Goal: Task Accomplishment & Management: Use online tool/utility

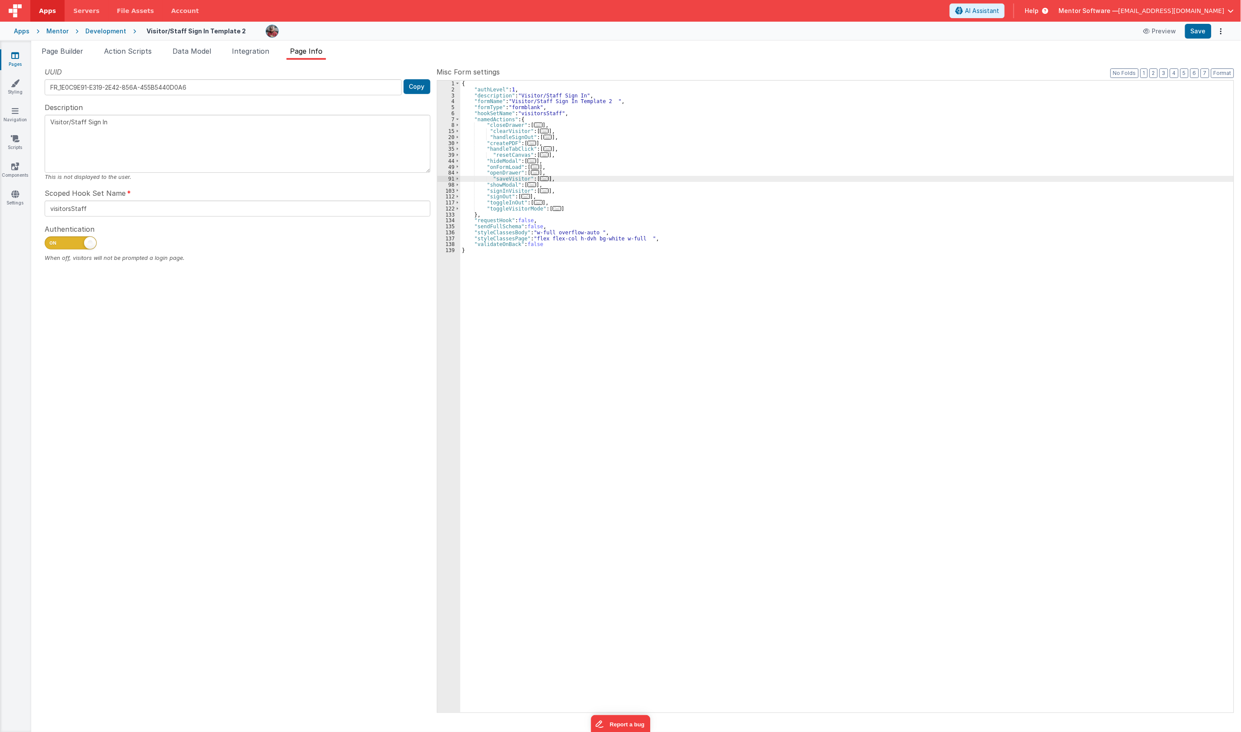
click at [72, 42] on div "Page Builder Action Scripts Data Model Integration Page Info Snippet Library Na…" at bounding box center [636, 387] width 1210 height 692
click at [70, 44] on div "Page Builder Action Scripts Data Model Integration Page Info Snippet Library Na…" at bounding box center [636, 387] width 1210 height 692
click at [70, 51] on span "Page Builder" at bounding box center [63, 51] width 42 height 9
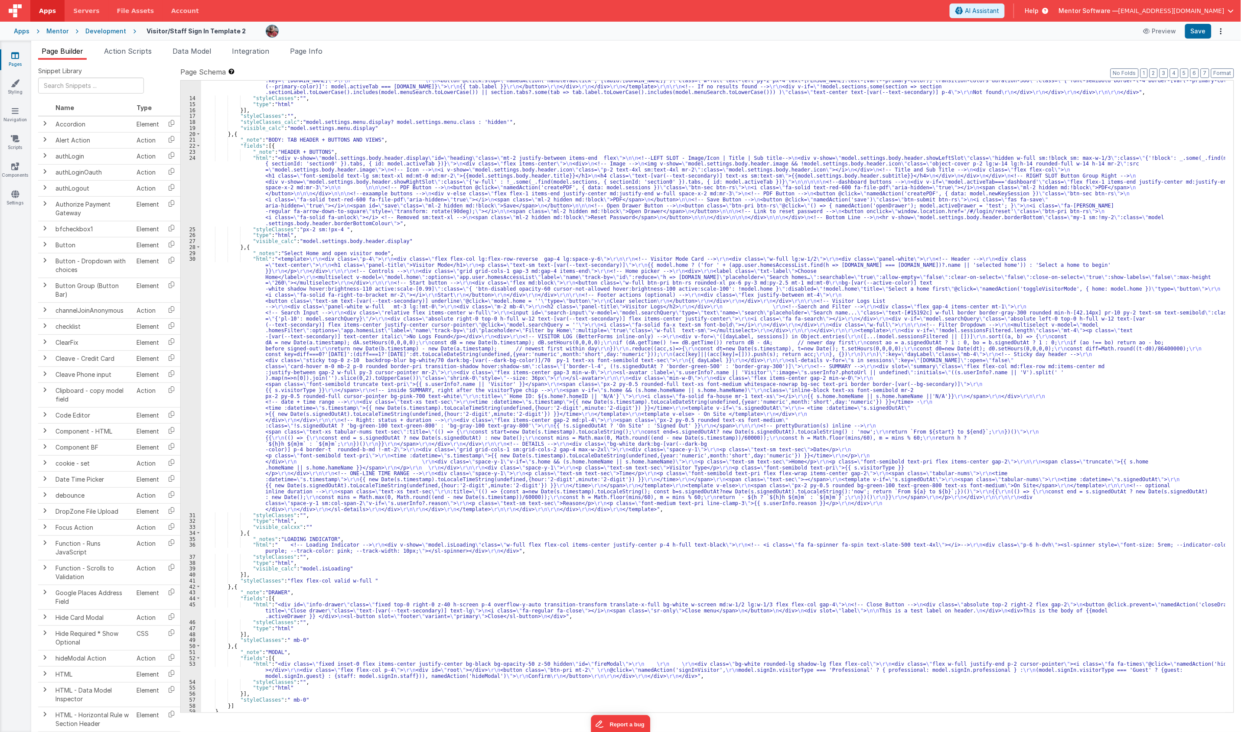
scroll to position [267, 0]
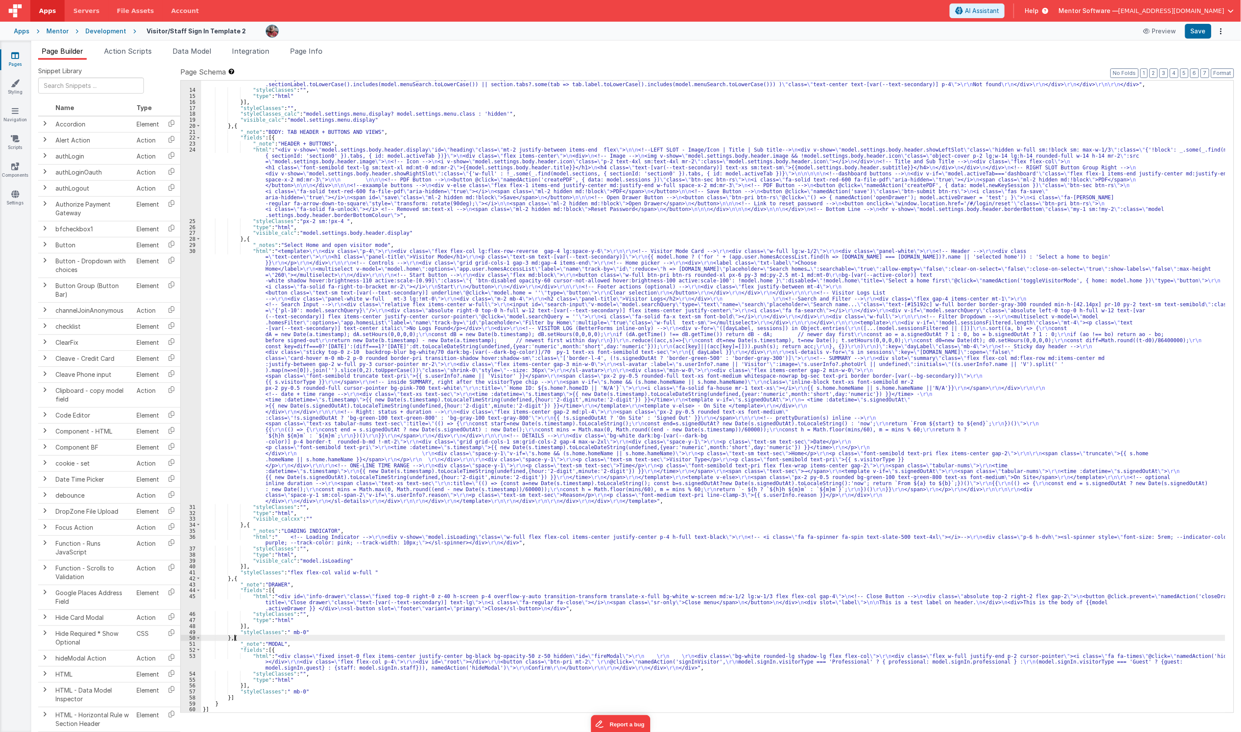
click at [235, 638] on div ""html" : "<div class= \" md:h-[74dvh] \" > \r\n <!-- Search Input --> \r\n <div…" at bounding box center [713, 322] width 1024 height 805
drag, startPoint x: 326, startPoint y: 664, endPoint x: 317, endPoint y: 664, distance: 9.5
click at [326, 664] on div ""html" : "<div class= \" md:h-[74dvh] \" > \r\n <!-- Search Input --> \r\n <div…" at bounding box center [713, 322] width 1024 height 805
click at [1201, 27] on button "Save" at bounding box center [1198, 31] width 26 height 15
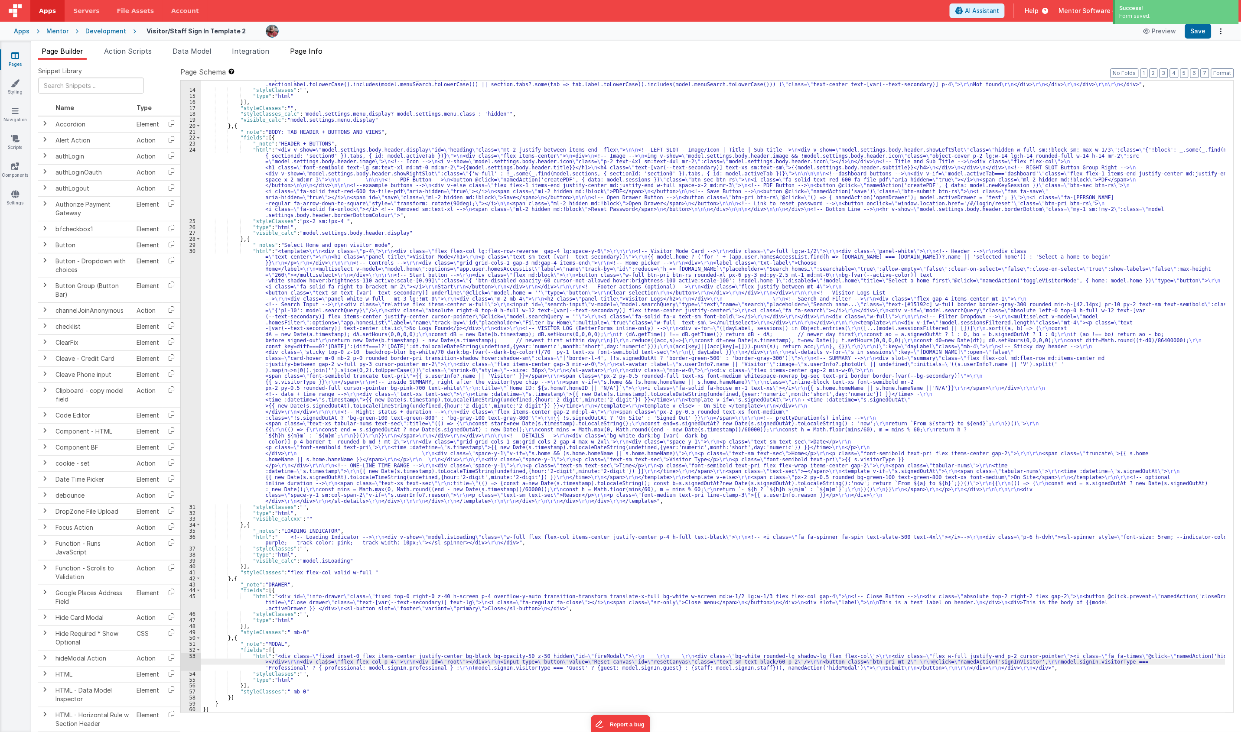
click at [308, 55] on span "Page Info" at bounding box center [306, 51] width 33 height 9
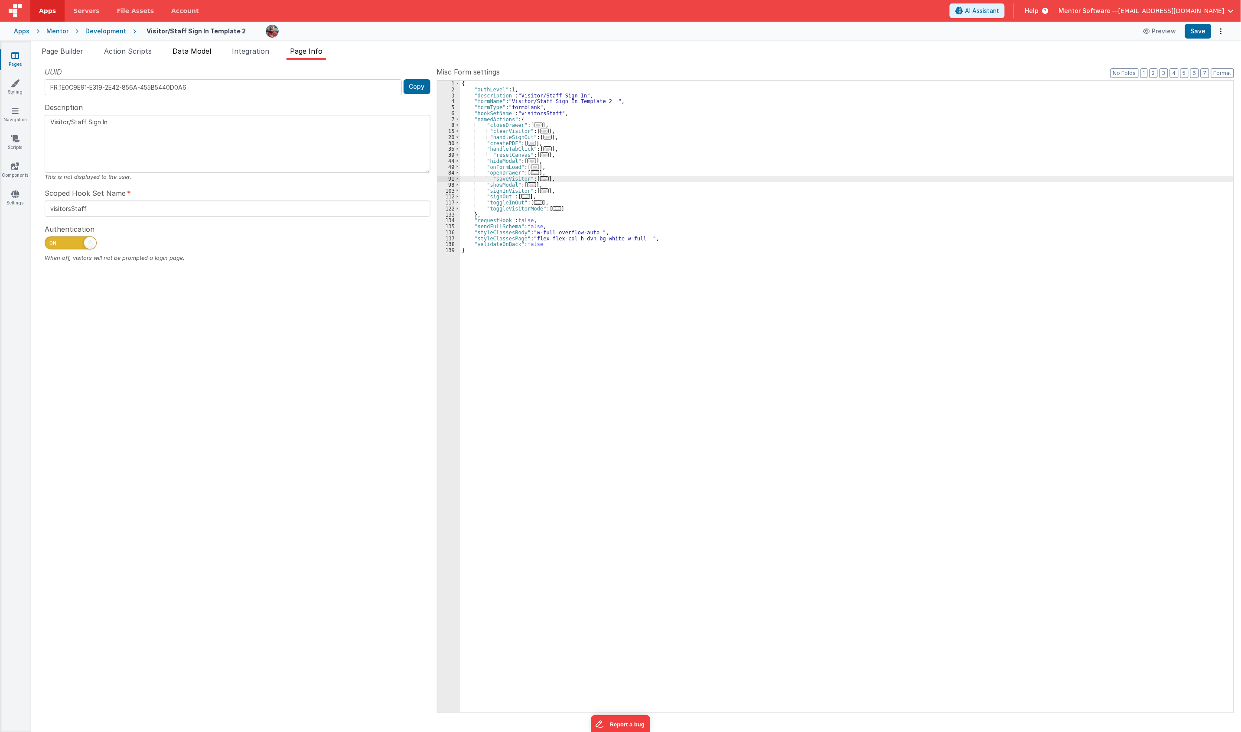
click at [211, 52] on span "Data Model" at bounding box center [191, 51] width 39 height 9
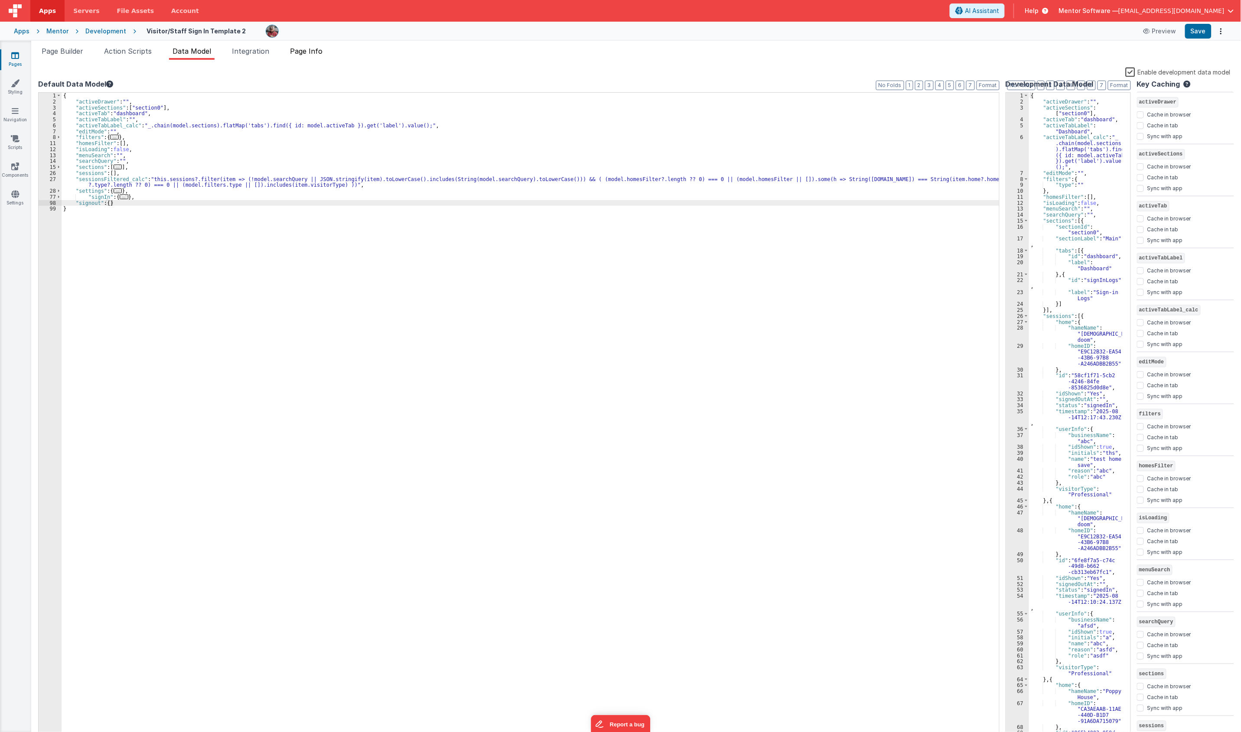
click at [317, 56] on li "Page Info" at bounding box center [305, 53] width 39 height 14
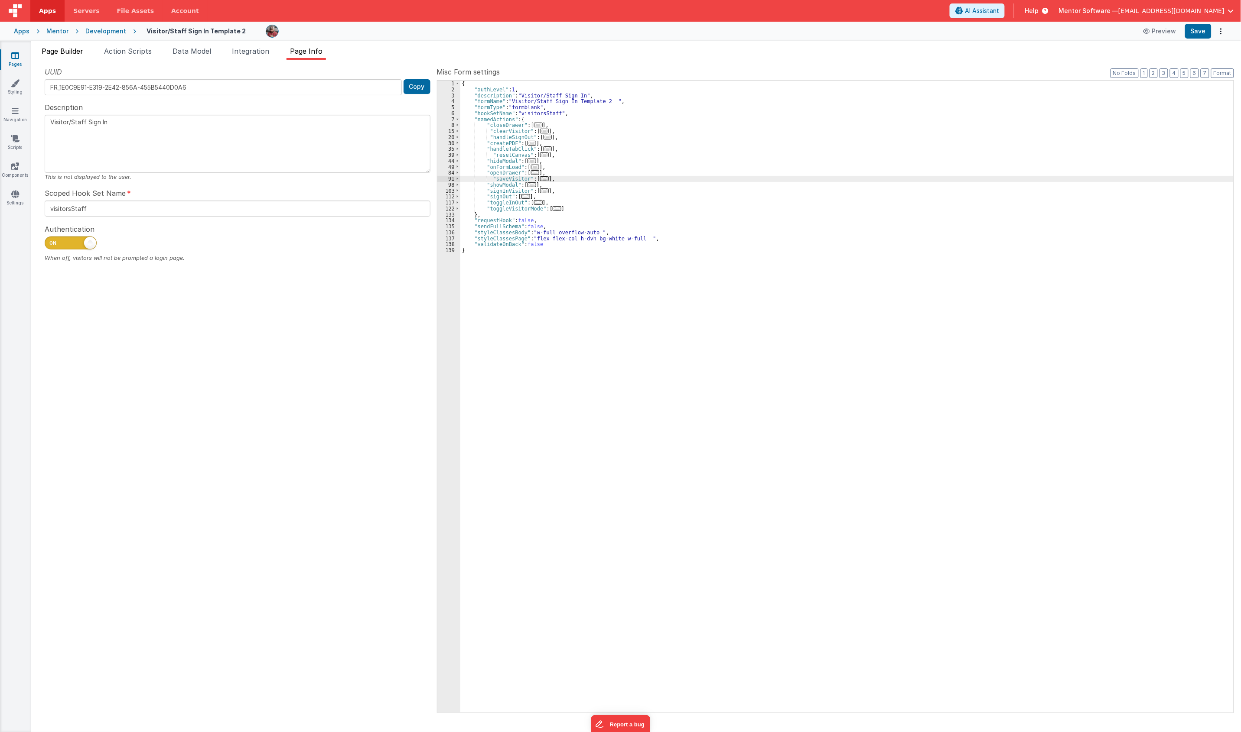
click at [75, 53] on span "Page Builder" at bounding box center [63, 51] width 42 height 9
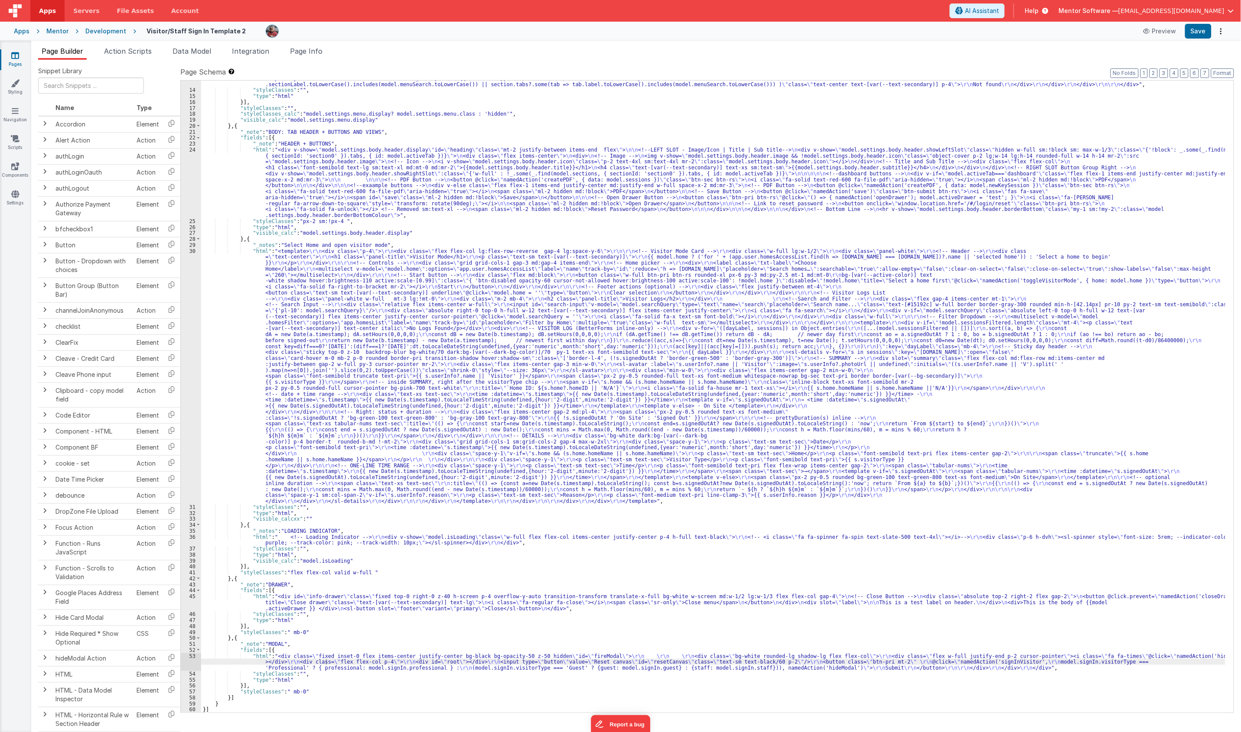
click at [405, 351] on div ""html" : "<div class= \" md:h-[74dvh] \" > \r\n <!-- Search Input --> \r\n <div…" at bounding box center [713, 322] width 1024 height 805
click at [192, 451] on div "30" at bounding box center [191, 376] width 20 height 256
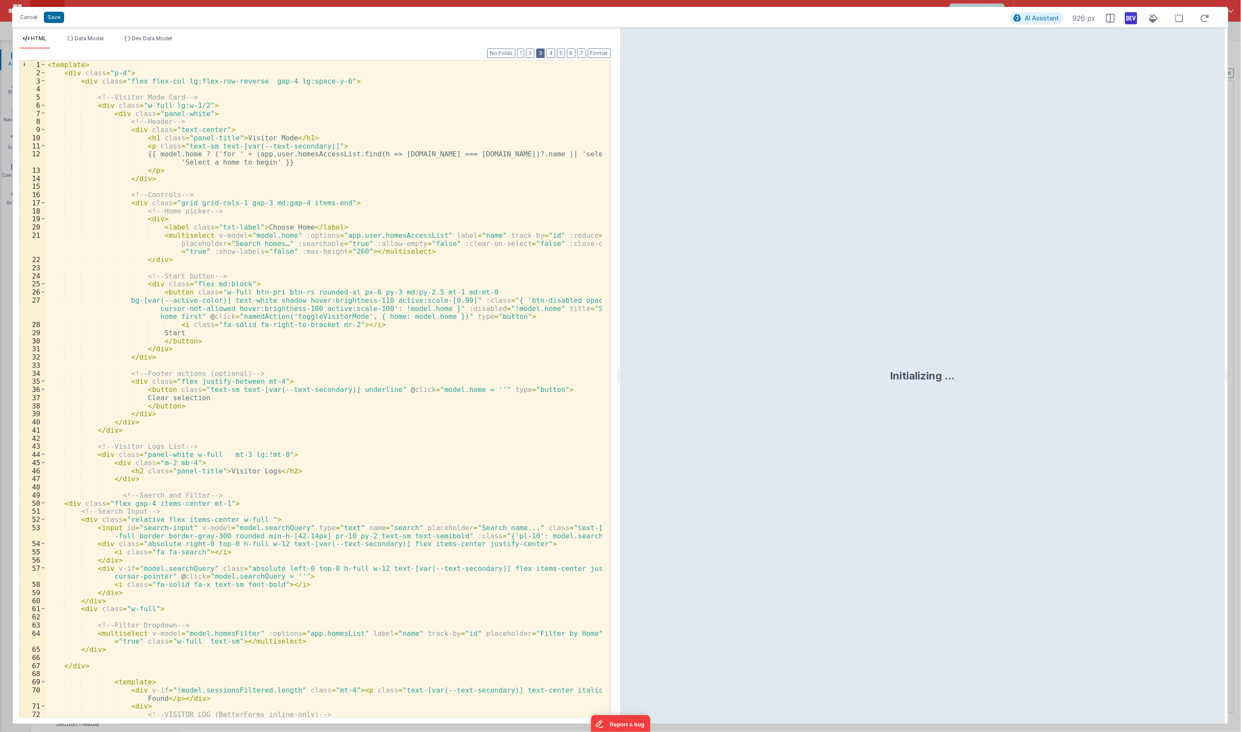
click at [540, 52] on button "3" at bounding box center [540, 54] width 9 height 10
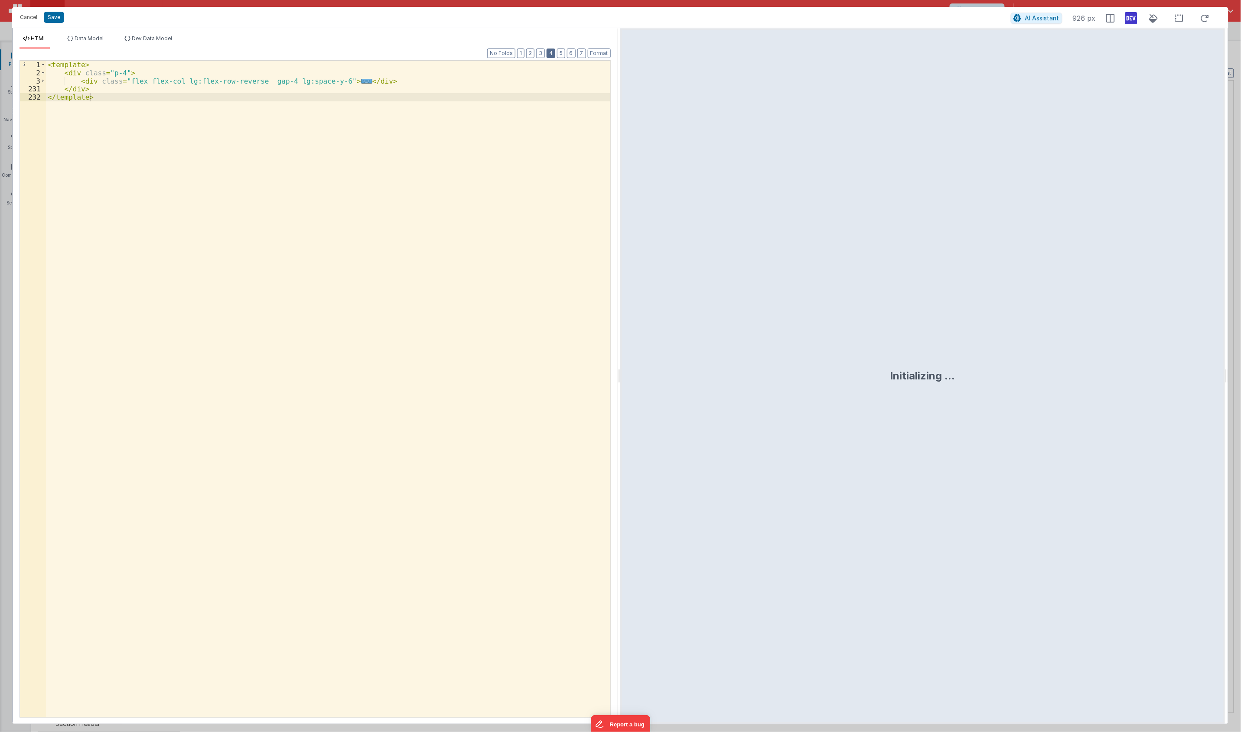
click at [549, 50] on button "4" at bounding box center [550, 54] width 9 height 10
click at [560, 53] on button "5" at bounding box center [561, 54] width 8 height 10
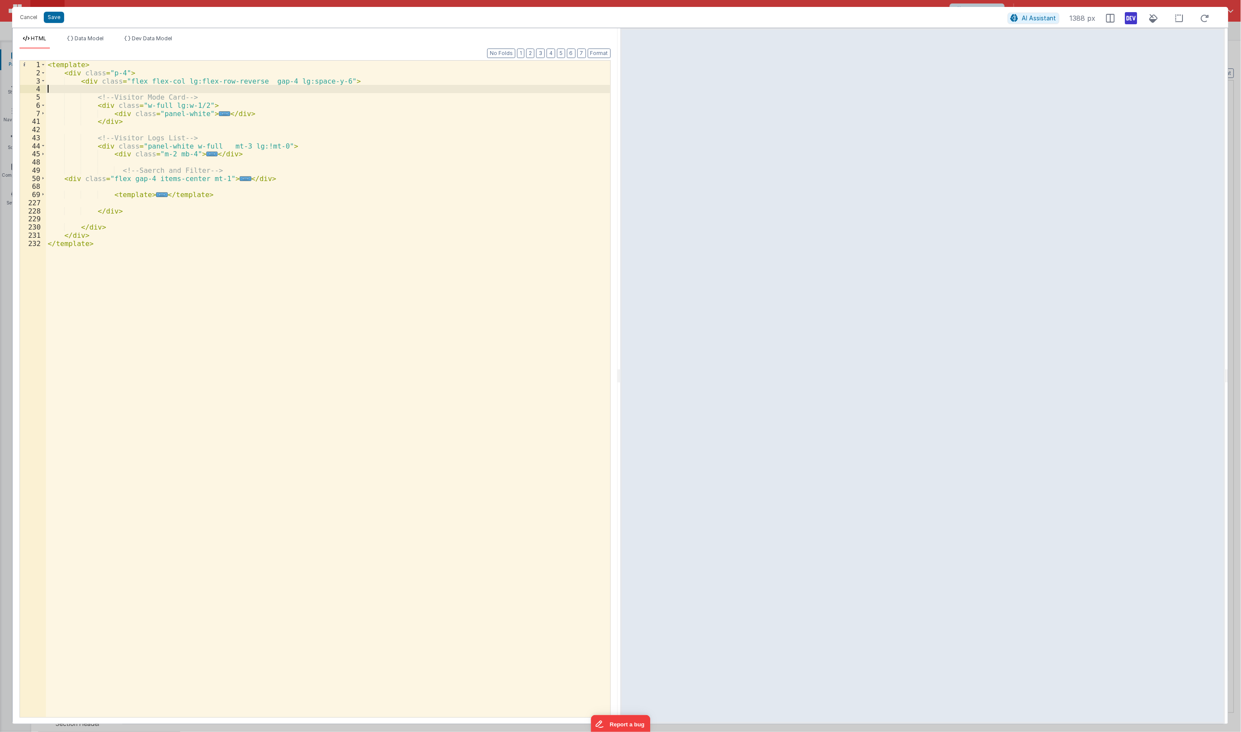
click at [130, 93] on div "< template > < div class = "p-4" > < div class = "flex flex-col lg:flex-row-rev…" at bounding box center [328, 397] width 564 height 673
click at [142, 98] on div "< template > < div class = "p-4" > < div class = "flex flex-col lg:flex-row-rev…" at bounding box center [328, 397] width 564 height 673
click at [174, 99] on div "< template > < div class = "p-4" > < div class = "flex flex-col lg:flex-row-rev…" at bounding box center [328, 397] width 564 height 673
click at [140, 109] on div "< template > < div class = "p-4" > < div class = "flex flex-col lg:flex-row-rev…" at bounding box center [328, 397] width 564 height 673
click at [274, 114] on div "< template > < div class = "p-4" > < div class = "flex flex-col lg:flex-row-rev…" at bounding box center [328, 397] width 564 height 673
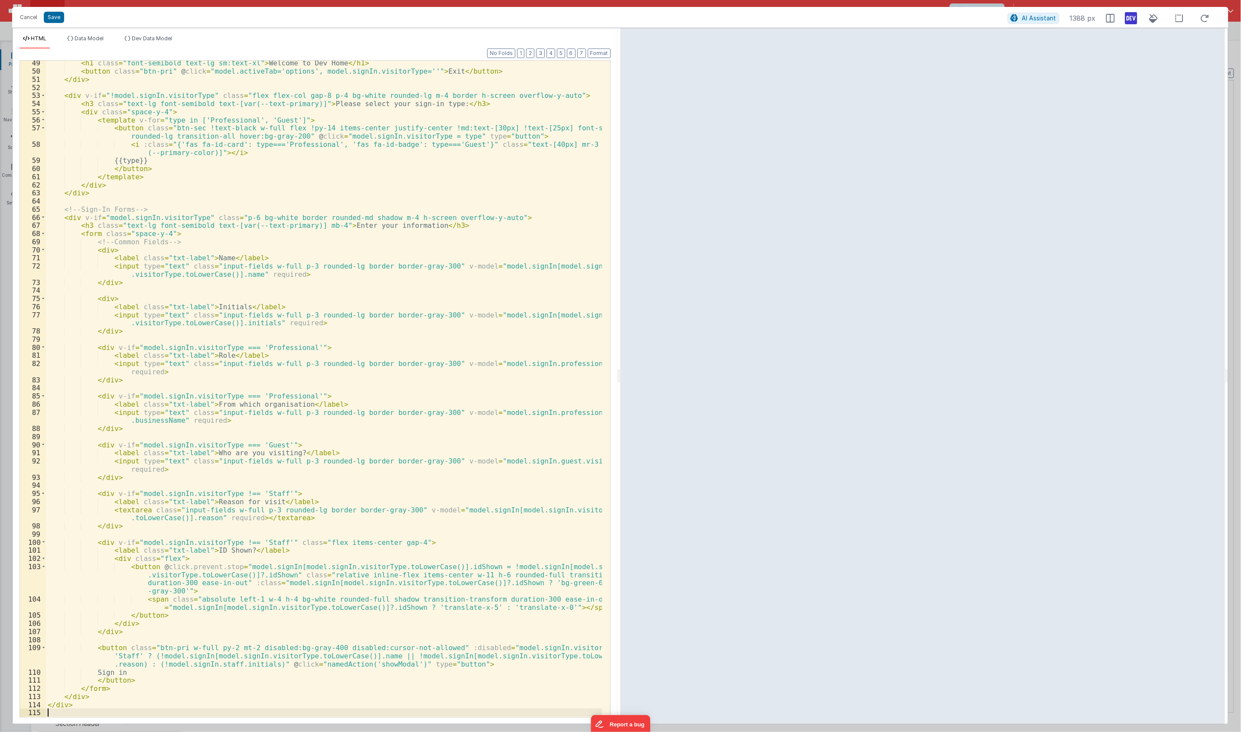
scroll to position [0, 0]
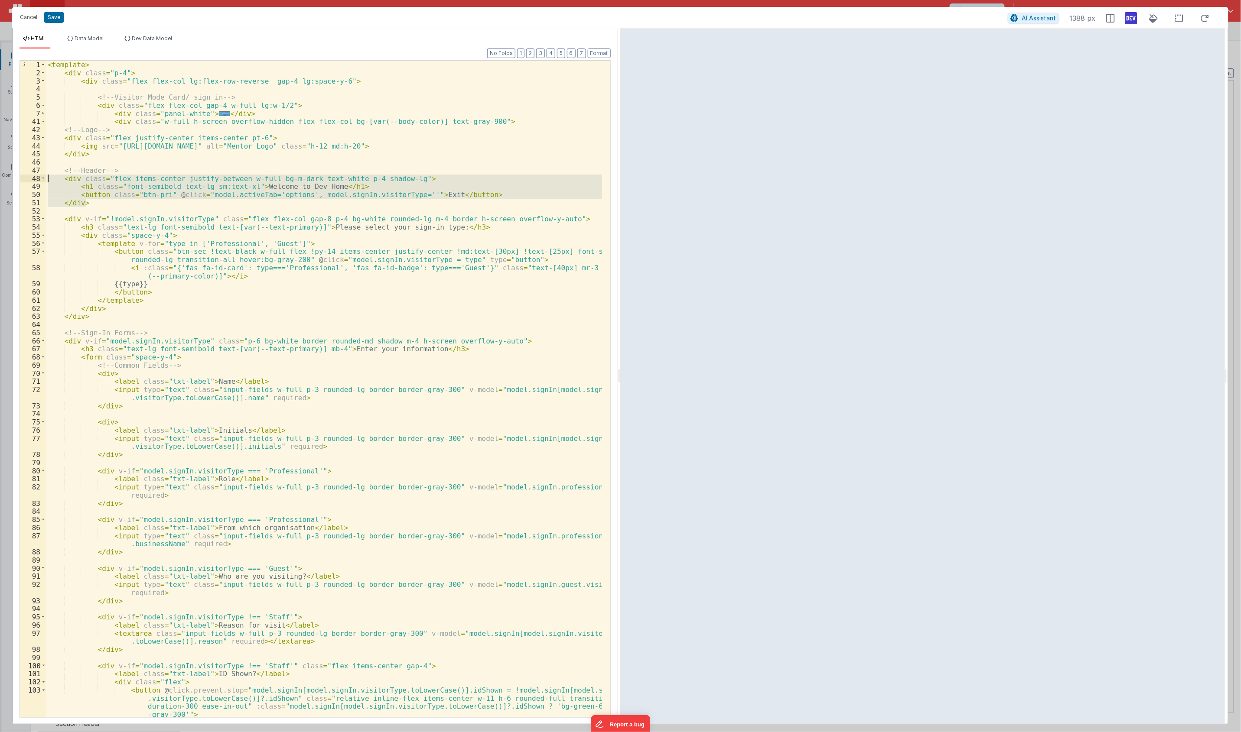
drag, startPoint x: 135, startPoint y: 204, endPoint x: 70, endPoint y: 225, distance: 68.8
click at [0, 179] on html "Cancel Save AI Assistant 1388 px HTML Data Model Dev Data Model Format 7 6 5 4 …" at bounding box center [620, 366] width 1241 height 732
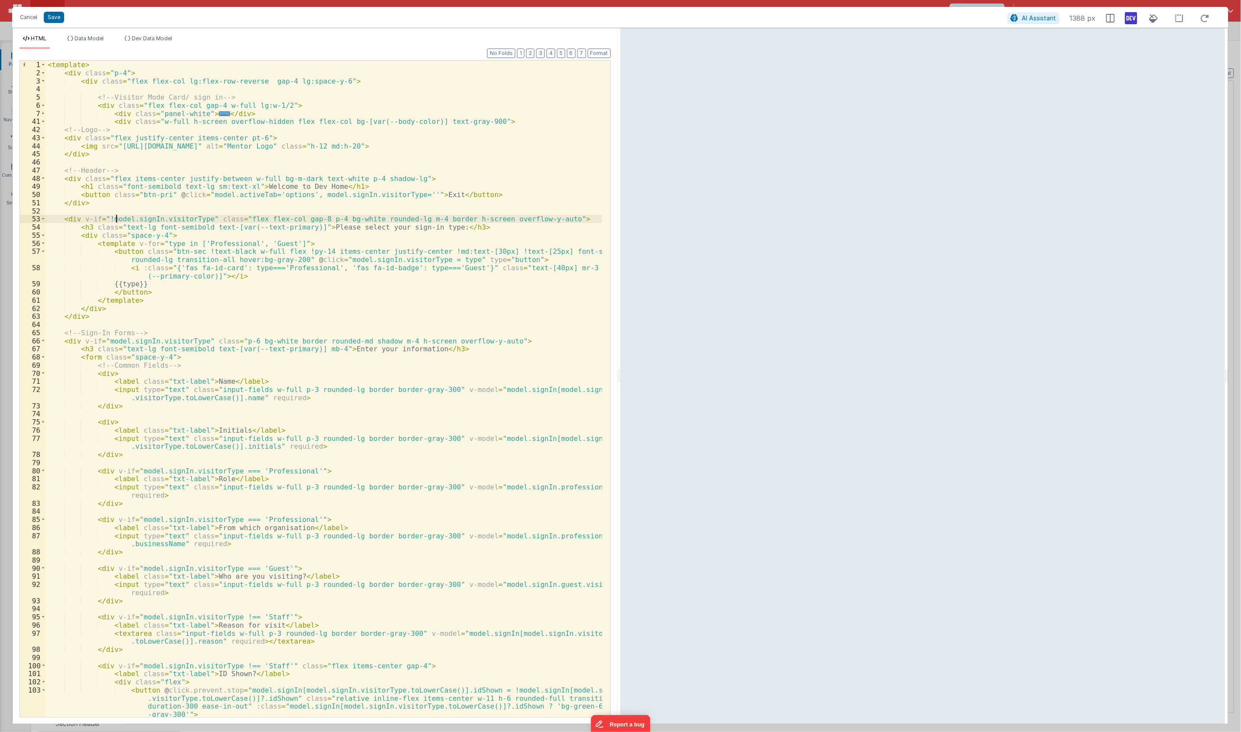
click at [115, 220] on div "< template > < div class = "p-4" > < div class = "flex flex-col lg:flex-row-rev…" at bounding box center [324, 401] width 556 height 681
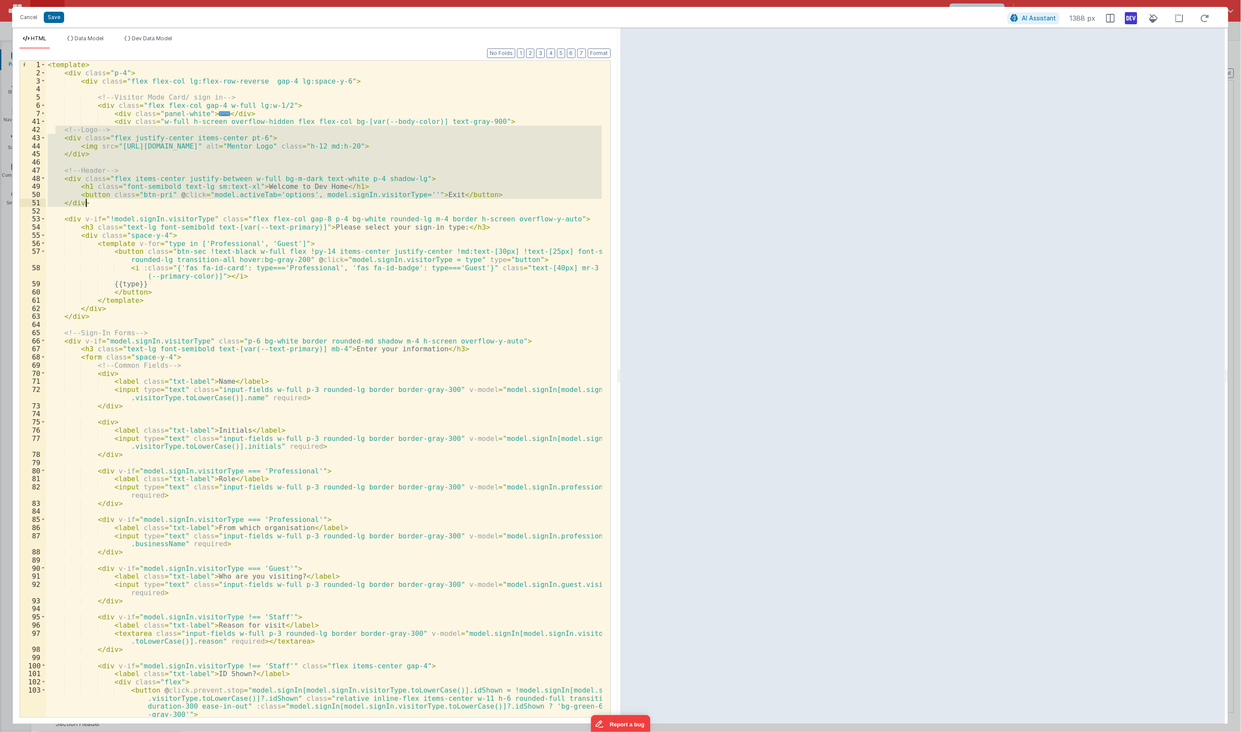
drag, startPoint x: 57, startPoint y: 133, endPoint x: 118, endPoint y: 205, distance: 94.1
click at [118, 206] on div "< template > < div class = "p-4" > < div class = "flex flex-col lg:flex-row-rev…" at bounding box center [324, 401] width 556 height 681
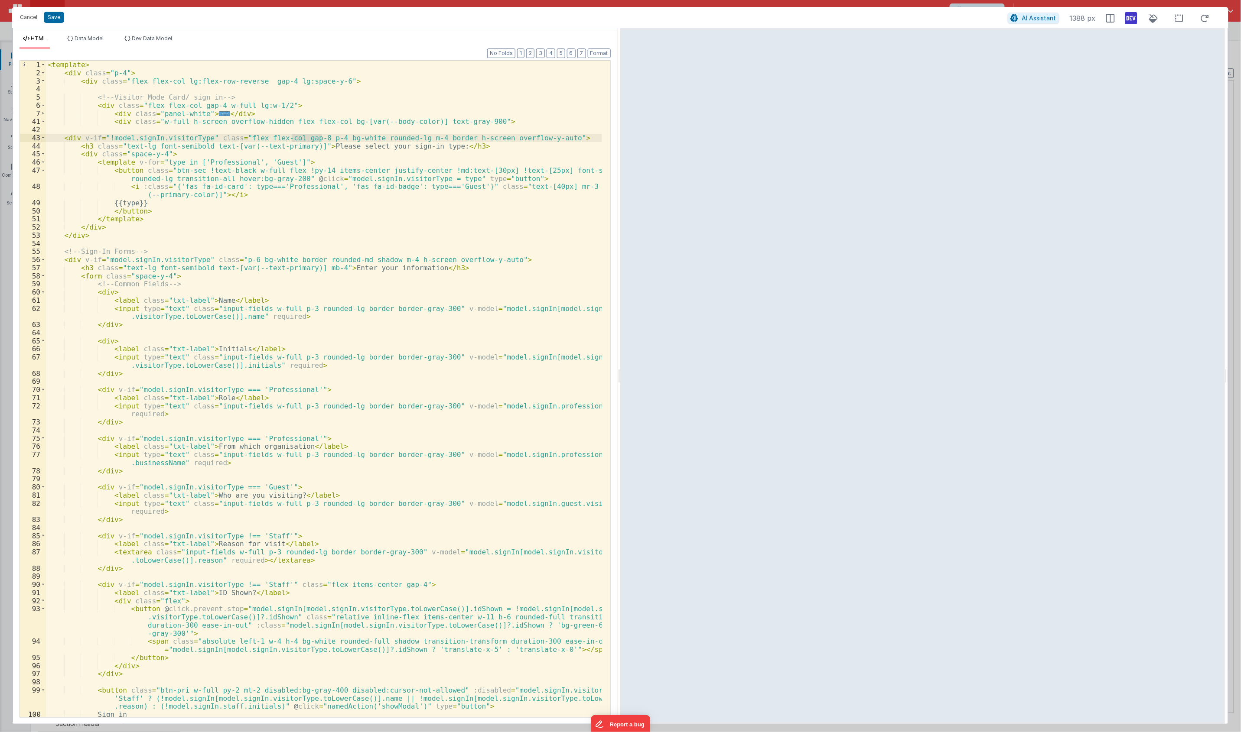
drag, startPoint x: 322, startPoint y: 140, endPoint x: 293, endPoint y: 140, distance: 28.2
click at [293, 140] on div "< template > < div class = "p-4" > < div class = "flex flex-col lg:flex-row-rev…" at bounding box center [324, 397] width 556 height 673
click at [311, 140] on div "< template > < div class = "p-4" > < div class = "flex flex-col lg:flex-row-rev…" at bounding box center [324, 389] width 556 height 657
drag, startPoint x: 324, startPoint y: 141, endPoint x: 308, endPoint y: 139, distance: 15.8
click at [308, 139] on div "< template > < div class = "p-4" > < div class = "flex flex-col lg:flex-row-rev…" at bounding box center [324, 397] width 556 height 673
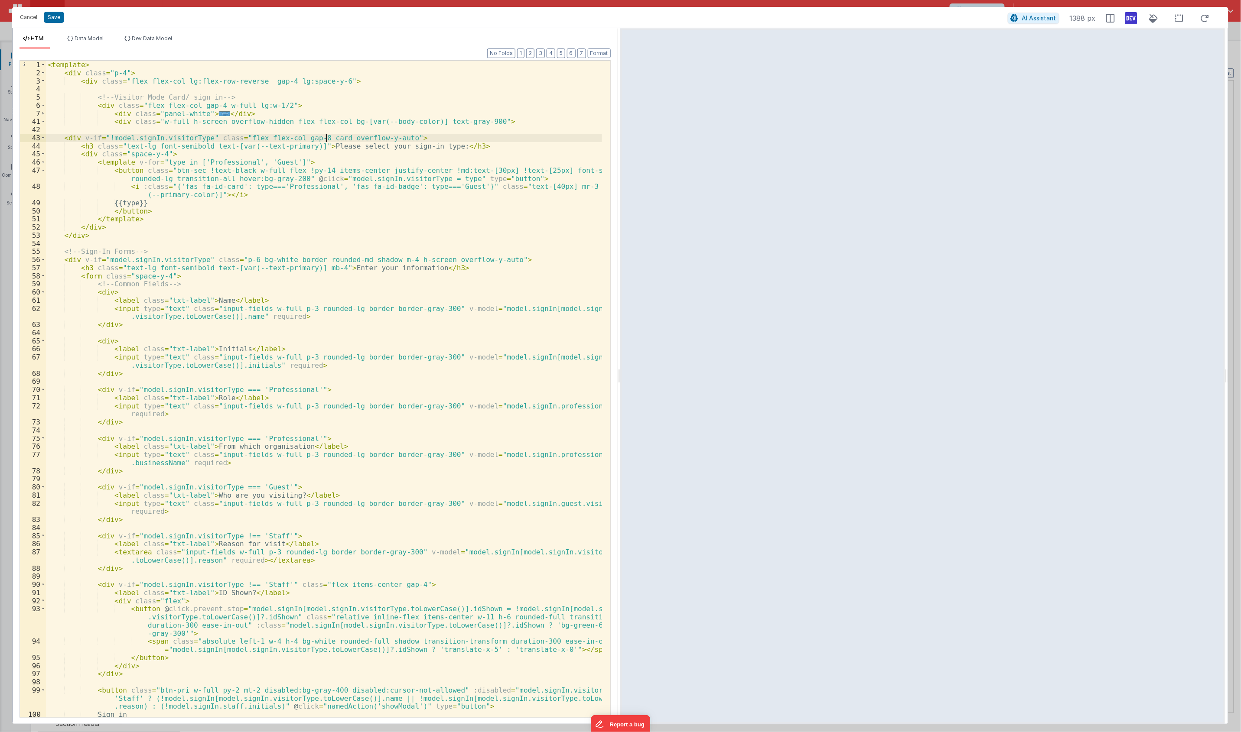
click at [195, 117] on div "< template > < div class = "p-4" > < div class = "flex flex-col lg:flex-row-rev…" at bounding box center [324, 397] width 556 height 673
click at [319, 138] on div "< template > < div class = "p-4" > < div class = "flex flex-col lg:flex-row-rev…" at bounding box center [324, 397] width 556 height 673
click at [219, 114] on span "..." at bounding box center [224, 113] width 11 height 5
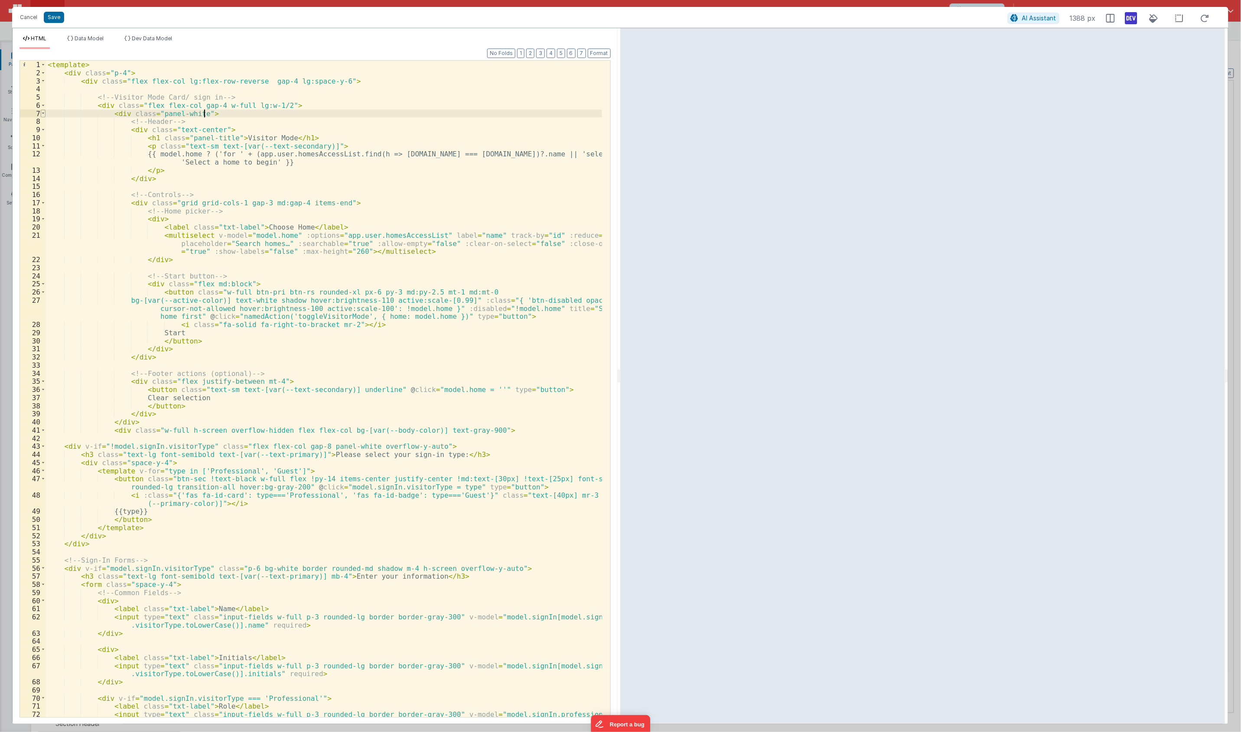
click at [46, 116] on span at bounding box center [43, 114] width 5 height 8
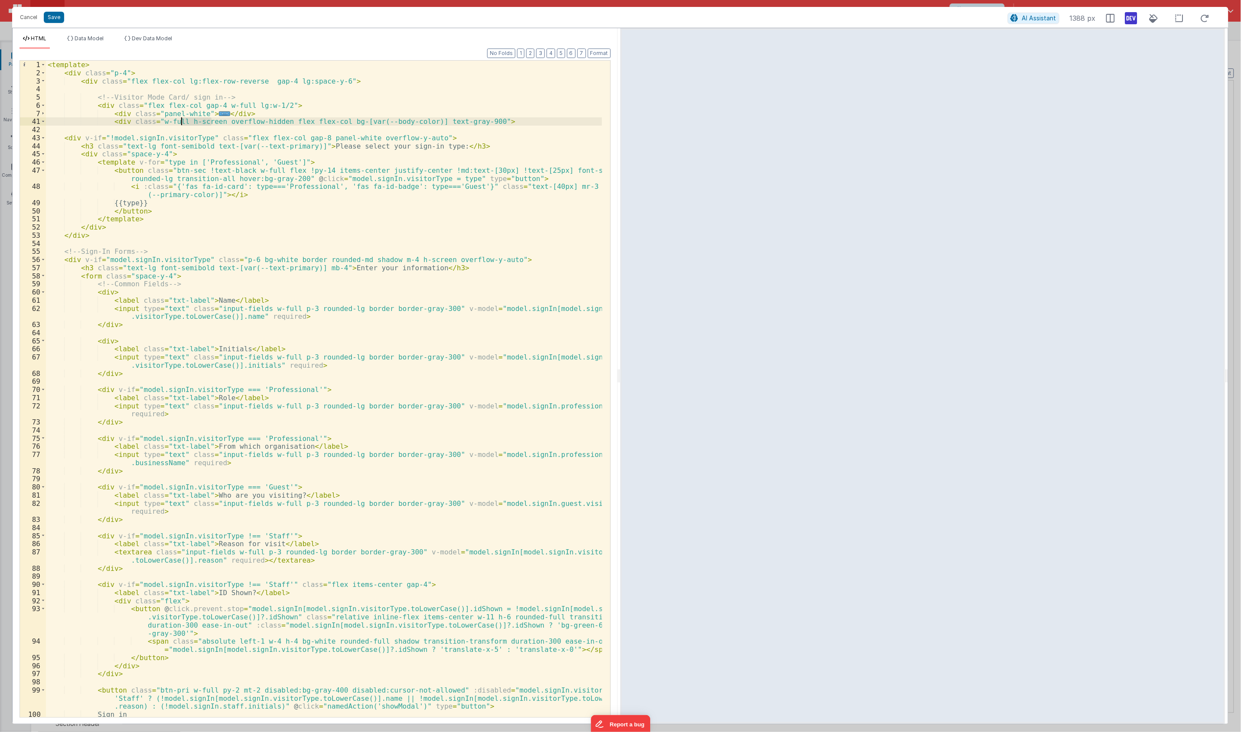
drag, startPoint x: 210, startPoint y: 123, endPoint x: 182, endPoint y: 124, distance: 28.2
click at [182, 124] on div "< template > < div class = "p-4" > < div class = "flex flex-col lg:flex-row-rev…" at bounding box center [324, 397] width 556 height 673
drag, startPoint x: 311, startPoint y: 144, endPoint x: 430, endPoint y: 146, distance: 118.8
click at [430, 146] on div "< template > < div class = "p-4" > < div class = "flex flex-col lg:flex-row-rev…" at bounding box center [324, 397] width 556 height 673
click at [244, 261] on div "< template > < div class = "p-4" > < div class = "flex flex-col lg:flex-row-rev…" at bounding box center [324, 397] width 556 height 673
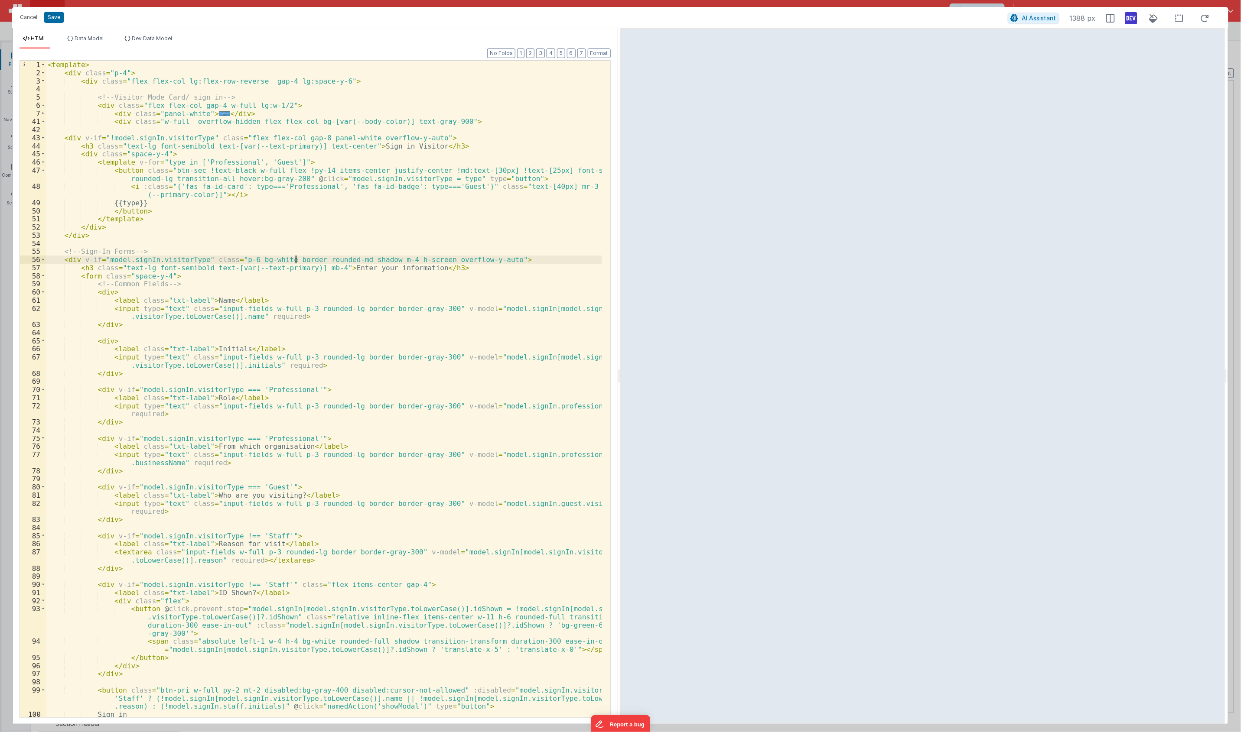
click at [295, 261] on div "< template > < div class = "p-4" > < div class = "flex flex-col lg:flex-row-rev…" at bounding box center [324, 397] width 556 height 673
drag, startPoint x: 420, startPoint y: 261, endPoint x: 231, endPoint y: 261, distance: 189.8
click at [231, 261] on div "< template > < div class = "p-4" > < div class = "flex flex-col lg:flex-row-rev…" at bounding box center [324, 397] width 556 height 673
click at [387, 273] on div "< template > < div class = "p-4" > < div class = "flex flex-col lg:flex-row-rev…" at bounding box center [324, 397] width 556 height 673
click at [233, 261] on div "< template > < div class = "p-4" > < div class = "flex flex-col lg:flex-row-rev…" at bounding box center [324, 397] width 556 height 673
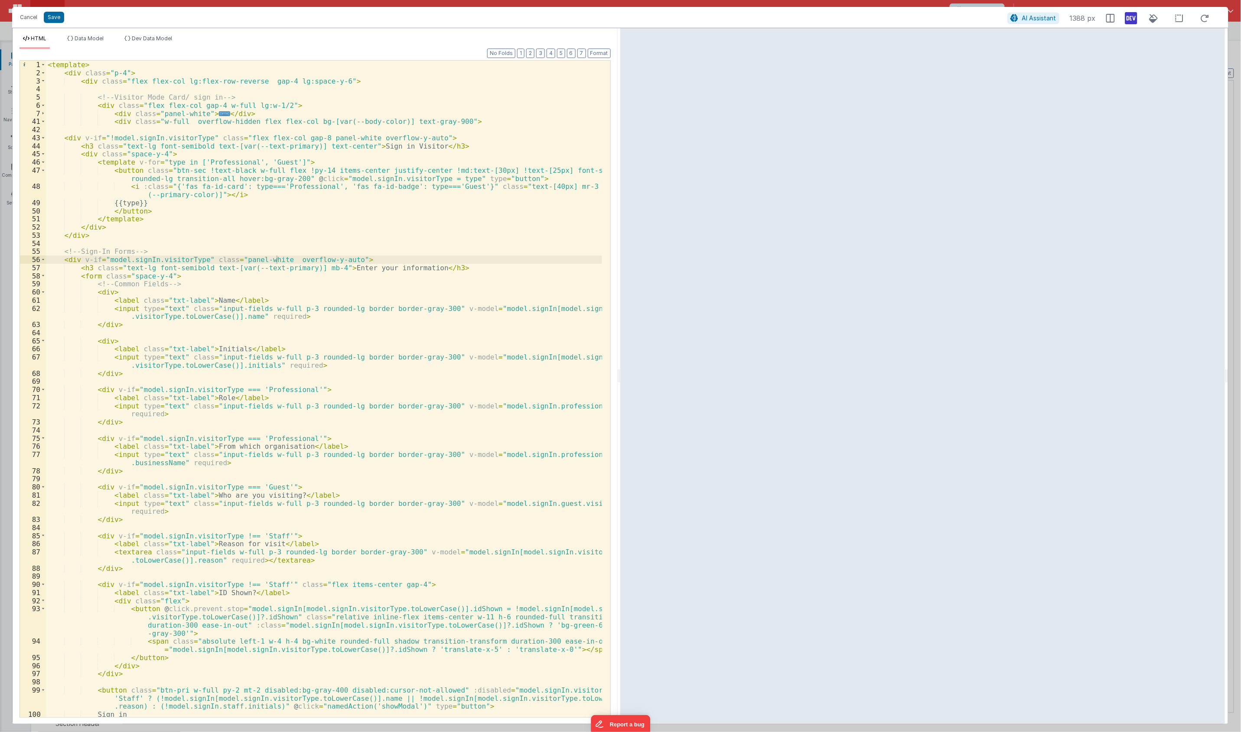
click at [390, 244] on div "< template > < div class = "p-4" > < div class = "flex flex-col lg:flex-row-rev…" at bounding box center [324, 397] width 556 height 673
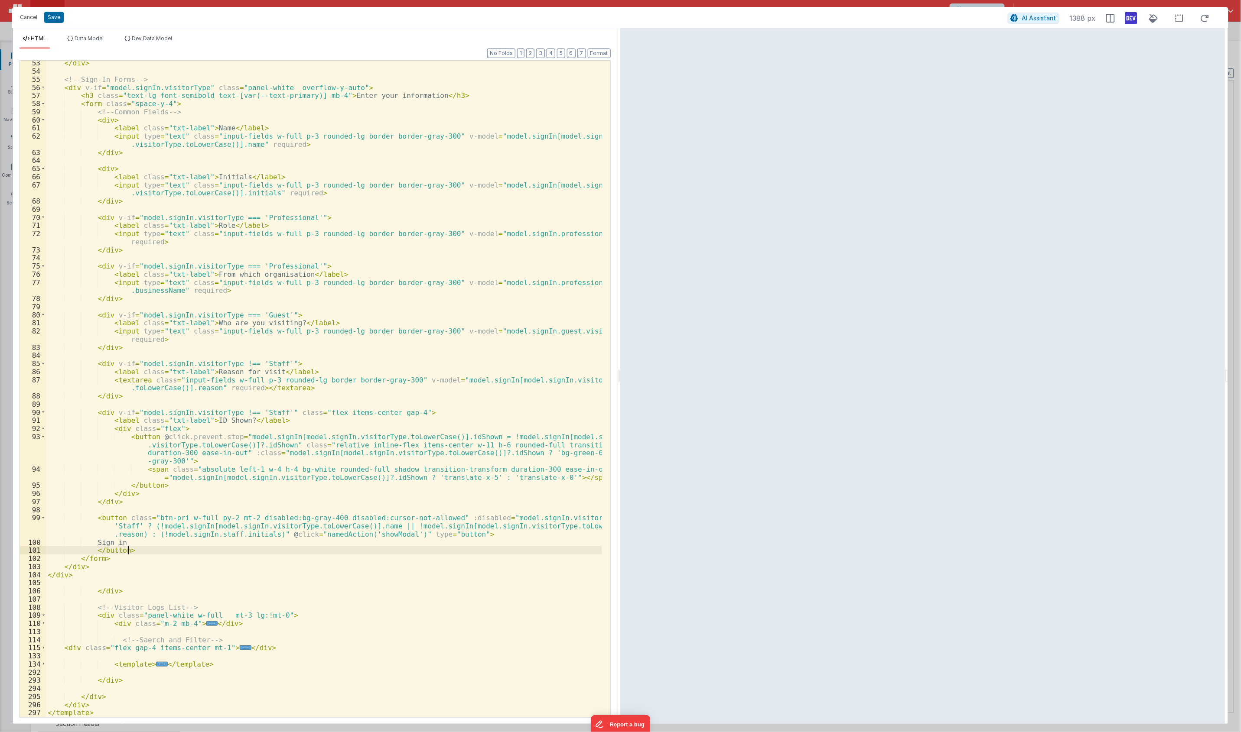
click at [159, 551] on div "</ div > <!-- Sign-In Forms --> < div v-if = "model.signIn.visitorType" class =…" at bounding box center [324, 395] width 556 height 673
click at [111, 514] on div "</ div > <!-- Sign-In Forms --> < div v-if = "model.signIn.visitorType" class =…" at bounding box center [324, 395] width 556 height 673
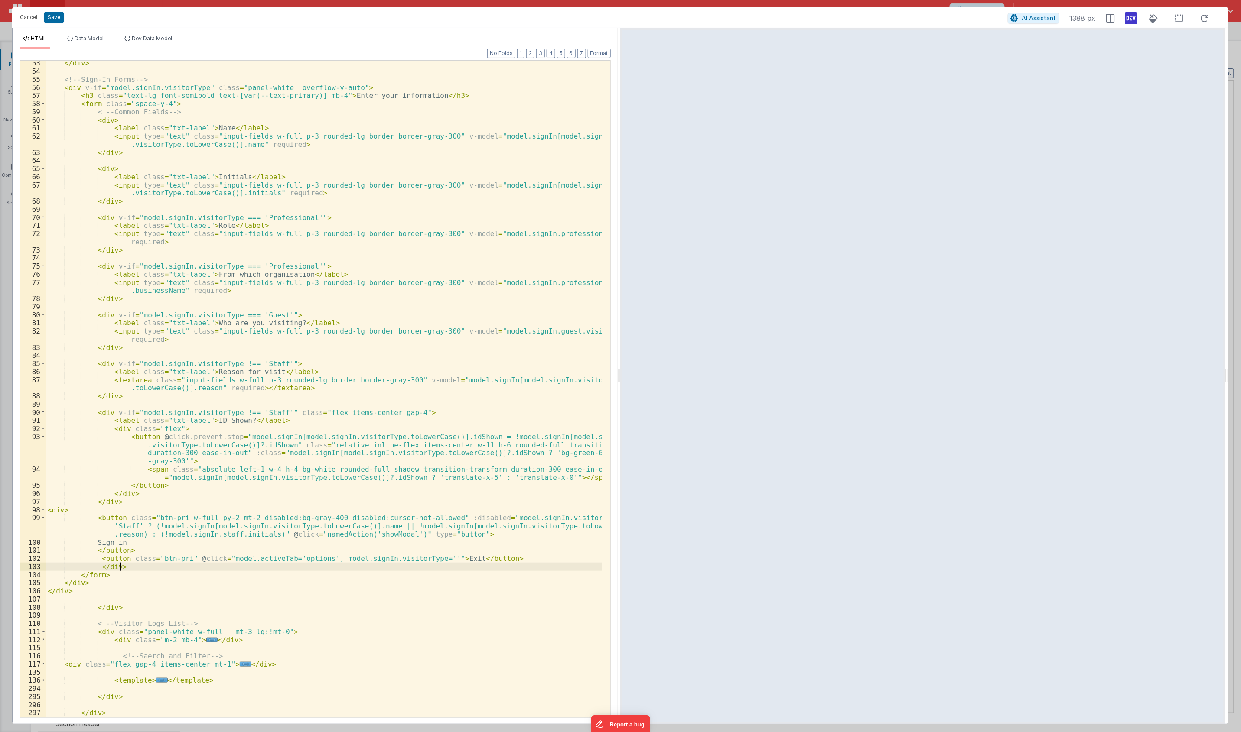
click at [210, 559] on div "</ div > <!-- Sign-In Forms --> < div v-if = "model.signIn.visitorType" class =…" at bounding box center [324, 395] width 556 height 673
click at [68, 509] on div "</ div > <!-- Sign-In Forms --> < div v-if = "model.signIn.visitorType" class =…" at bounding box center [324, 395] width 556 height 673
click at [59, 511] on div "</ div > <!-- Sign-In Forms --> < div v-if = "model.signIn.visitorType" class =…" at bounding box center [324, 395] width 556 height 673
click at [65, 511] on div "</ div > <!-- Sign-In Forms --> < div v-if = "model.signIn.visitorType" class =…" at bounding box center [324, 395] width 556 height 673
drag, startPoint x: 206, startPoint y: 521, endPoint x: 181, endPoint y: 519, distance: 25.2
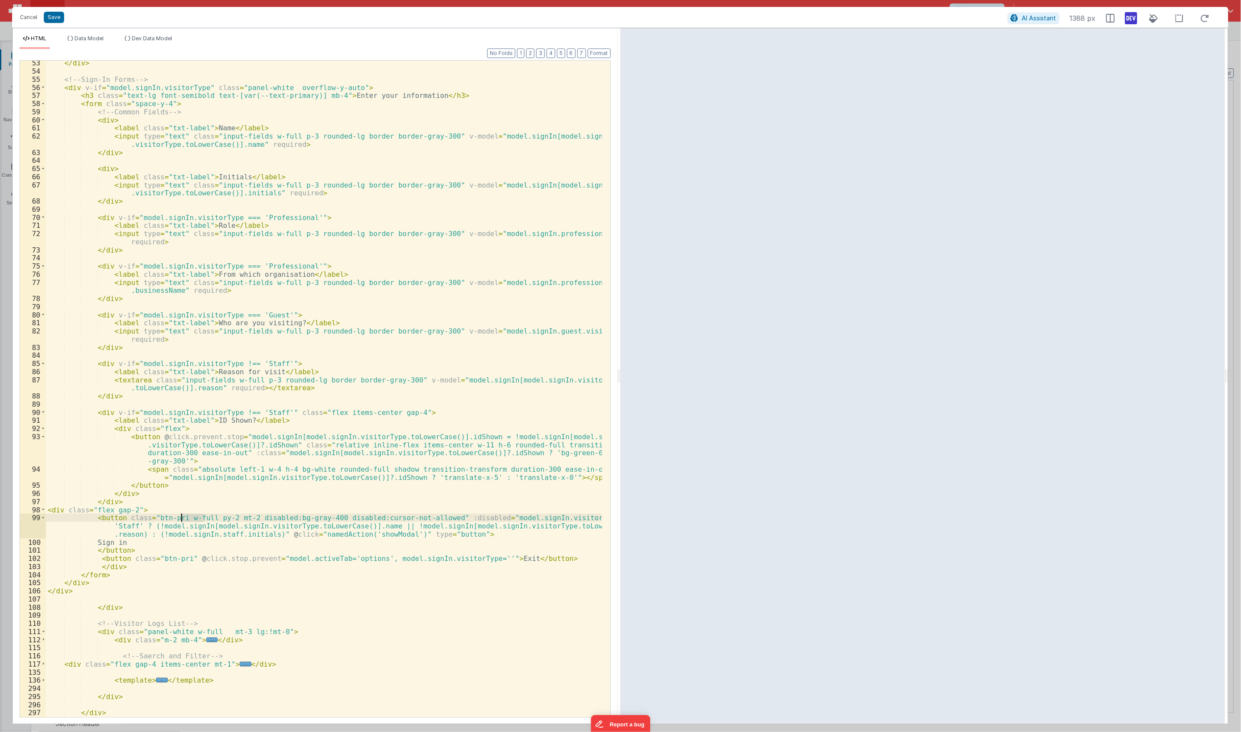
click at [181, 519] on div "</ div > <!-- Sign-In Forms --> < div v-if = "model.signIn.visitorType" class =…" at bounding box center [324, 395] width 556 height 673
drag, startPoint x: 218, startPoint y: 518, endPoint x: 186, endPoint y: 518, distance: 31.6
click at [186, 518] on div "</ div > <!-- Sign-In Forms --> < div v-if = "model.signIn.visitorType" class =…" at bounding box center [324, 395] width 556 height 673
click at [180, 563] on div "</ div > <!-- Sign-In Forms --> < div v-if = "model.signIn.visitorType" class =…" at bounding box center [324, 395] width 556 height 673
click at [130, 513] on div "</ div > <!-- Sign-In Forms --> < div v-if = "model.signIn.visitorType" class =…" at bounding box center [324, 395] width 556 height 673
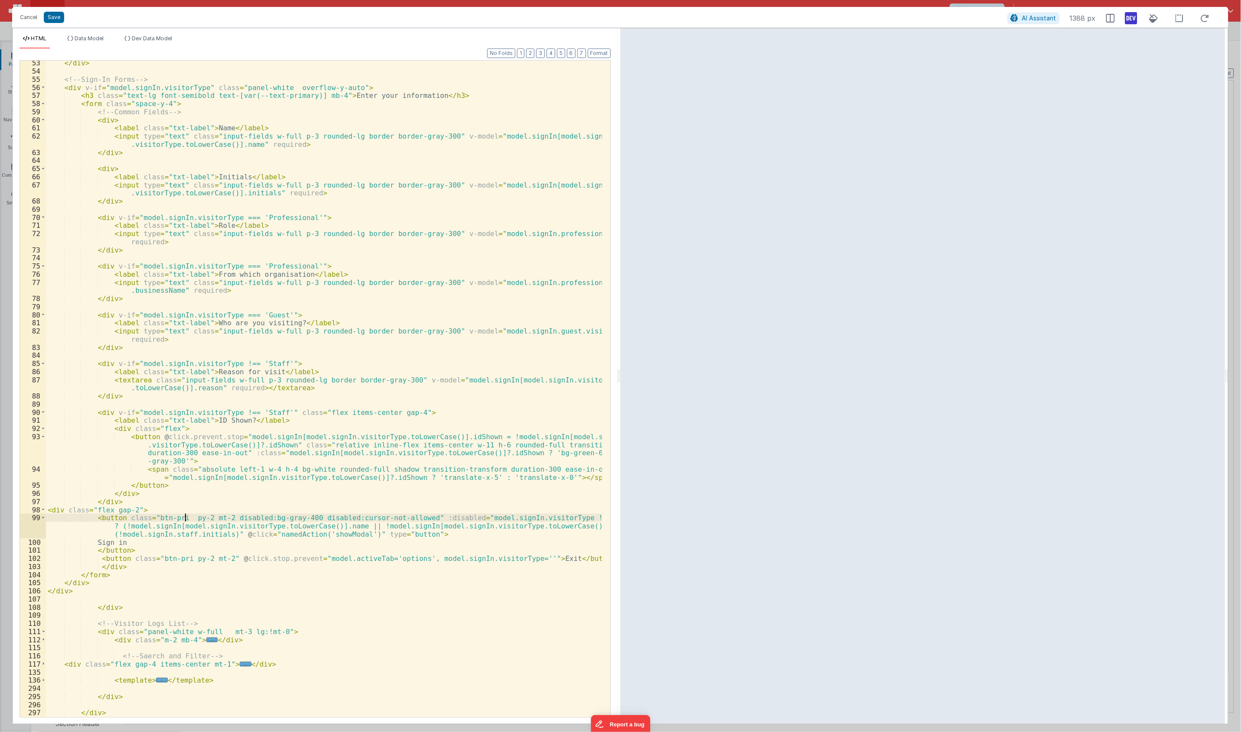
click at [185, 520] on div "</ div > <!-- Sign-In Forms --> < div v-if = "model.signIn.visitorType" class =…" at bounding box center [324, 395] width 556 height 673
click at [180, 562] on div "</ div > <!-- Sign-In Forms --> < div v-if = "model.signIn.visitorType" class =…" at bounding box center [324, 395] width 556 height 673
click at [174, 561] on div "</ div > <!-- Sign-In Forms --> < div v-if = "model.signIn.visitorType" class =…" at bounding box center [324, 395] width 556 height 673
click at [547, 560] on div "</ div > <!-- Sign-In Forms --> < div v-if = "model.signIn.visitorType" class =…" at bounding box center [324, 395] width 556 height 673
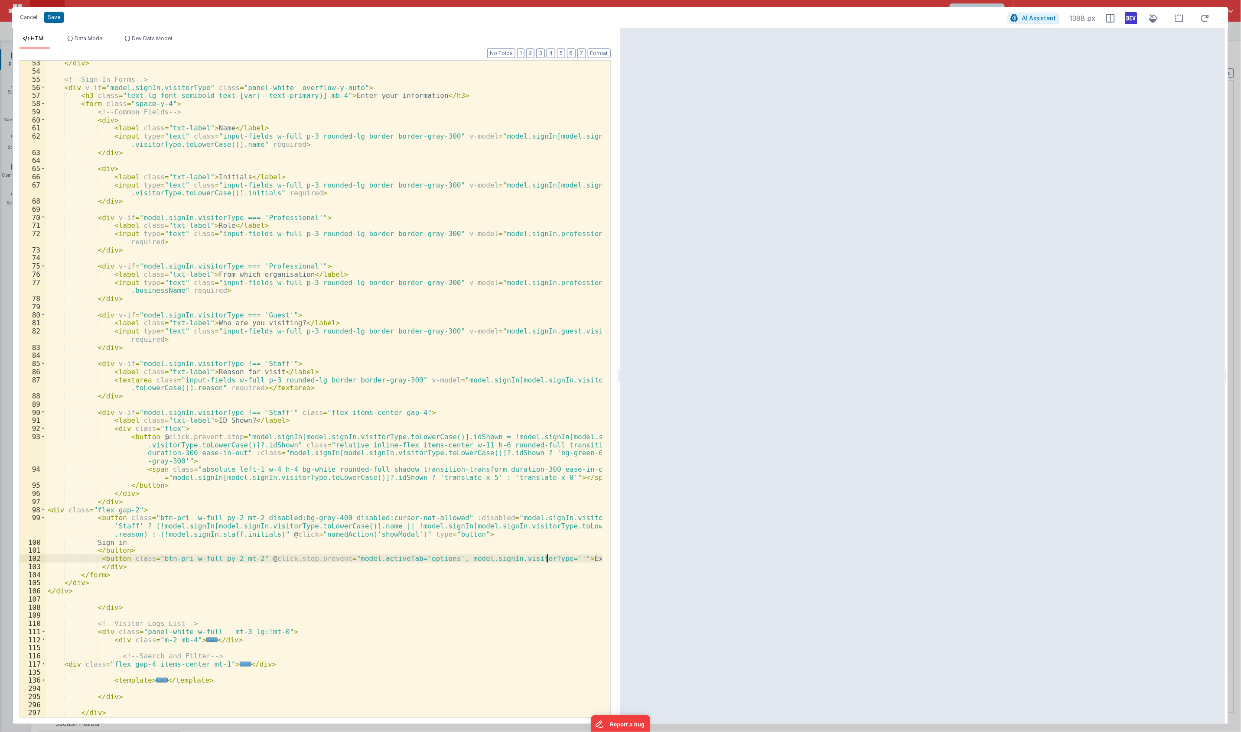
click at [549, 560] on div "</ div > <!-- Sign-In Forms --> < div v-if = "model.signIn.visitorType" class =…" at bounding box center [324, 395] width 556 height 673
click at [182, 568] on div "</ div > <!-- Sign-In Forms --> < div v-if = "model.signIn.visitorType" class =…" at bounding box center [324, 395] width 556 height 673
click at [174, 560] on div "</ div > <!-- Sign-In Forms --> < div v-if = "model.signIn.visitorType" class =…" at bounding box center [324, 395] width 556 height 673
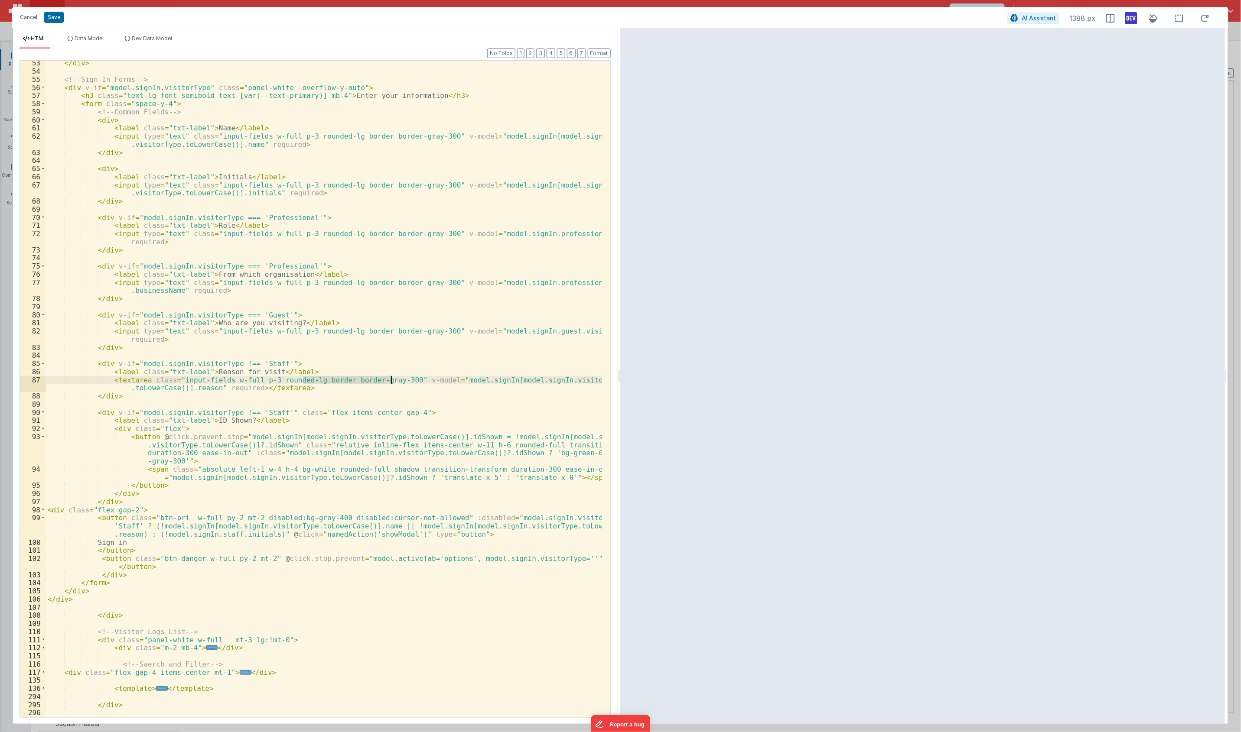
drag, startPoint x: 305, startPoint y: 380, endPoint x: 390, endPoint y: 377, distance: 85.4
click at [390, 377] on div "</ div > <!-- Sign-In Forms --> < div v-if = "model.signIn.visitorType" class =…" at bounding box center [324, 395] width 556 height 673
click at [436, 382] on div "</ div > <!-- Sign-In Forms --> < div v-if = "model.signIn.visitorType" class =…" at bounding box center [324, 395] width 556 height 673
drag, startPoint x: 306, startPoint y: 380, endPoint x: 392, endPoint y: 380, distance: 86.7
click at [392, 380] on div "</ div > <!-- Sign-In Forms --> < div v-if = "model.signIn.visitorType" class =…" at bounding box center [324, 395] width 556 height 673
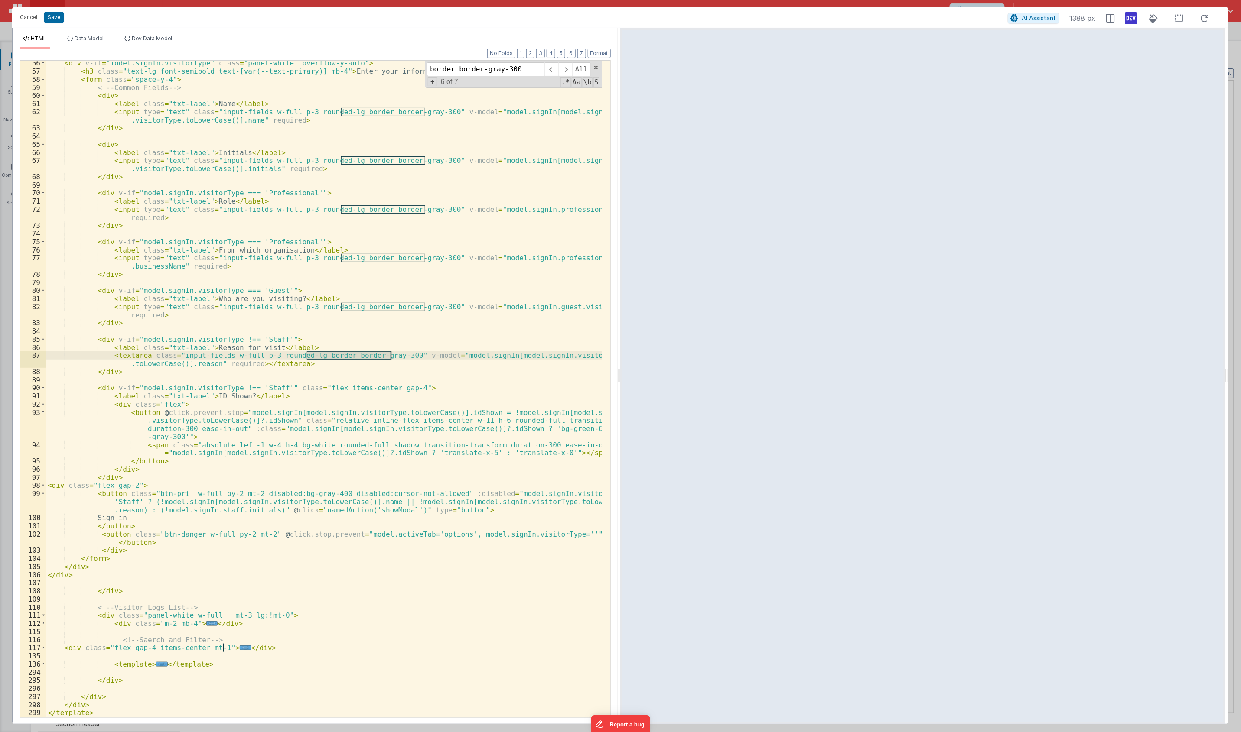
scroll to position [196, 0]
click at [560, 68] on span at bounding box center [565, 69] width 13 height 14
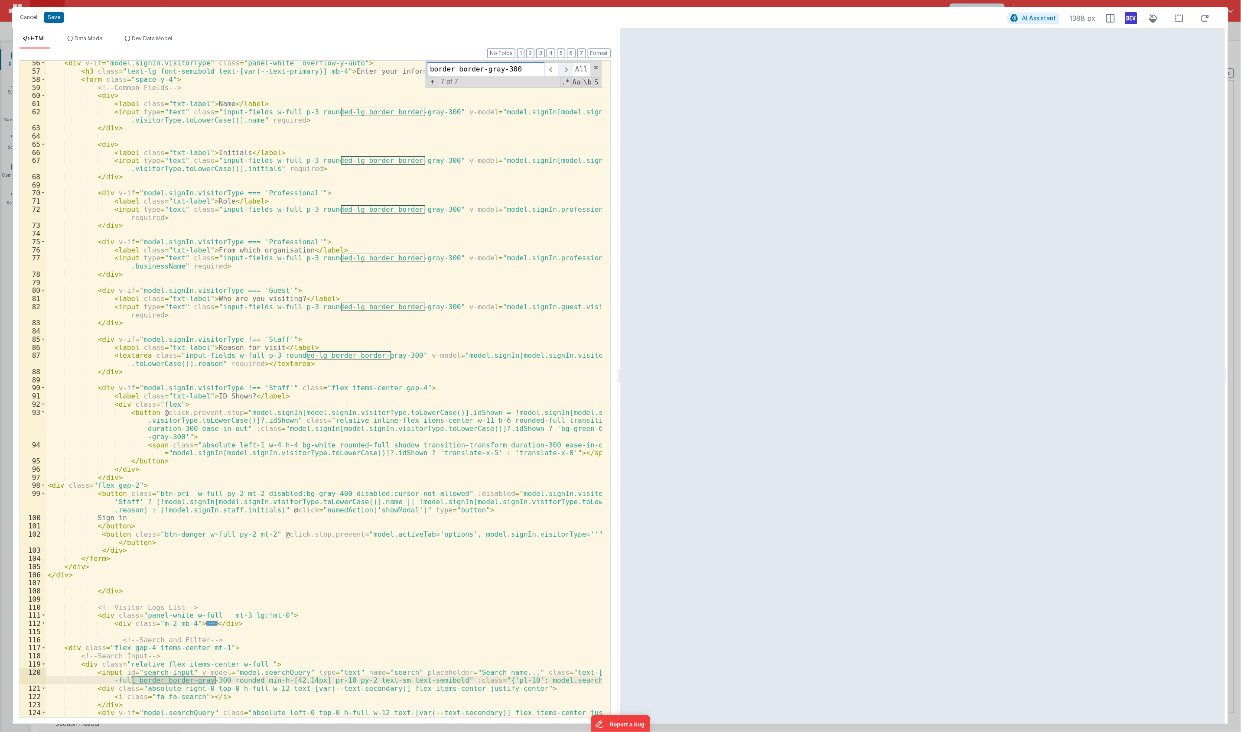
click at [563, 68] on span at bounding box center [565, 69] width 13 height 14
click at [428, 83] on span "+" at bounding box center [433, 81] width 10 height 9
click at [561, 84] on span "Replace" at bounding box center [562, 85] width 35 height 14
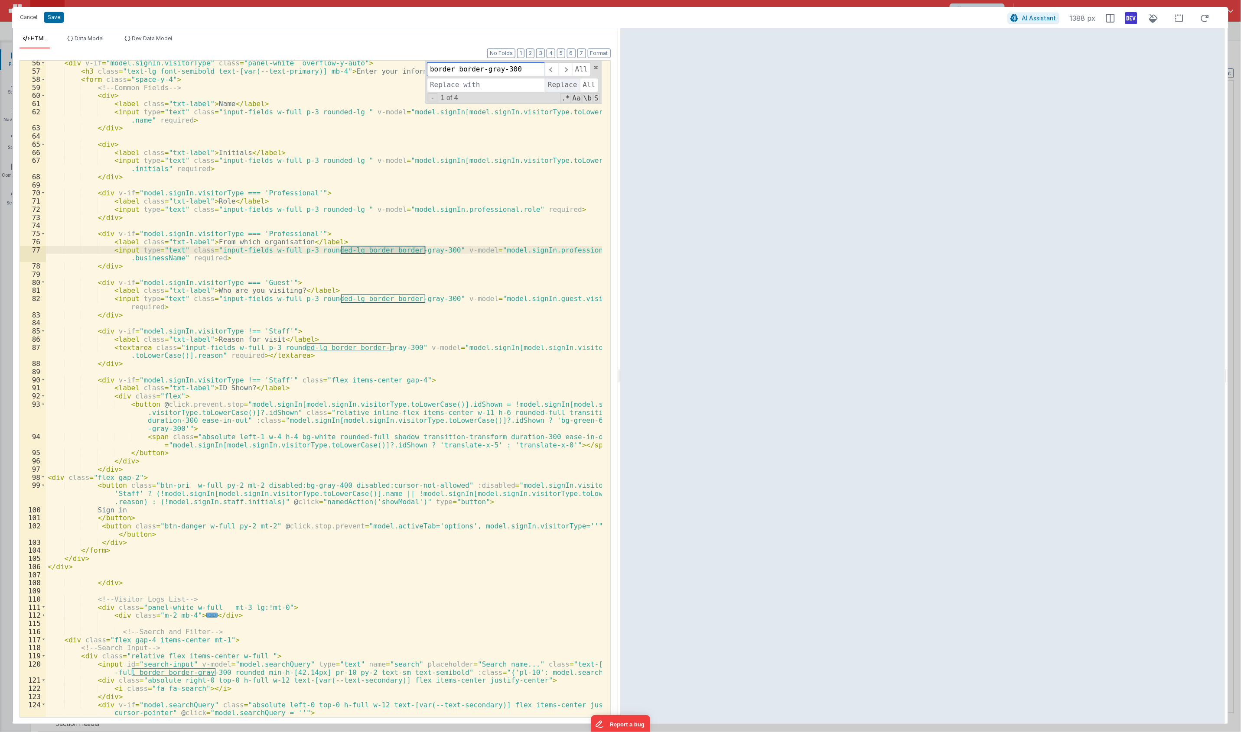
click at [561, 84] on span "Replace" at bounding box center [562, 85] width 35 height 14
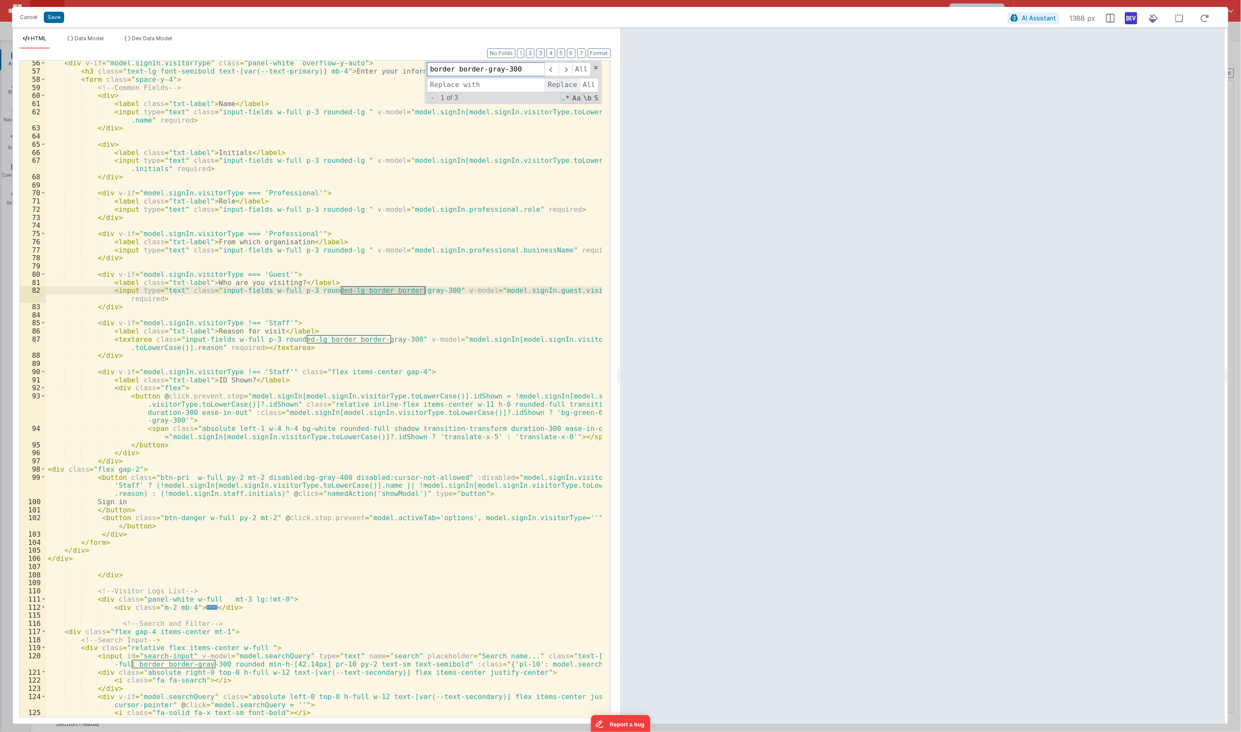
click at [561, 84] on span "Replace" at bounding box center [562, 85] width 35 height 14
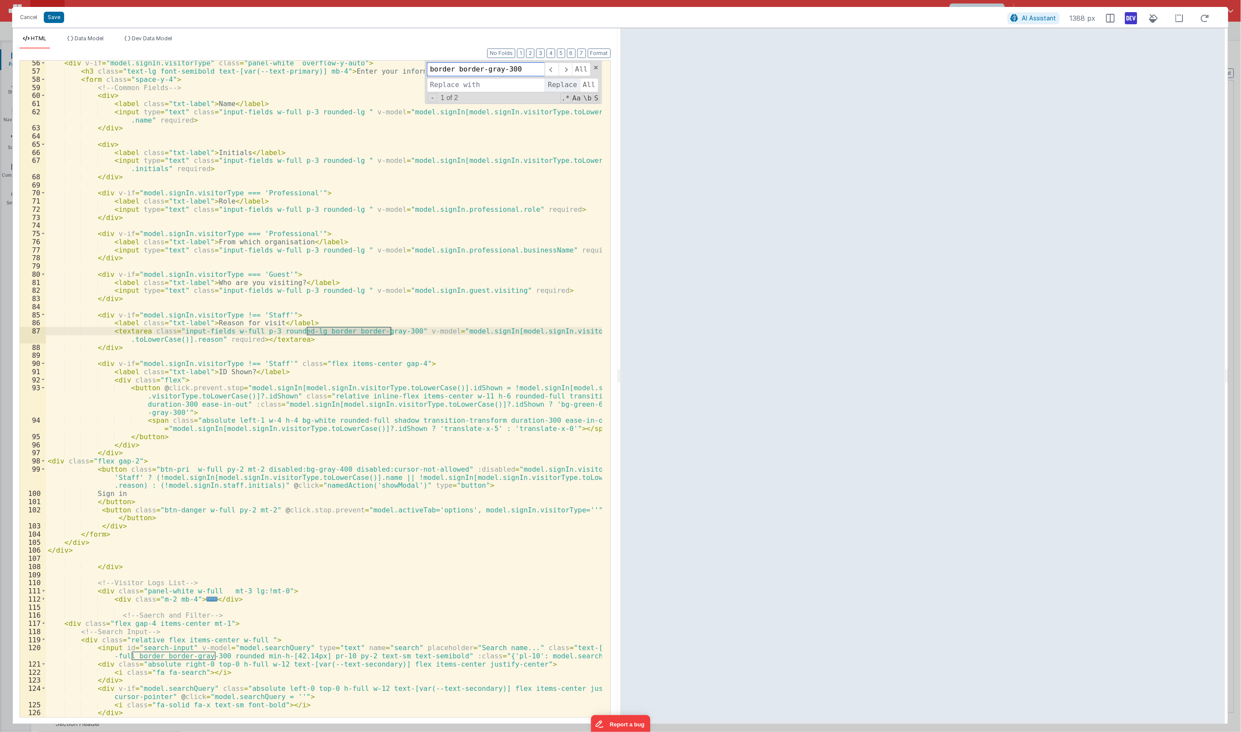
click at [561, 84] on span "Replace" at bounding box center [562, 85] width 35 height 14
click at [276, 235] on div "< div v-if = "model.signIn.visitorType" class = "panel-white overflow-y-auto" >…" at bounding box center [324, 395] width 556 height 673
click at [236, 221] on div "< div v-if = "model.signIn.visitorType" class = "panel-white overflow-y-auto" >…" at bounding box center [324, 395] width 556 height 673
click at [490, 211] on div "< div v-if = "model.signIn.visitorType" class = "panel-white overflow-y-auto" >…" at bounding box center [324, 395] width 556 height 673
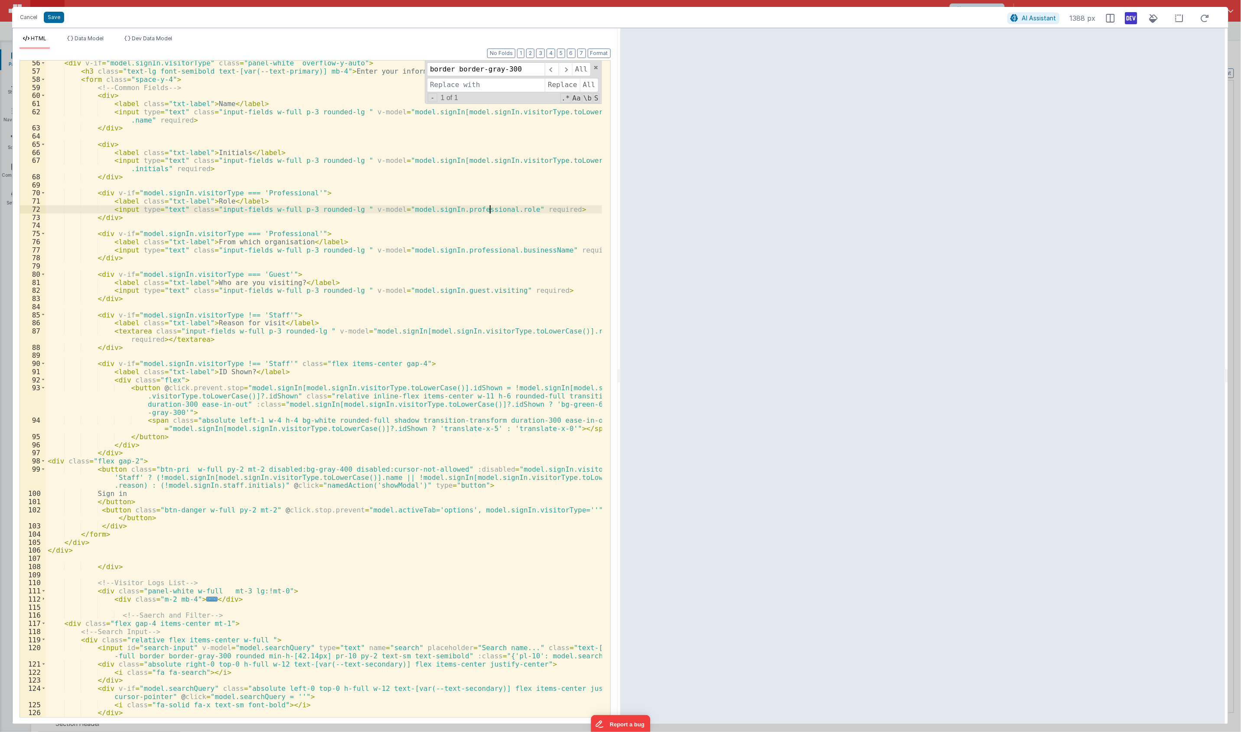
click at [503, 210] on div "< div v-if = "model.signIn.visitorType" class = "panel-white overflow-y-auto" >…" at bounding box center [324, 395] width 556 height 673
click at [499, 211] on div "< div v-if = "model.signIn.visitorType" class = "panel-white overflow-y-auto" >…" at bounding box center [324, 395] width 556 height 673
click at [350, 264] on div "< div v-if = "model.signIn.visitorType" class = "panel-white overflow-y-auto" >…" at bounding box center [324, 395] width 556 height 673
click at [413, 304] on div "< div v-if = "model.signIn.visitorType" class = "panel-white overflow-y-auto" >…" at bounding box center [324, 395] width 556 height 673
click at [106, 148] on div "< div v-if = "model.signIn.visitorType" class = "panel-white overflow-y-auto" >…" at bounding box center [324, 395] width 556 height 673
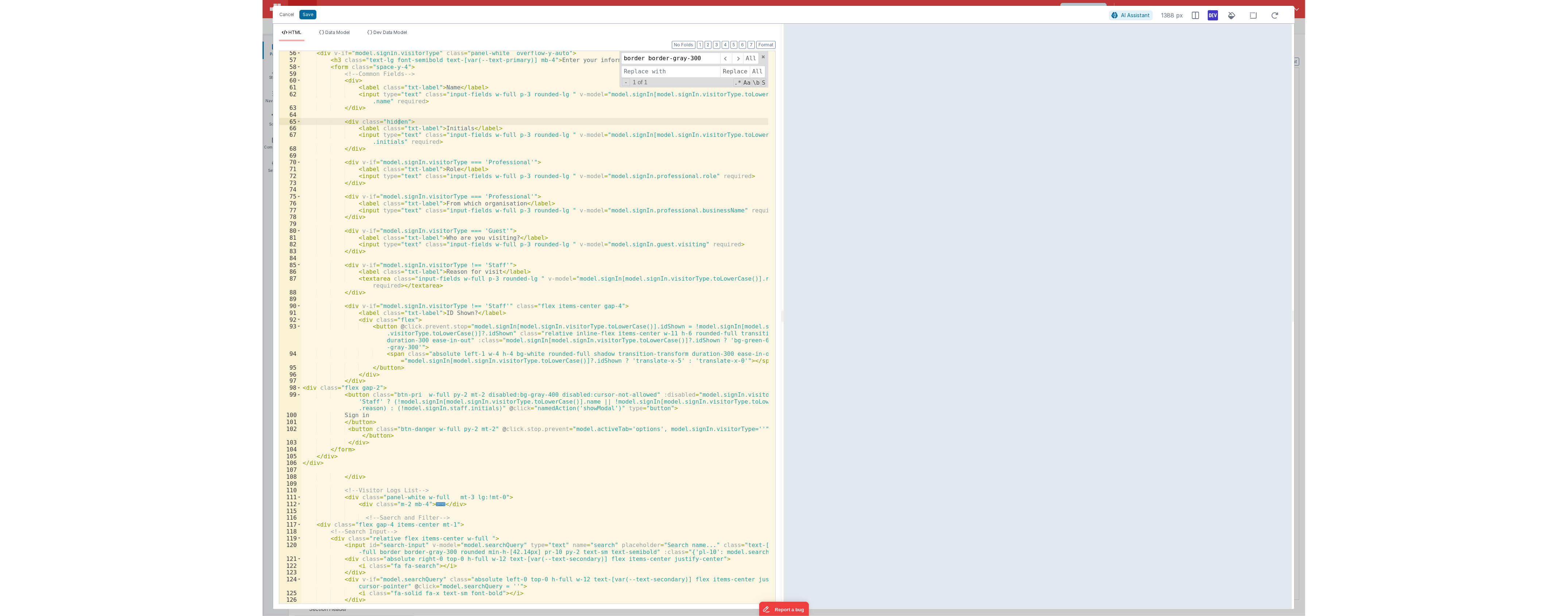
scroll to position [138, 0]
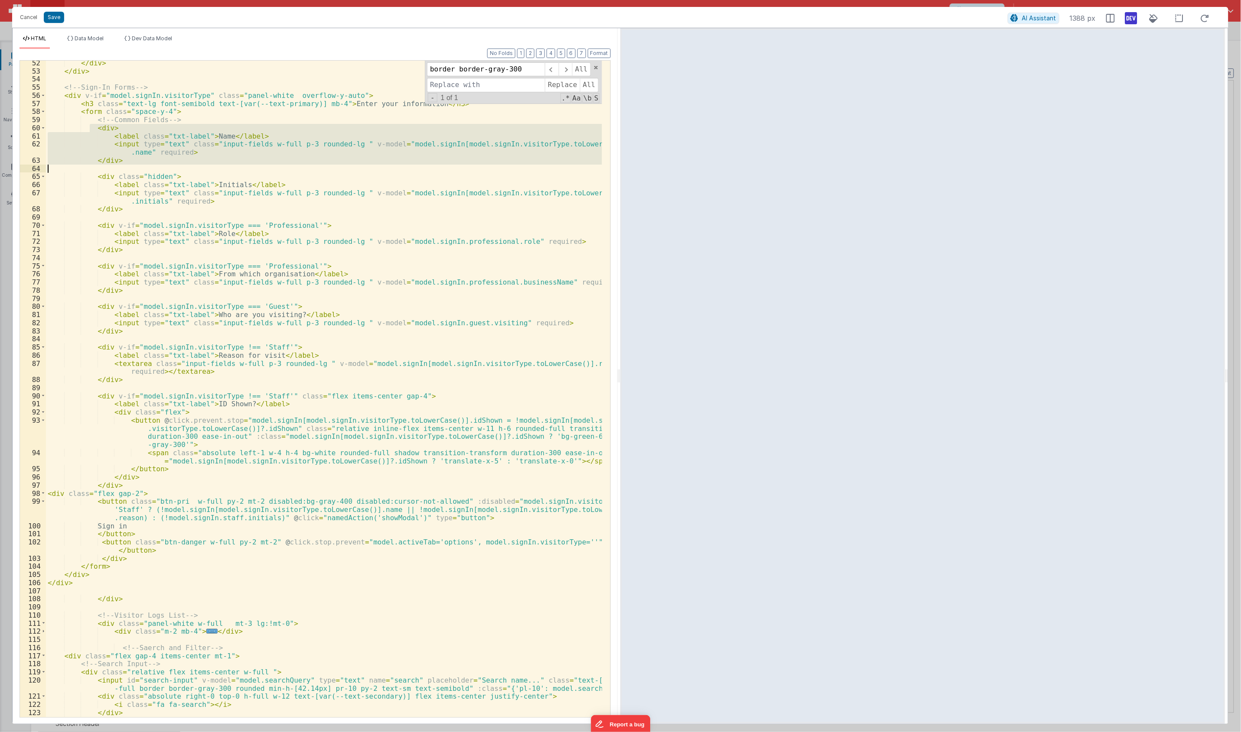
drag, startPoint x: 91, startPoint y: 126, endPoint x: 151, endPoint y: 165, distance: 71.3
click at [151, 165] on div "</ div > </ div > <!-- Sign-In Forms --> < div v-if = "model.signIn.visitorType…" at bounding box center [324, 399] width 556 height 681
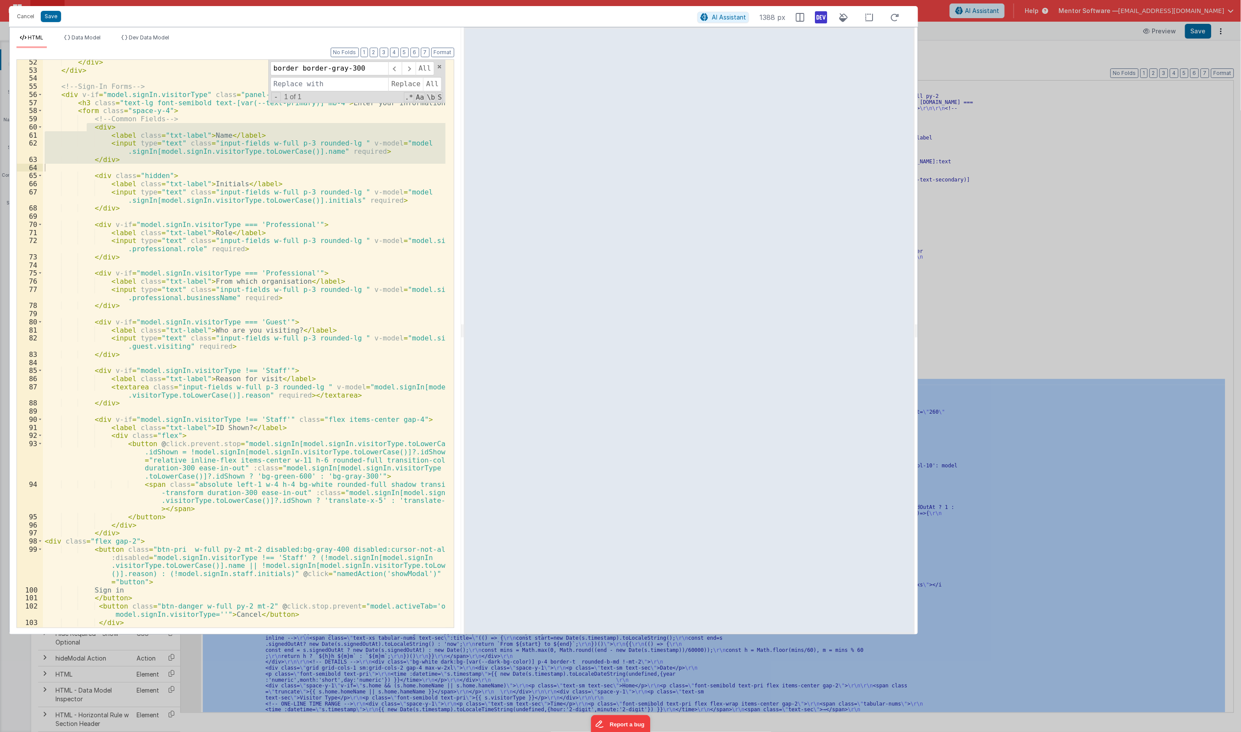
click at [332, 508] on div "</ div > </ div > <!-- Sign-In Forms --> < div v-if = "model.signIn.visitorType…" at bounding box center [244, 350] width 403 height 584
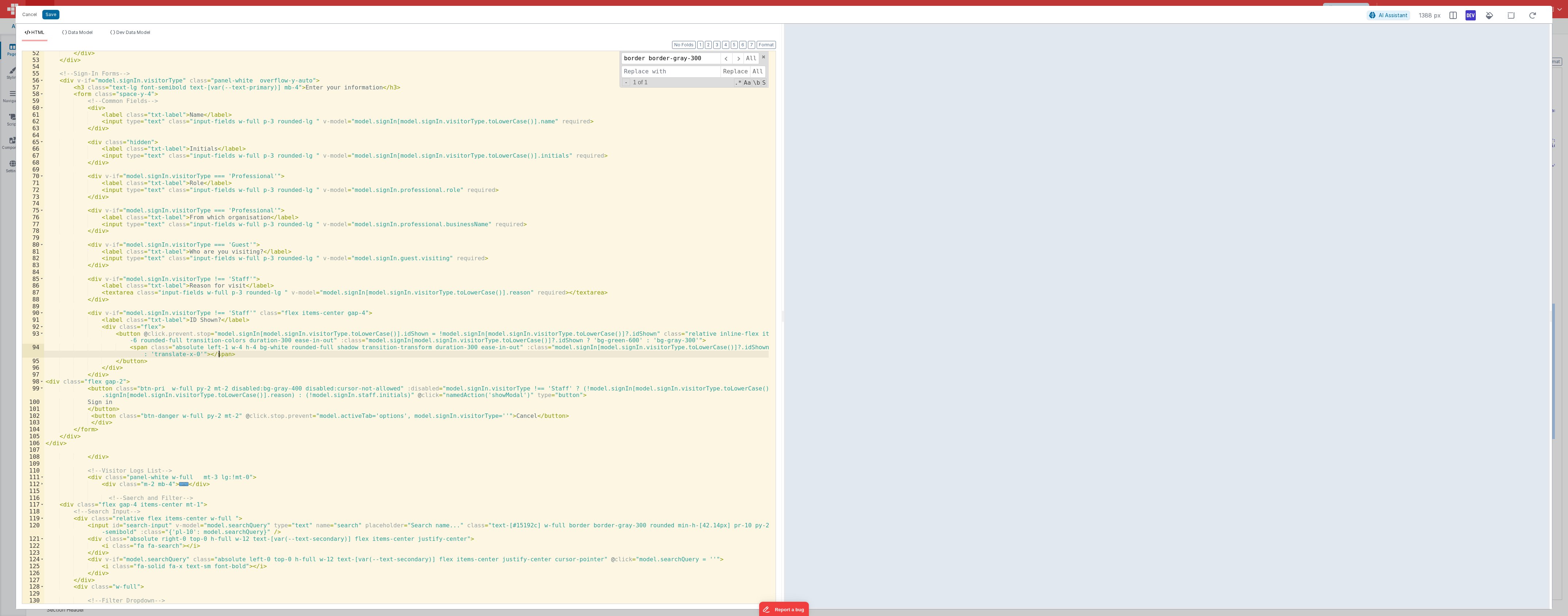
scroll to position [131, 0]
click at [156, 437] on div "</ div > </ div > <!-- Sign-In Forms --> < div v-if = "model.signIn.visitorType…" at bounding box center [406, 332] width 725 height 566
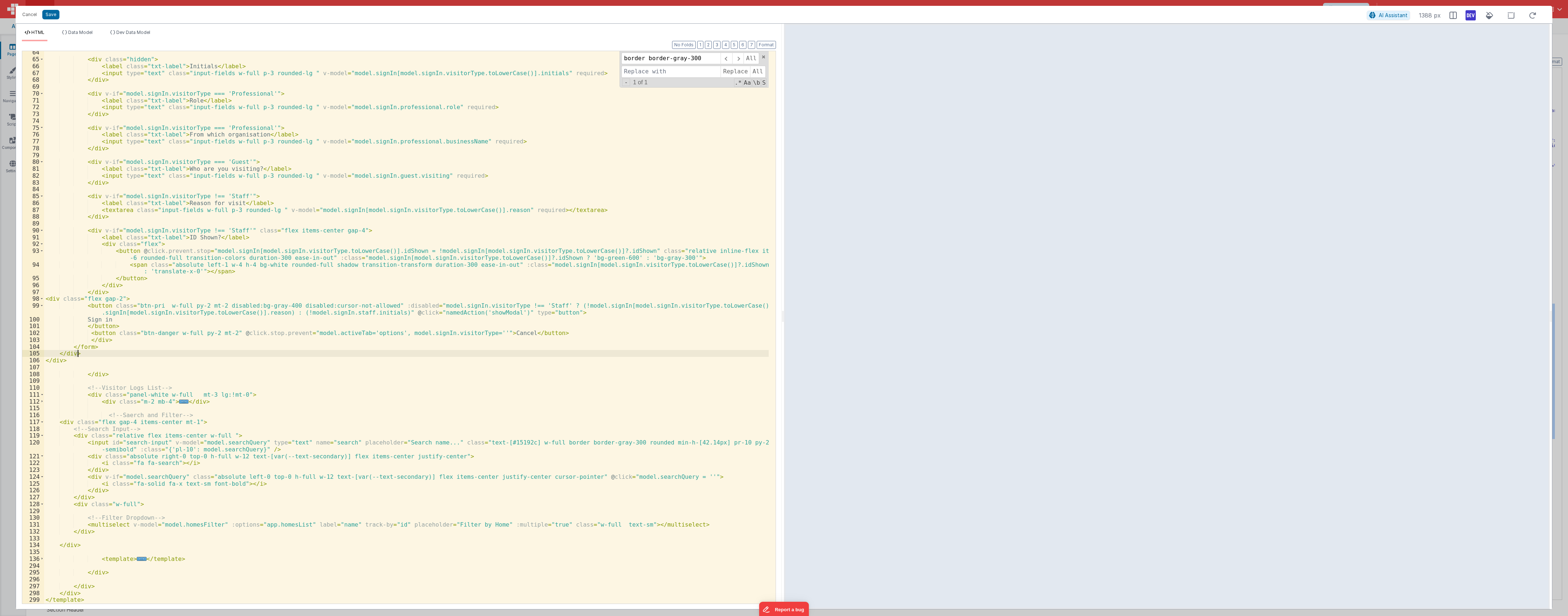
scroll to position [214, 0]
click at [765, 56] on span at bounding box center [763, 57] width 5 height 5
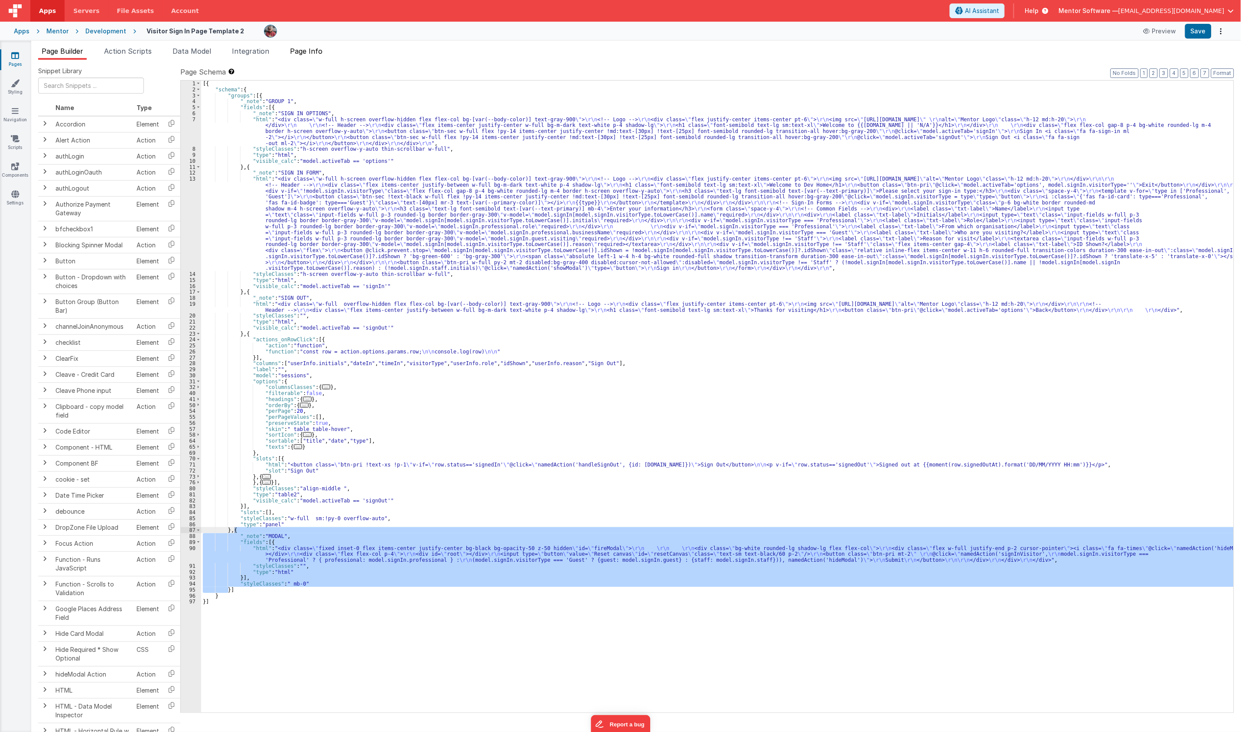
click at [312, 59] on li "Page Info" at bounding box center [305, 53] width 39 height 14
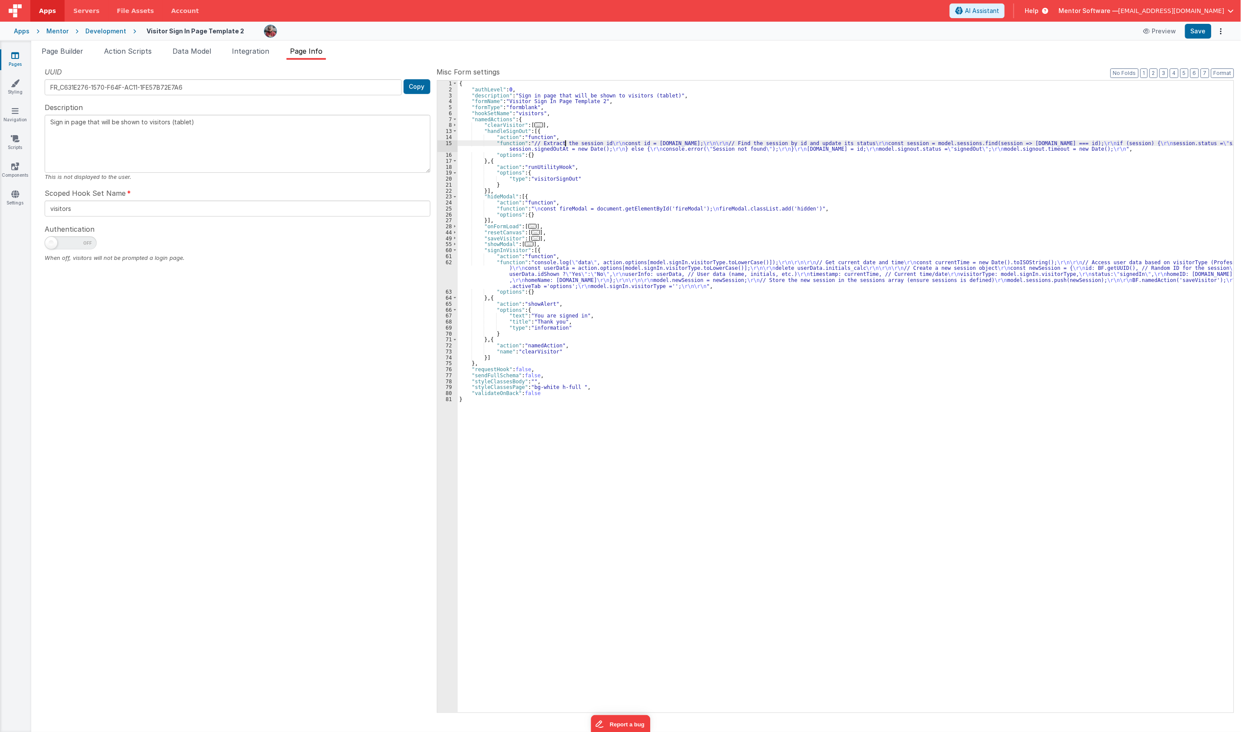
click at [564, 146] on div "{ "authLevel" : 0 , "description" : "Sign in page that will be shown to visitor…" at bounding box center [846, 403] width 776 height 644
click at [449, 148] on div "15" at bounding box center [447, 146] width 20 height 12
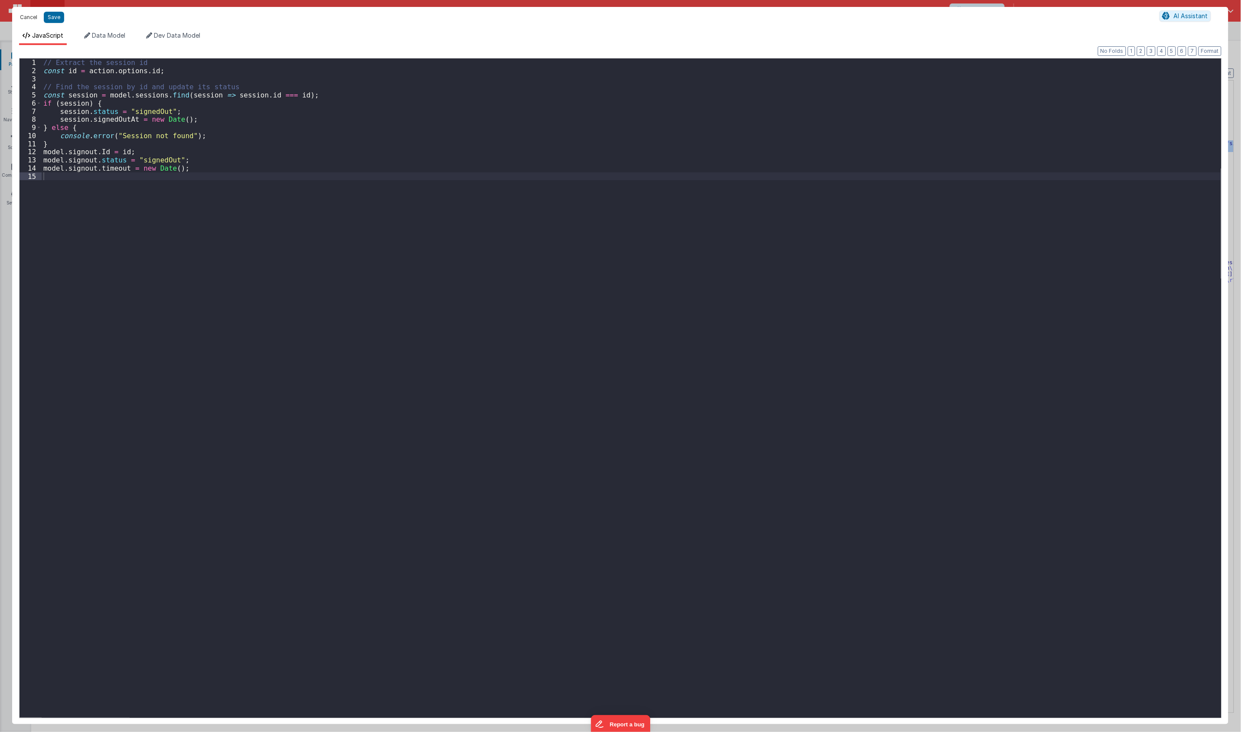
click at [29, 15] on button "Cancel" at bounding box center [29, 17] width 26 height 12
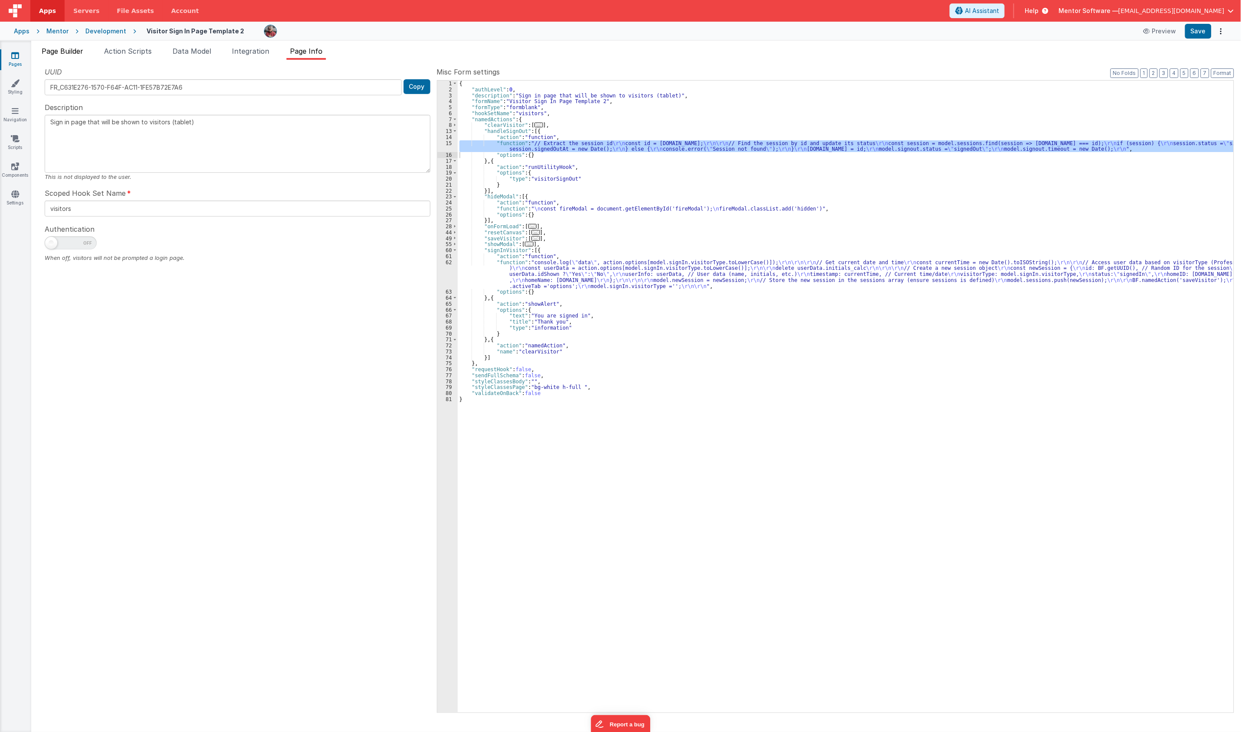
click at [58, 54] on span "Page Builder" at bounding box center [63, 51] width 42 height 9
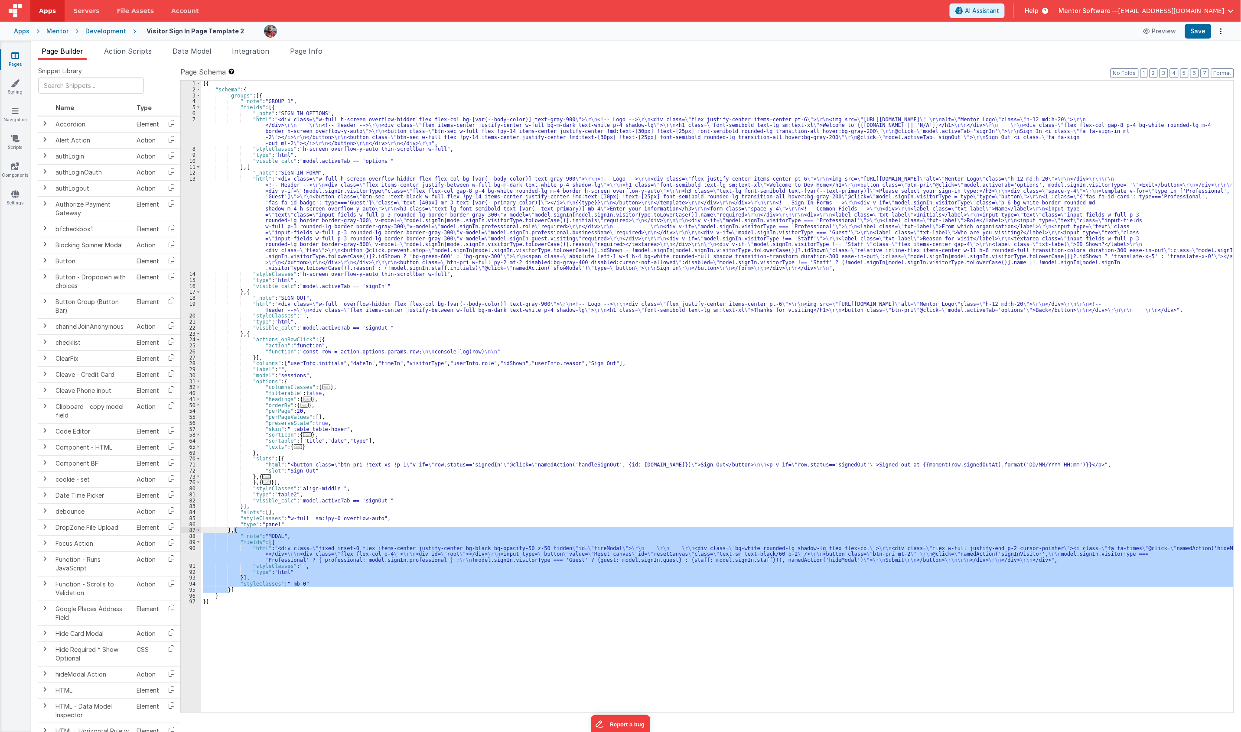
click at [222, 218] on div "[{ "schema" : { "groups" : [{ "_note" : "GROUP 1" , "fields" : [{ "_note" : "SI…" at bounding box center [717, 403] width 1032 height 644
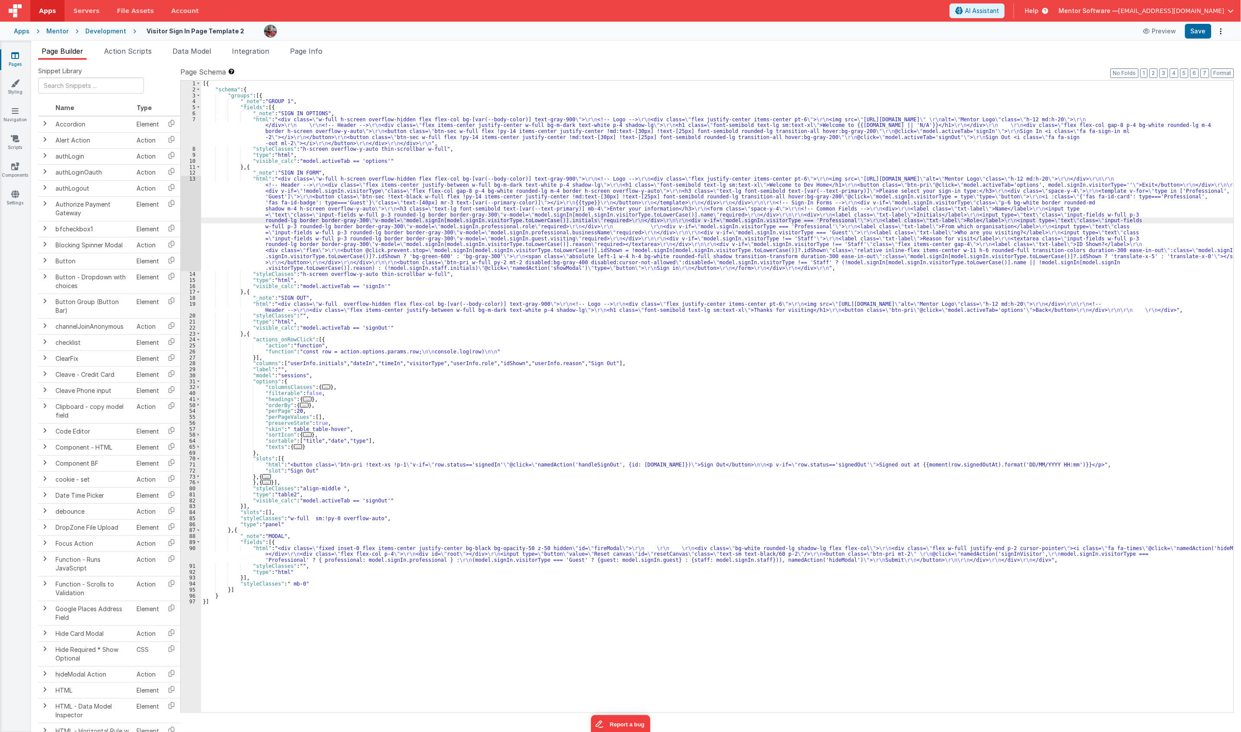
click at [181, 219] on div "13" at bounding box center [191, 223] width 20 height 95
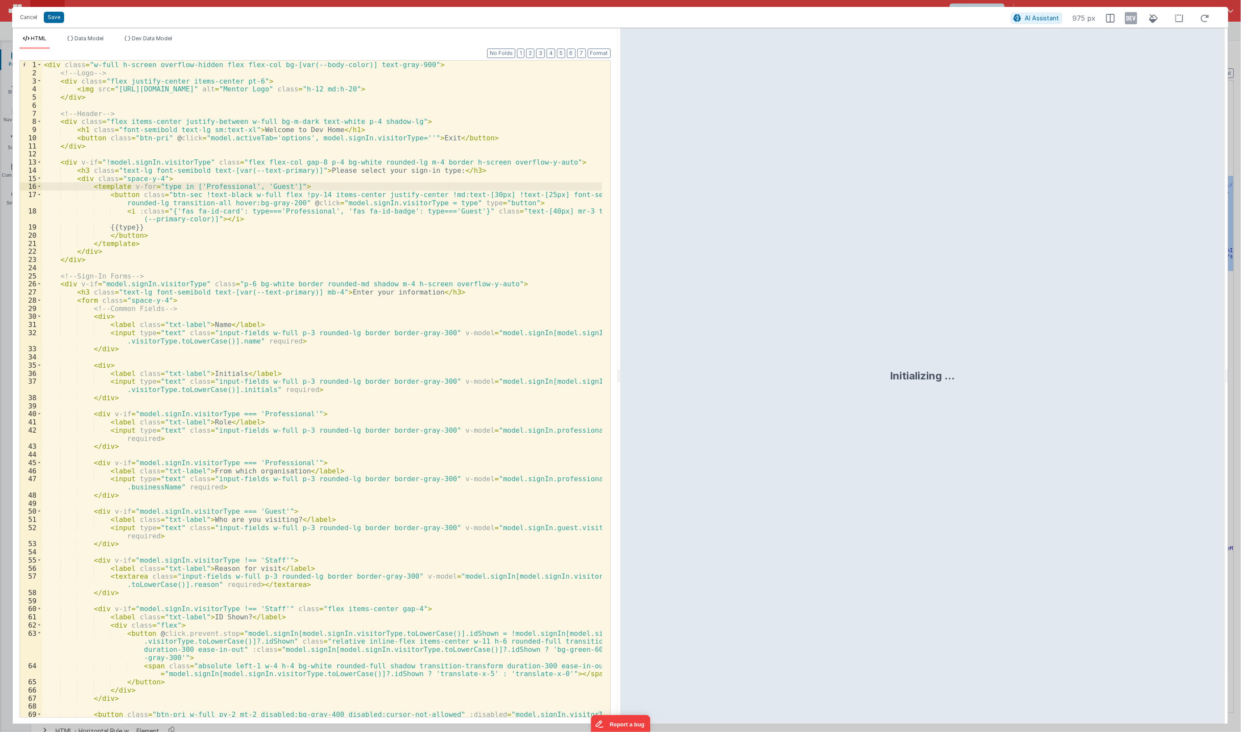
click at [321, 280] on div "< div class = "w-full h-screen overflow-hidden flex flex-col bg-[var(--body-col…" at bounding box center [322, 405] width 560 height 689
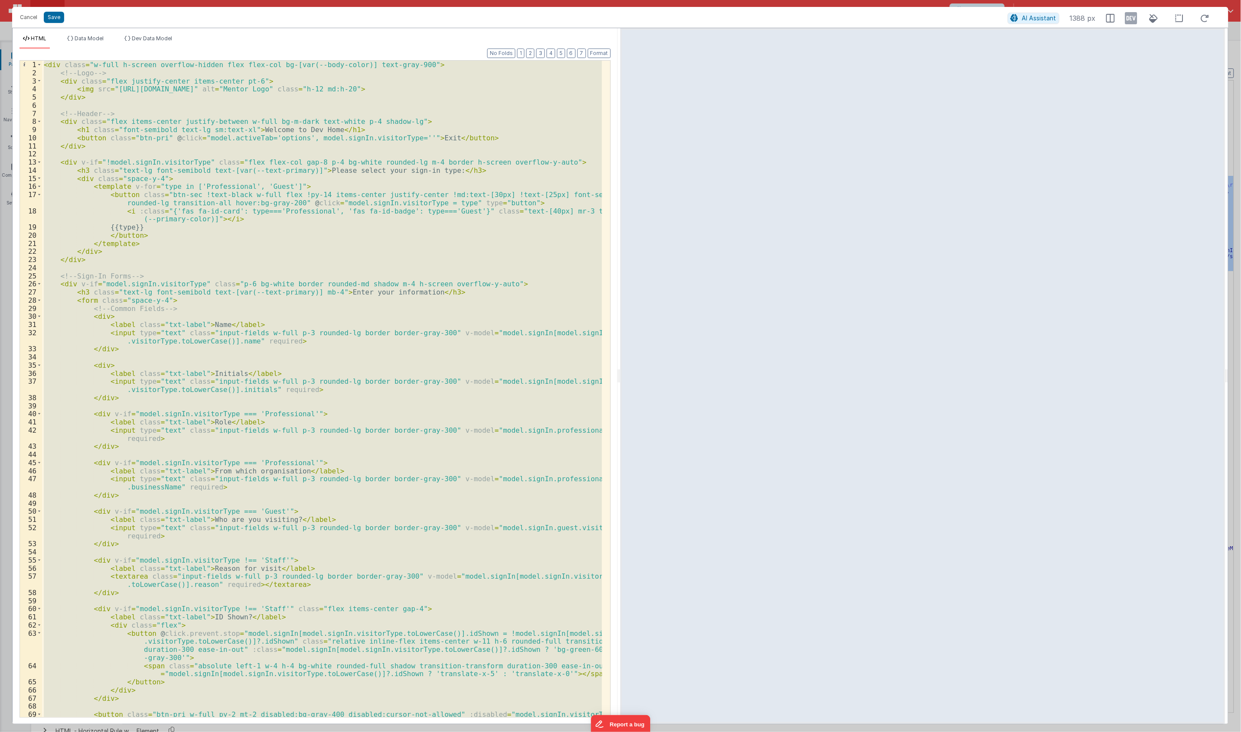
click at [462, 267] on div "< div class = "w-full h-screen overflow-hidden flex flex-col bg-[var(--body-col…" at bounding box center [322, 389] width 560 height 657
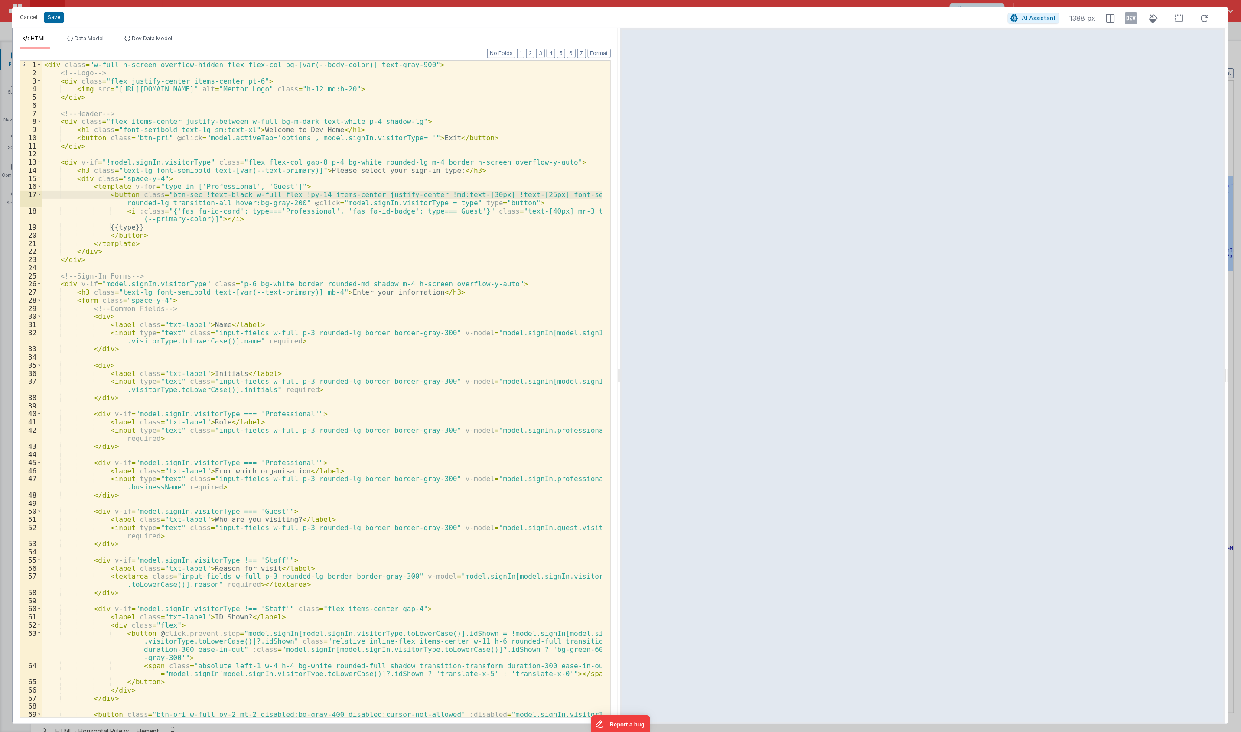
click at [96, 196] on div "< div class = "w-full h-screen overflow-hidden flex flex-col bg-[var(--body-col…" at bounding box center [322, 405] width 560 height 689
click at [120, 180] on div "< div class = "w-full h-screen overflow-hidden flex flex-col bg-[var(--body-col…" at bounding box center [322, 405] width 560 height 689
drag, startPoint x: 72, startPoint y: 140, endPoint x: 469, endPoint y: 139, distance: 397.0
click at [469, 139] on div "< div class = "w-full h-screen overflow-hidden flex flex-col bg-[var(--body-col…" at bounding box center [322, 405] width 560 height 689
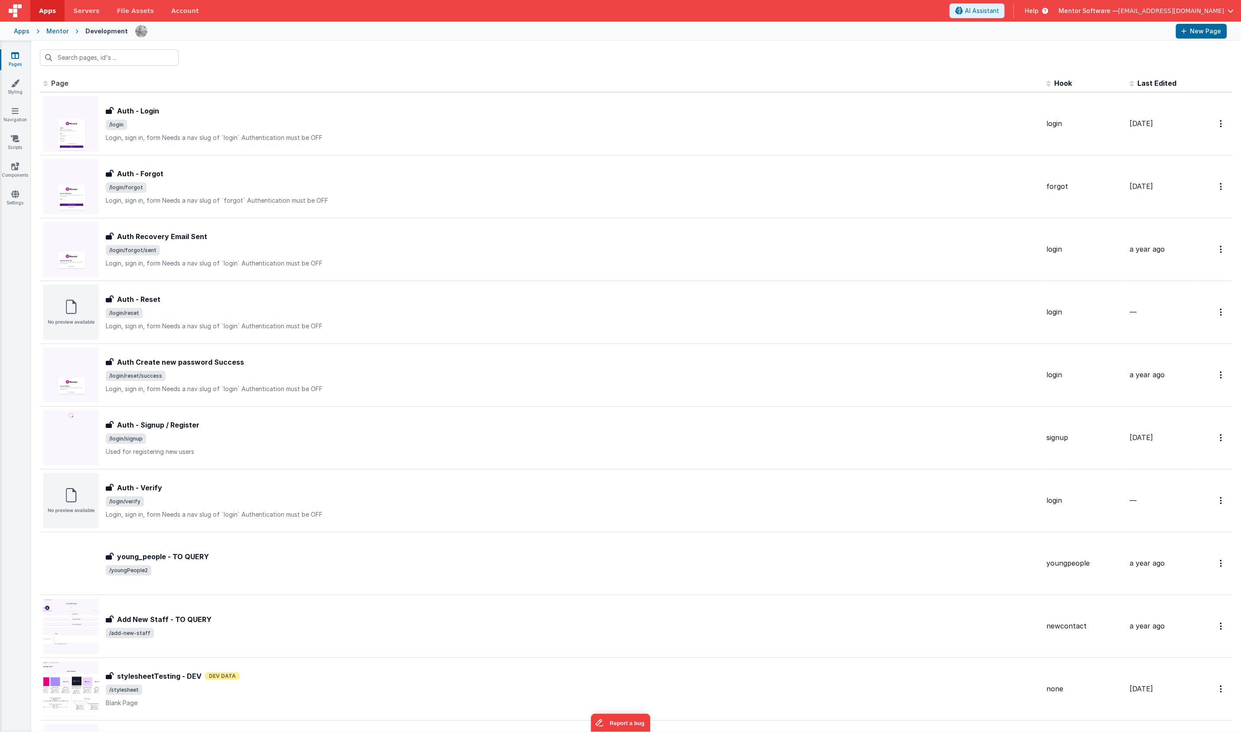
click at [319, 74] on div at bounding box center [636, 58] width 1210 height 34
click at [135, 63] on input "text" at bounding box center [109, 57] width 139 height 16
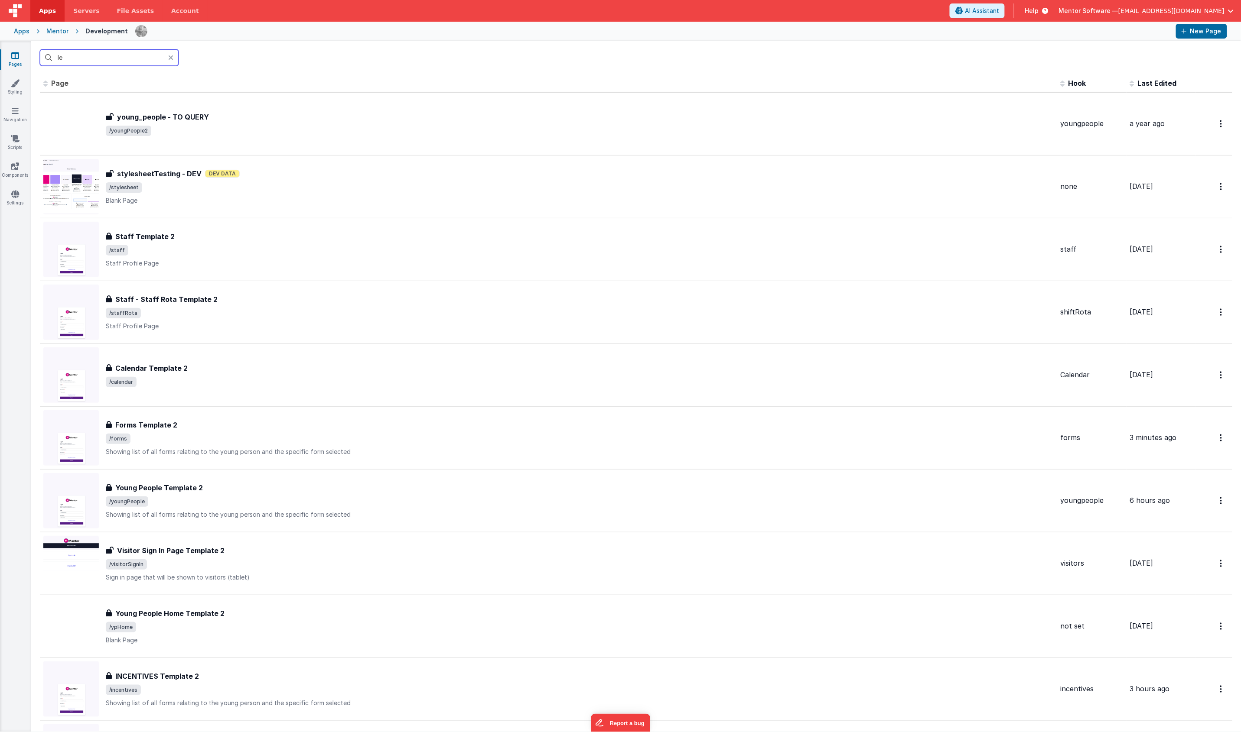
type input "l"
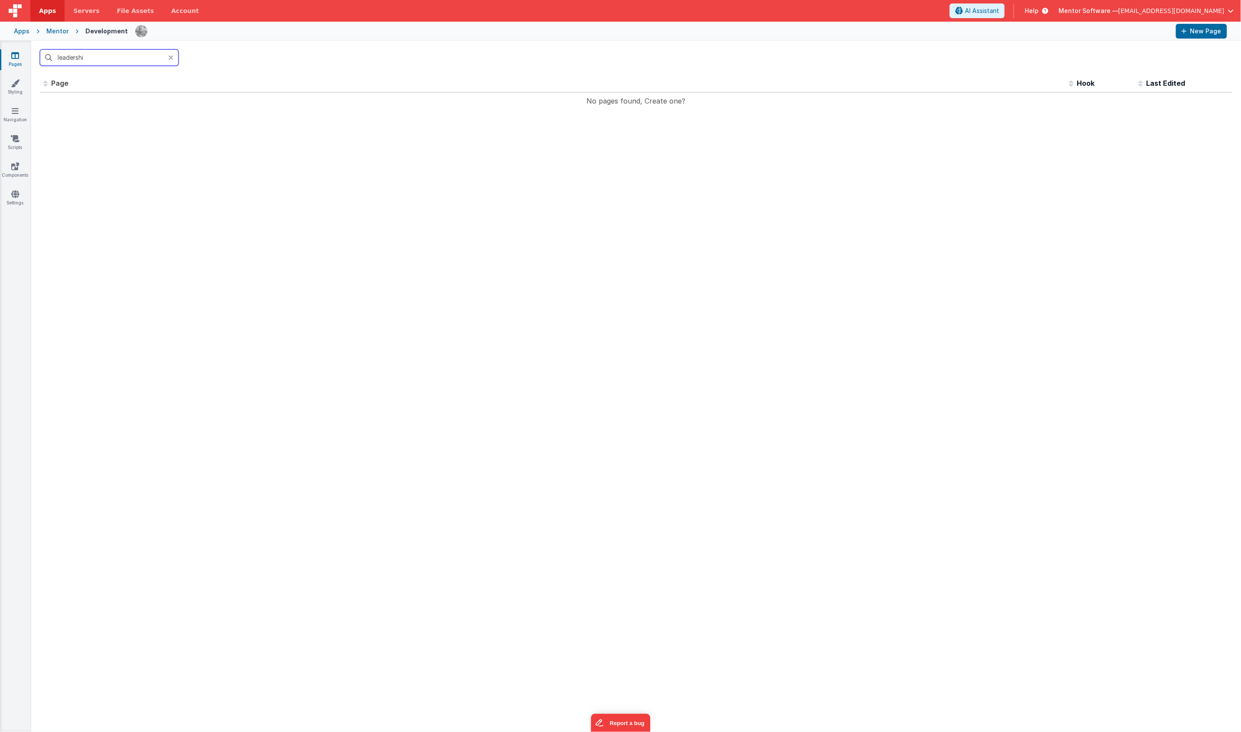
type input "leadership"
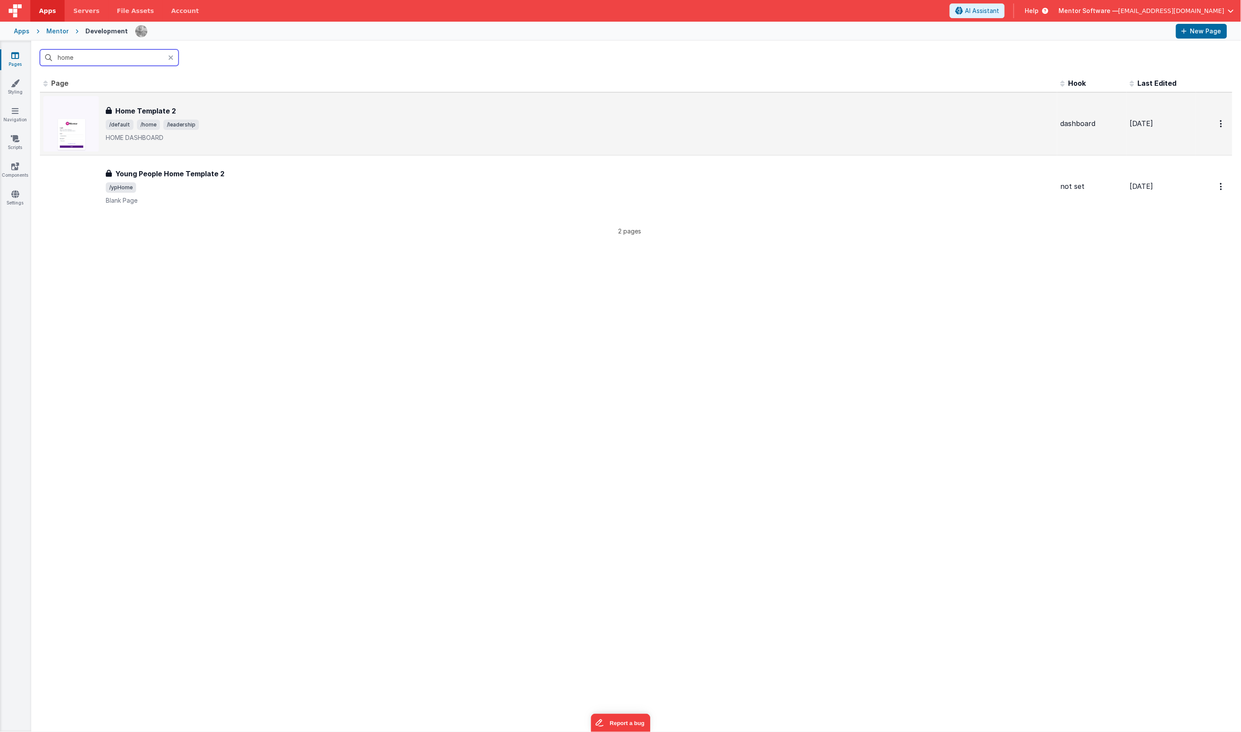
type input "home"
click at [259, 116] on div "Home Template 2" at bounding box center [580, 111] width 948 height 10
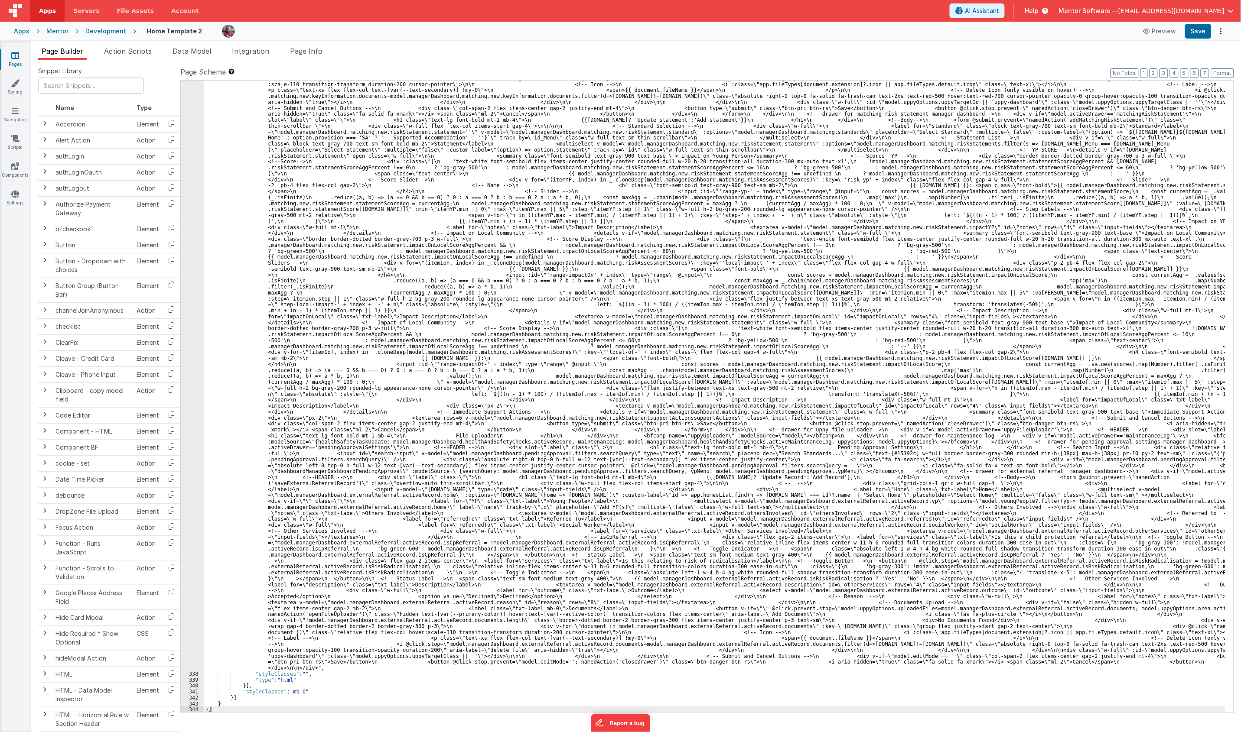
scroll to position [8020, 0]
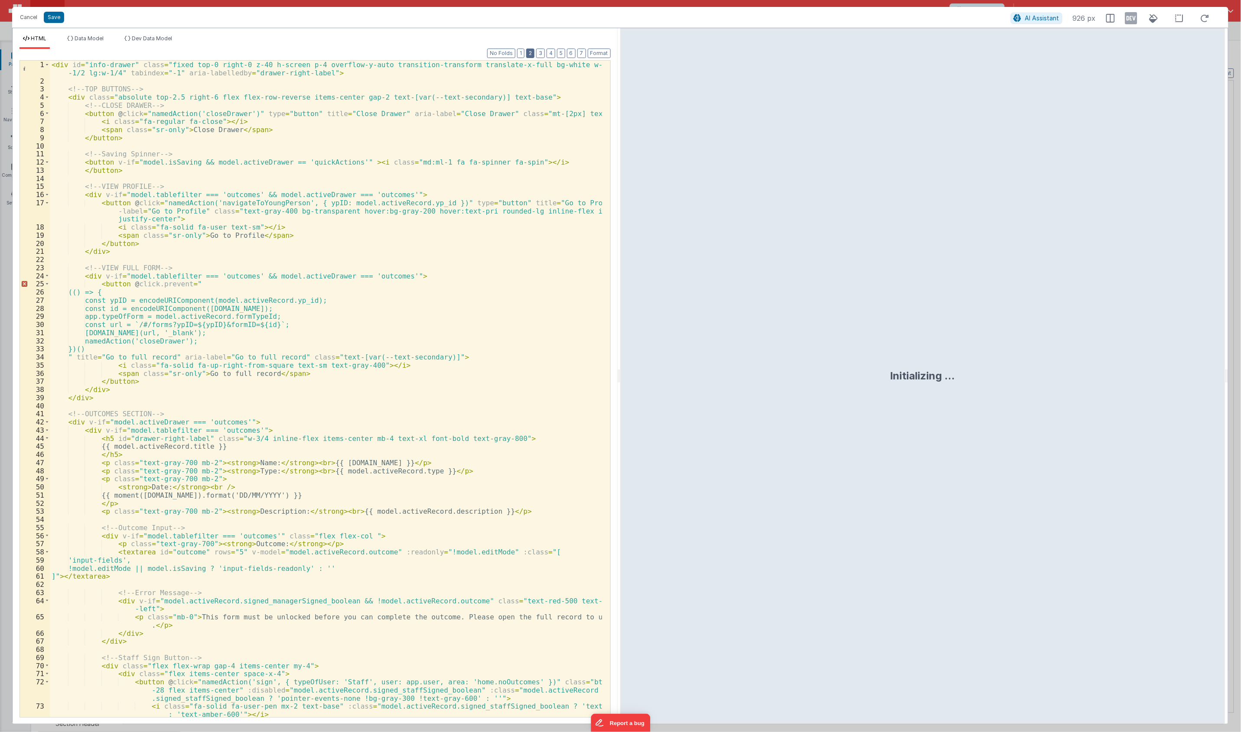
click at [530, 54] on button "2" at bounding box center [530, 54] width 8 height 10
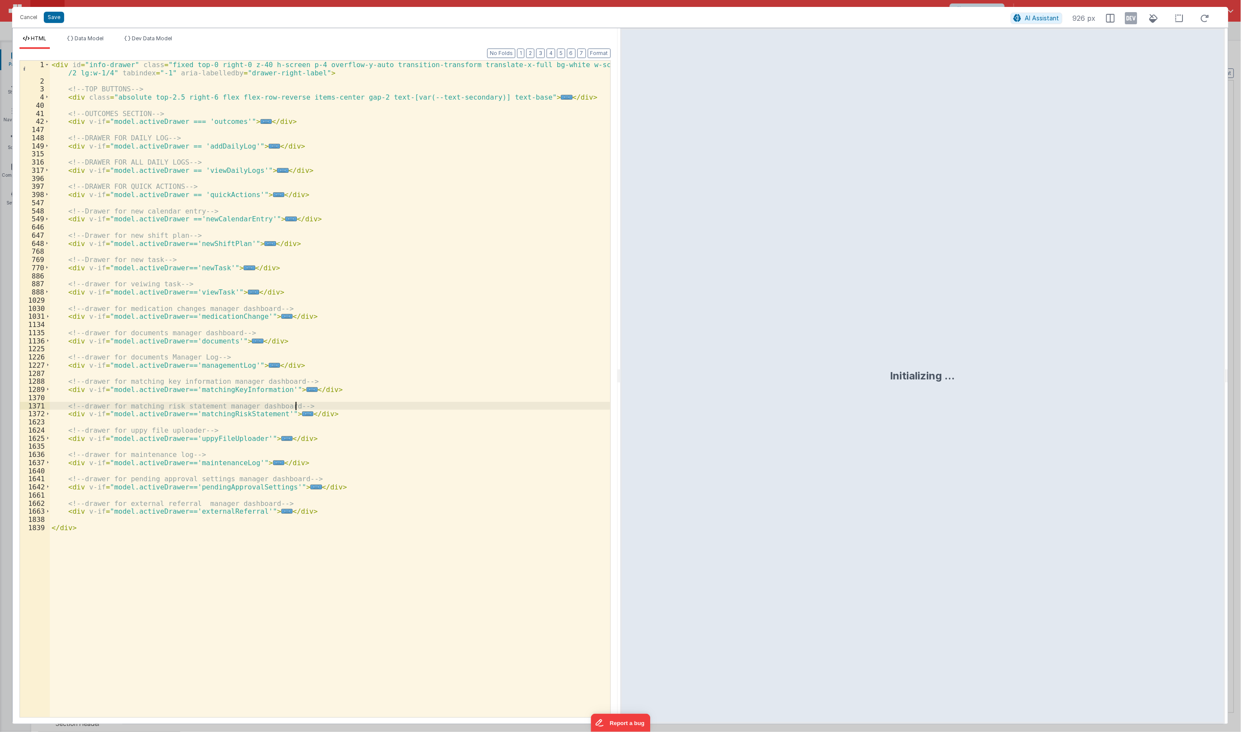
click at [372, 404] on div "< div id = "info-drawer" class = "fixed top-0 right-0 z-40 h-screen p-4 overflo…" at bounding box center [330, 401] width 560 height 681
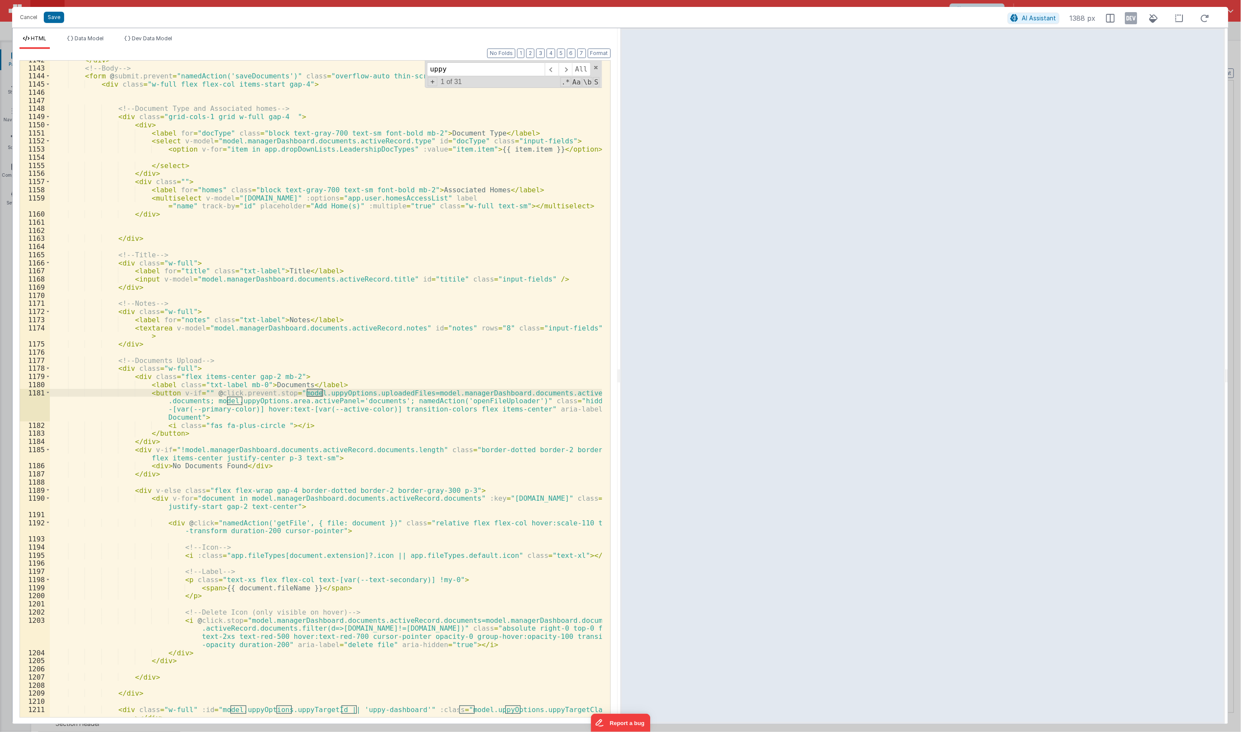
scroll to position [330, 0]
type input "uppy"
click at [33, 17] on button "Cancel" at bounding box center [29, 17] width 26 height 12
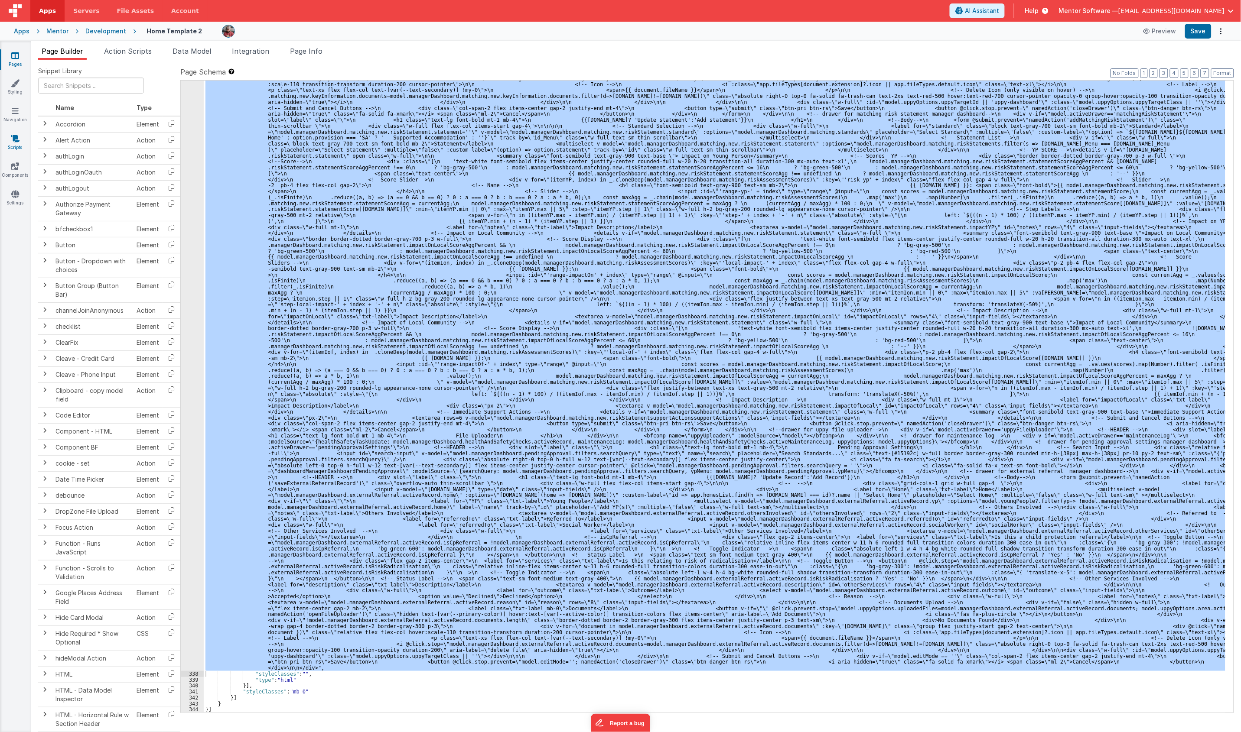
click at [16, 150] on link "Scripts" at bounding box center [15, 142] width 31 height 17
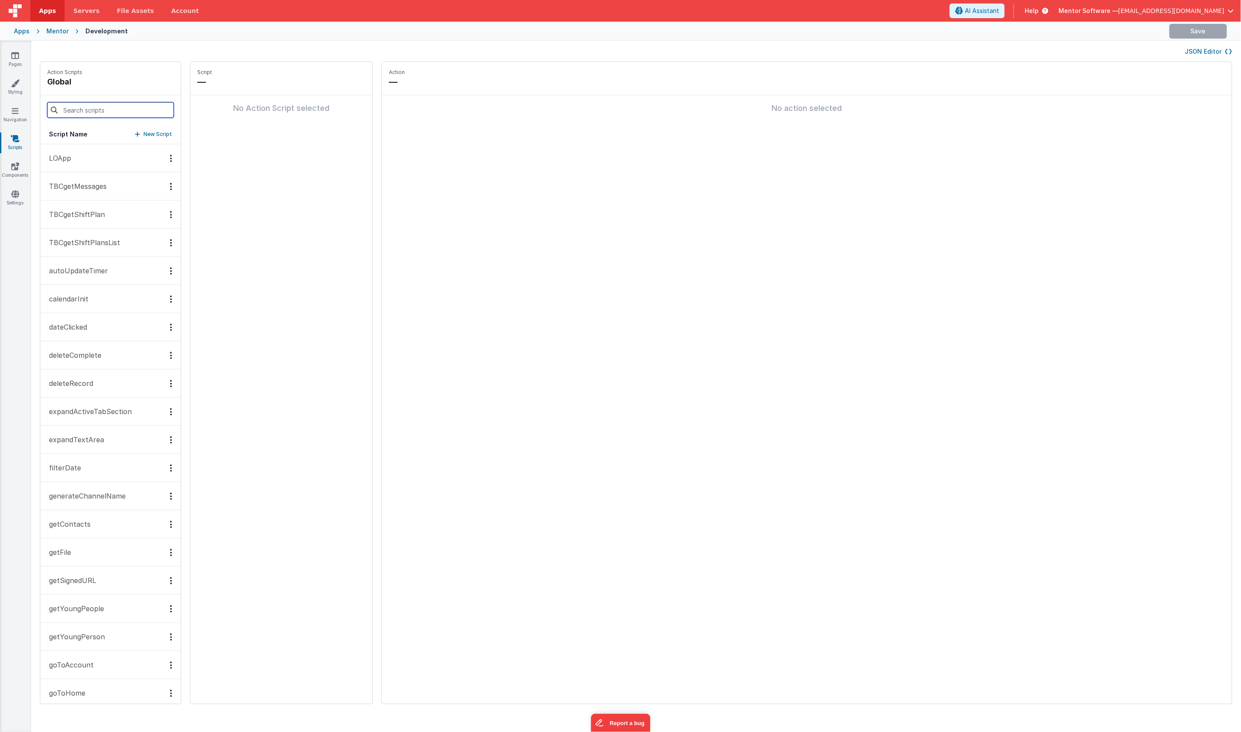
click at [104, 117] on input at bounding box center [110, 110] width 127 height 16
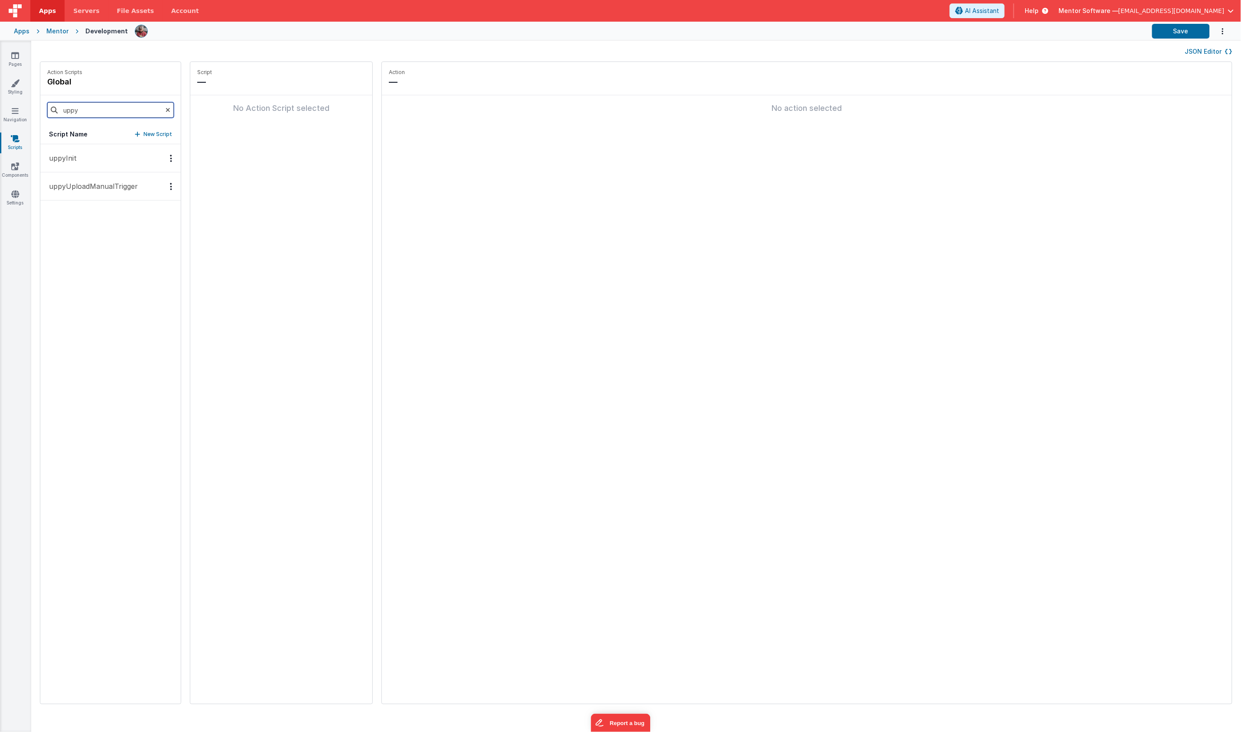
type input "uppy"
click at [50, 163] on p "uppyInit" at bounding box center [60, 158] width 33 height 10
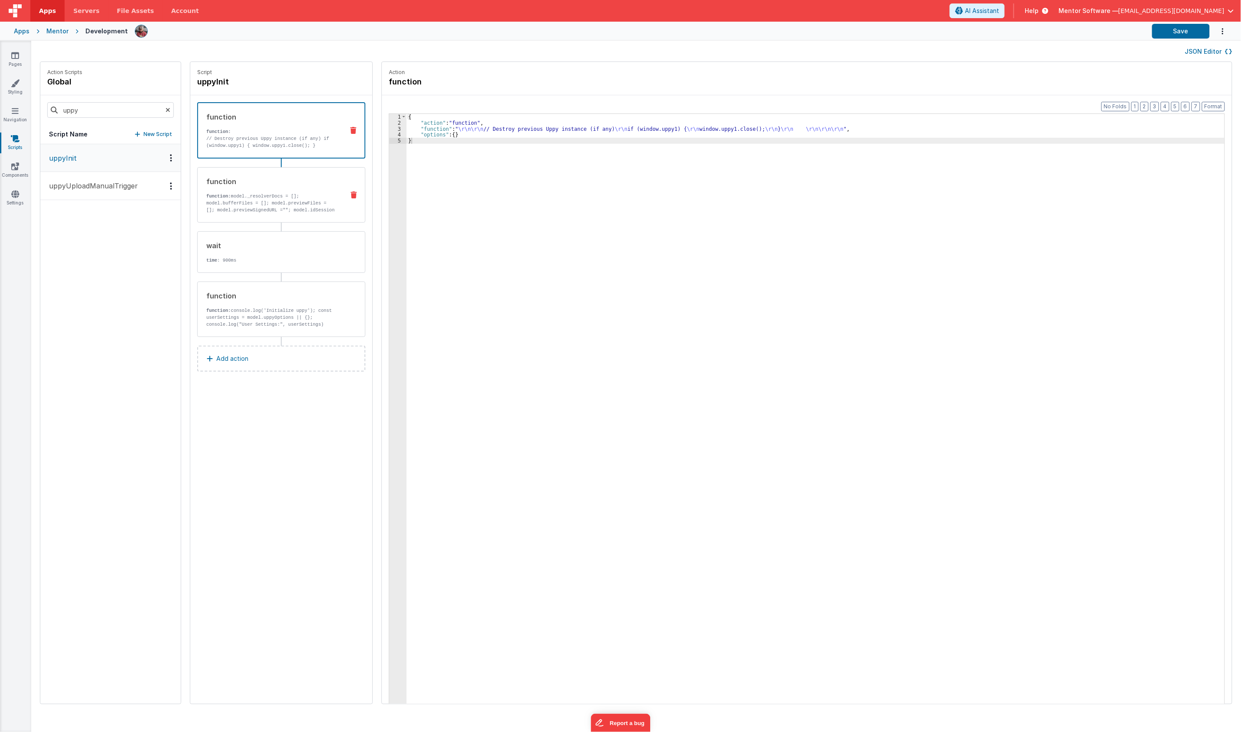
click at [274, 211] on p "function: model._resolverDocs = []; model.bufferFiles = []; model.previewFiles …" at bounding box center [271, 207] width 131 height 28
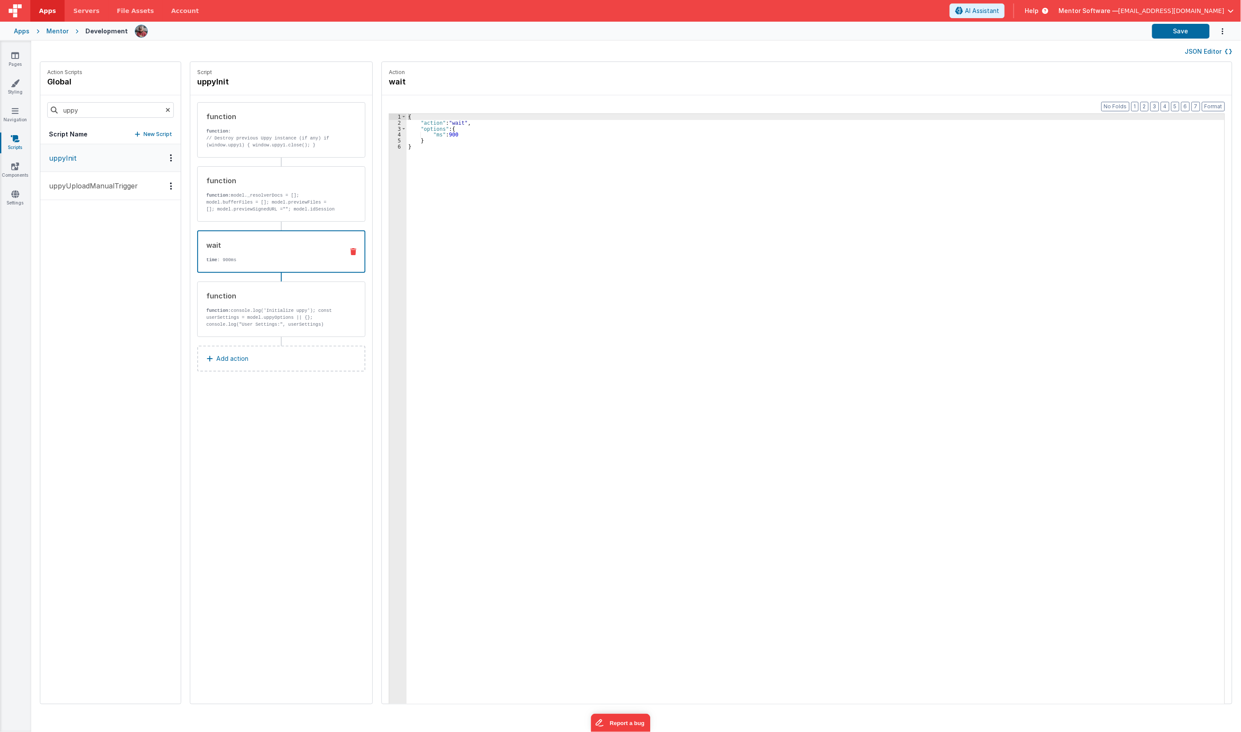
click at [270, 250] on div "wait time : 900ms" at bounding box center [267, 251] width 139 height 23
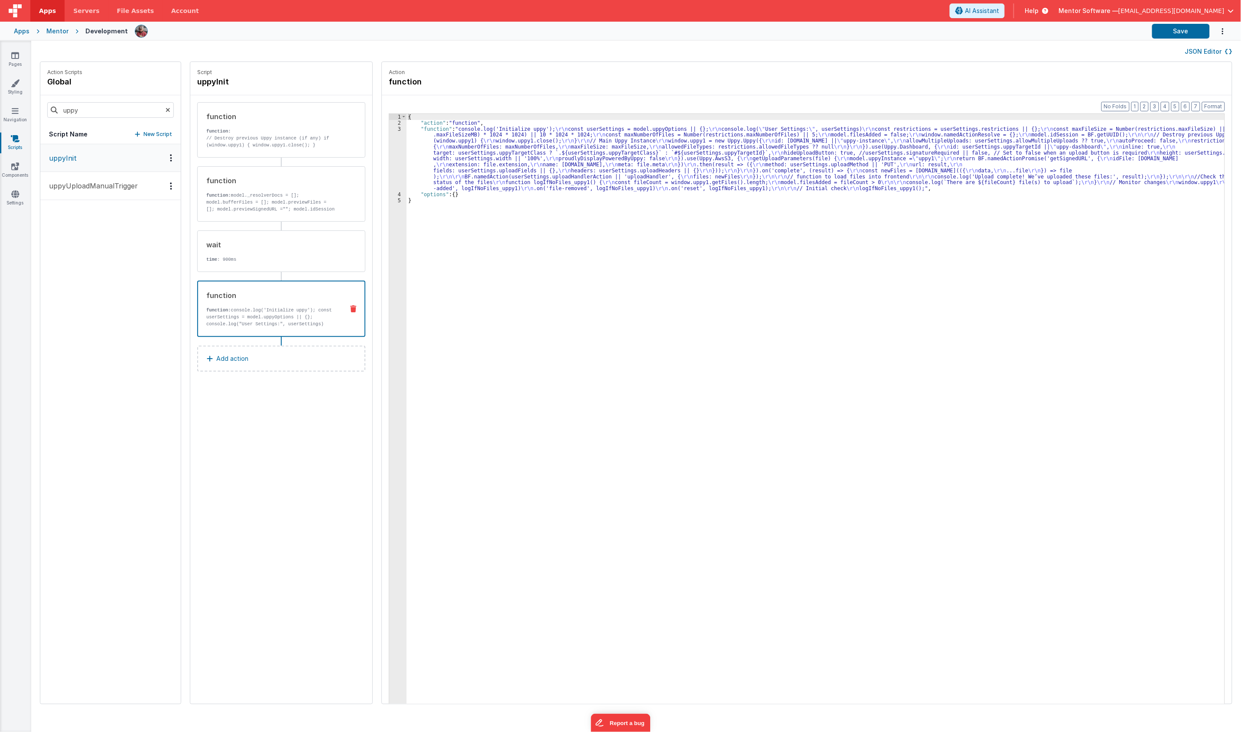
click at [268, 298] on div "function" at bounding box center [271, 295] width 130 height 10
click at [446, 171] on div "{ "action" : "function" , "function" : "console.log('Initialize uppy'); \r\n co…" at bounding box center [820, 428] width 828 height 629
click at [389, 165] on div "3" at bounding box center [397, 158] width 17 height 65
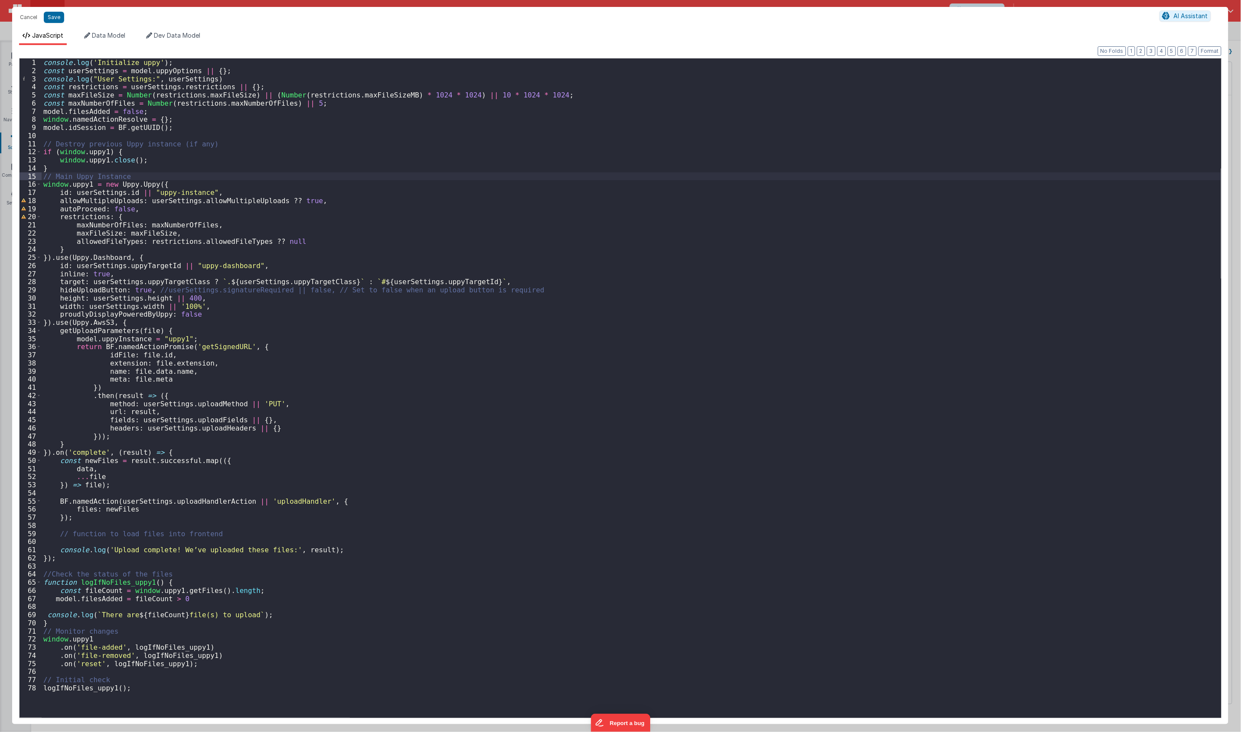
click at [207, 265] on div "console . log ( 'Initialize uppy' ) ; const userSettings = model . uppyOptions …" at bounding box center [631, 397] width 1179 height 676
click at [440, 260] on div "console . log ( 'Initialize uppy' ) ; const userSettings = model . uppyOptions …" at bounding box center [631, 397] width 1179 height 676
click at [22, 19] on button "Cancel" at bounding box center [29, 17] width 26 height 12
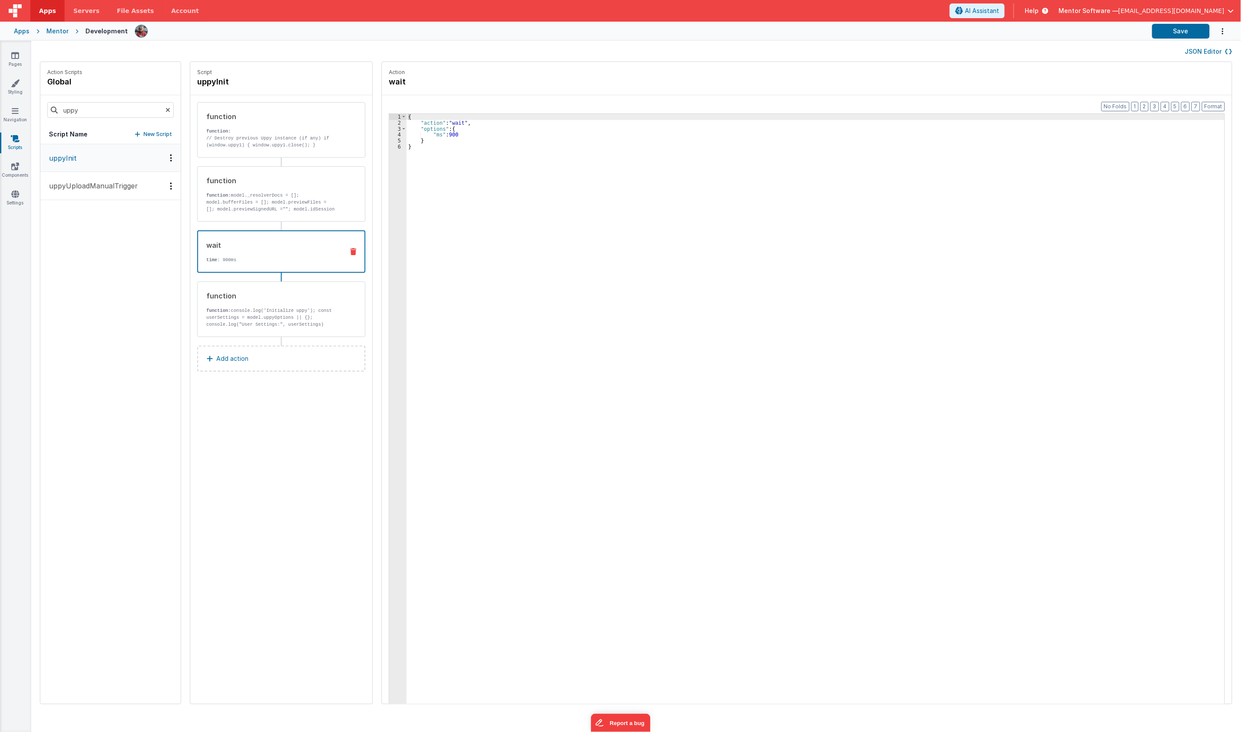
click at [279, 270] on div "wait time : 900ms" at bounding box center [281, 252] width 168 height 42
click at [274, 299] on div "function" at bounding box center [271, 296] width 131 height 10
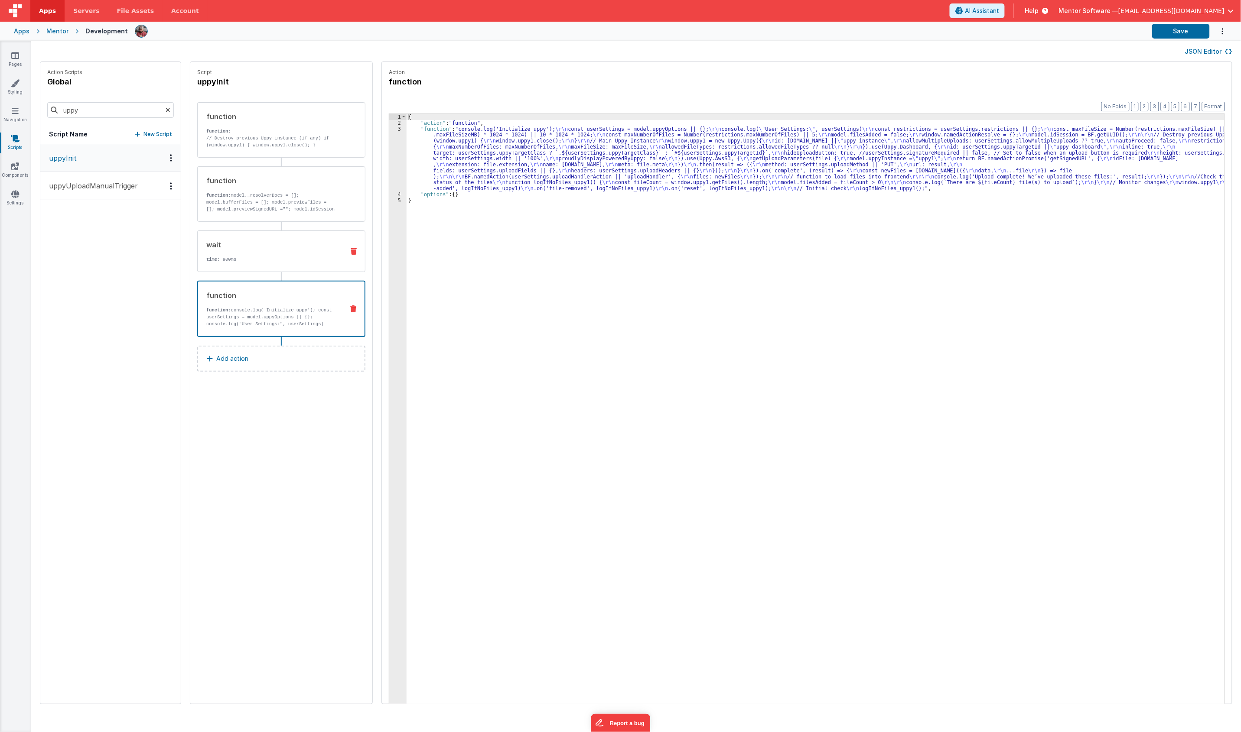
click at [272, 260] on p "time : 900ms" at bounding box center [271, 259] width 131 height 7
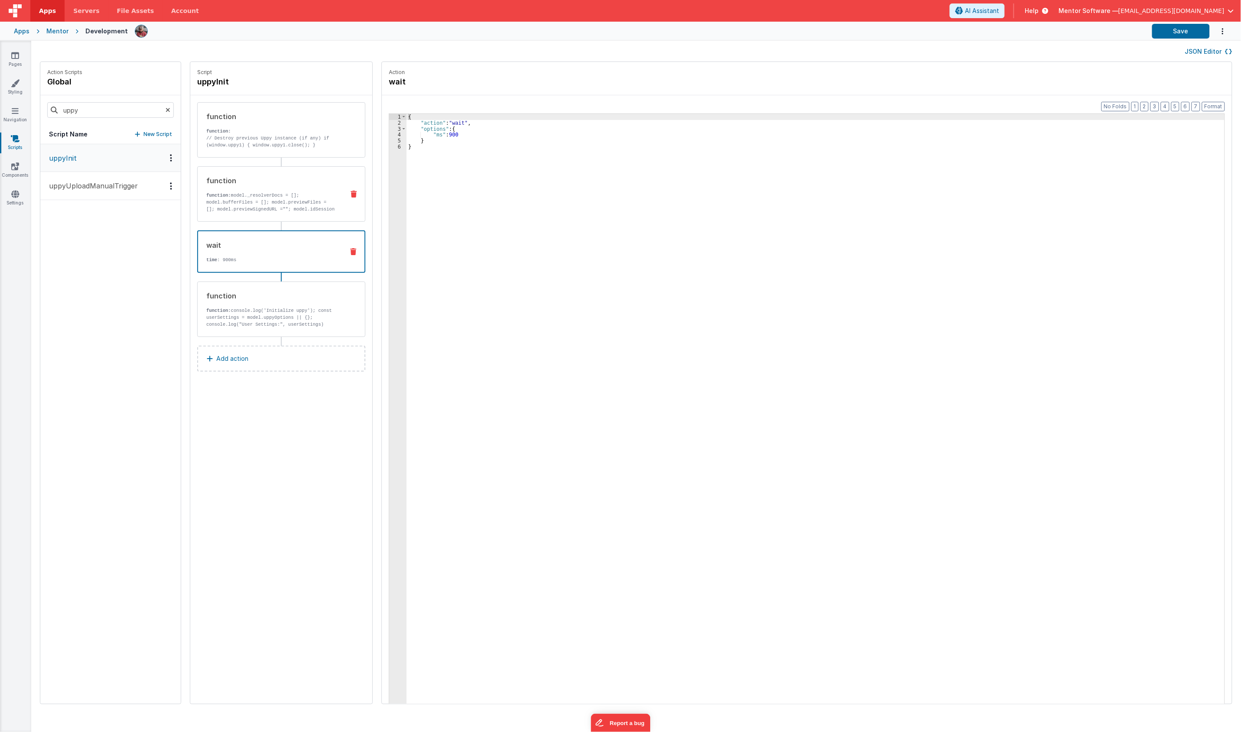
click at [271, 206] on p "function: model._resolverDocs = []; model.bufferFiles = []; model.previewFiles …" at bounding box center [271, 206] width 131 height 28
click at [269, 144] on p "// Destroy previous Uppy instance (if any) if (window.uppy1) { window.uppy1.clo…" at bounding box center [271, 142] width 131 height 14
click at [259, 205] on p "function: model._resolverDocs = []; model.bufferFiles = []; model.previewFiles …" at bounding box center [271, 207] width 131 height 28
click at [259, 149] on div "function function: // Destroy previous Uppy instance (if any) if (window.uppy1)…" at bounding box center [281, 130] width 168 height 56
click at [269, 311] on p "function: console.log('Initialize uppy'); const userSettings = model.uppyOption…" at bounding box center [271, 352] width 131 height 90
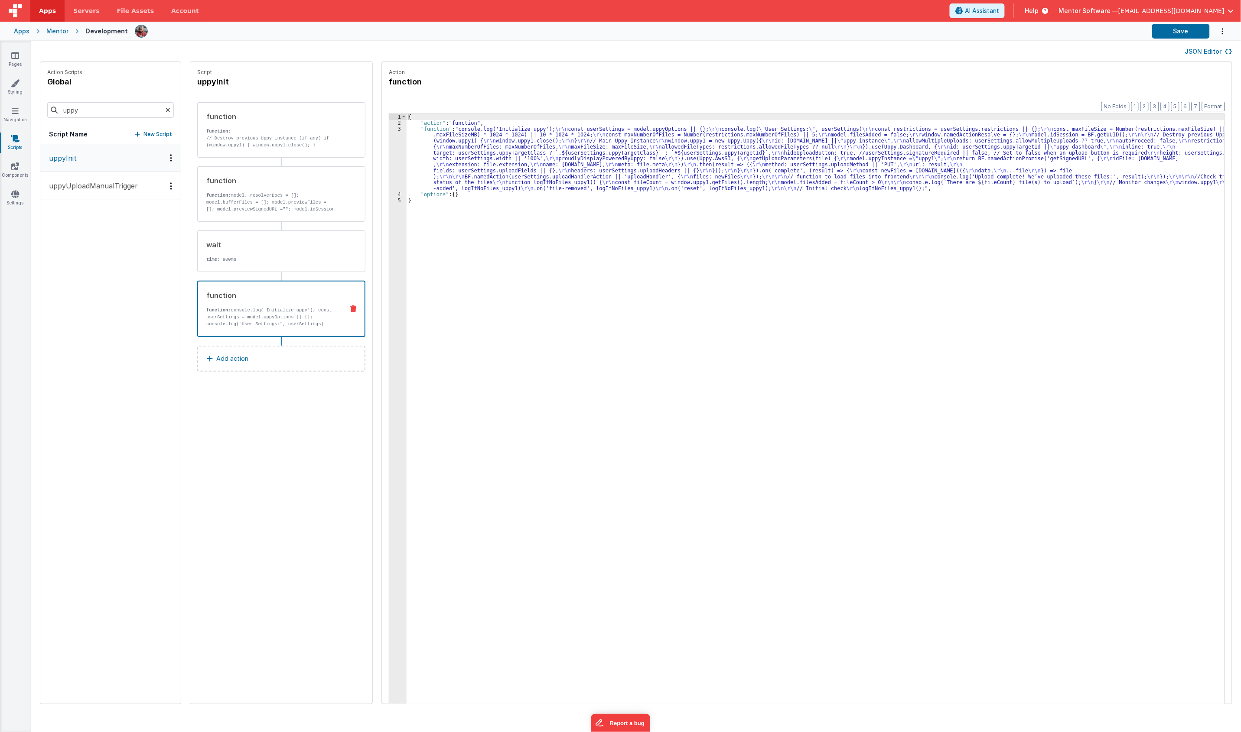
click at [327, 476] on div "Script uppyInit function function: // Destroy previous Uppy instance (if any) i…" at bounding box center [281, 383] width 182 height 642
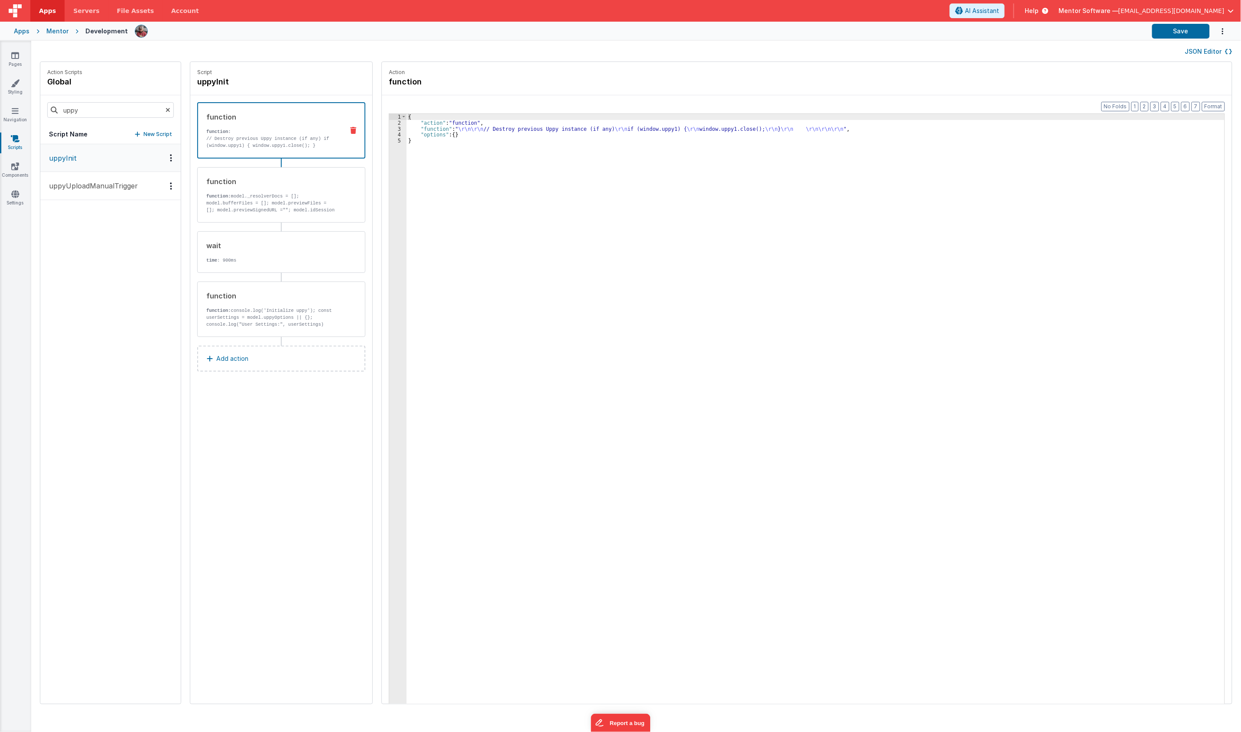
click at [308, 152] on div "function function: // Destroy previous Uppy instance (if any) if (window.uppy1)…" at bounding box center [281, 130] width 168 height 56
click at [274, 217] on div "function function: model._resolverDocs = []; model.bufferFiles = []; model.prev…" at bounding box center [281, 194] width 168 height 56
click at [276, 258] on p "time : 900ms" at bounding box center [271, 260] width 130 height 7
click at [265, 309] on p "function: console.log('Initialize uppy'); const userSettings = model.uppyOption…" at bounding box center [271, 352] width 131 height 90
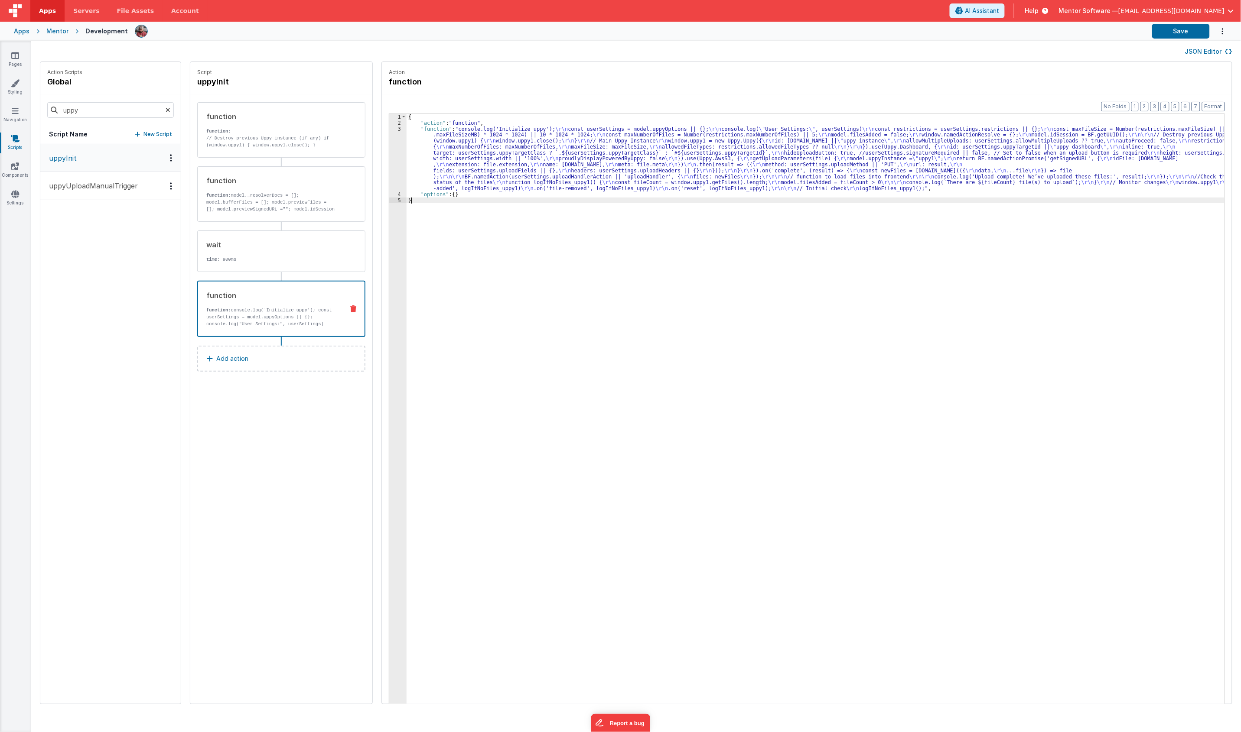
click at [527, 393] on div "{ "action" : "function" , "function" : "console.log('Initialize uppy'); \r\n co…" at bounding box center [820, 428] width 828 height 629
click at [16, 55] on icon at bounding box center [15, 55] width 8 height 9
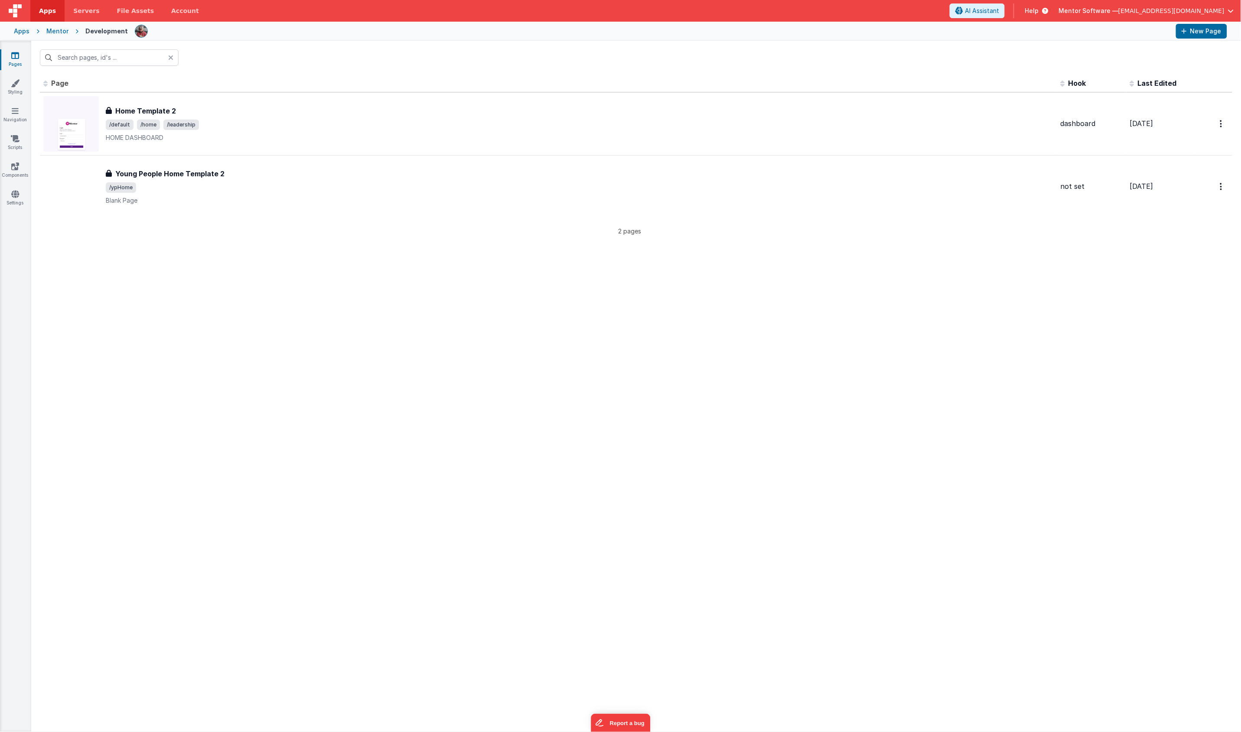
type input "home"
click at [1135, 298] on div "Id Page Description Hook Last Edited FR_9DB8A06F-950C-134E-BE90-F724030984AF Ho…" at bounding box center [636, 403] width 1210 height 657
click at [928, 431] on div "Id Page Description Hook Last Edited FR_9DB8A06F-950C-134E-BE90-F724030984AF Ho…" at bounding box center [636, 403] width 1210 height 657
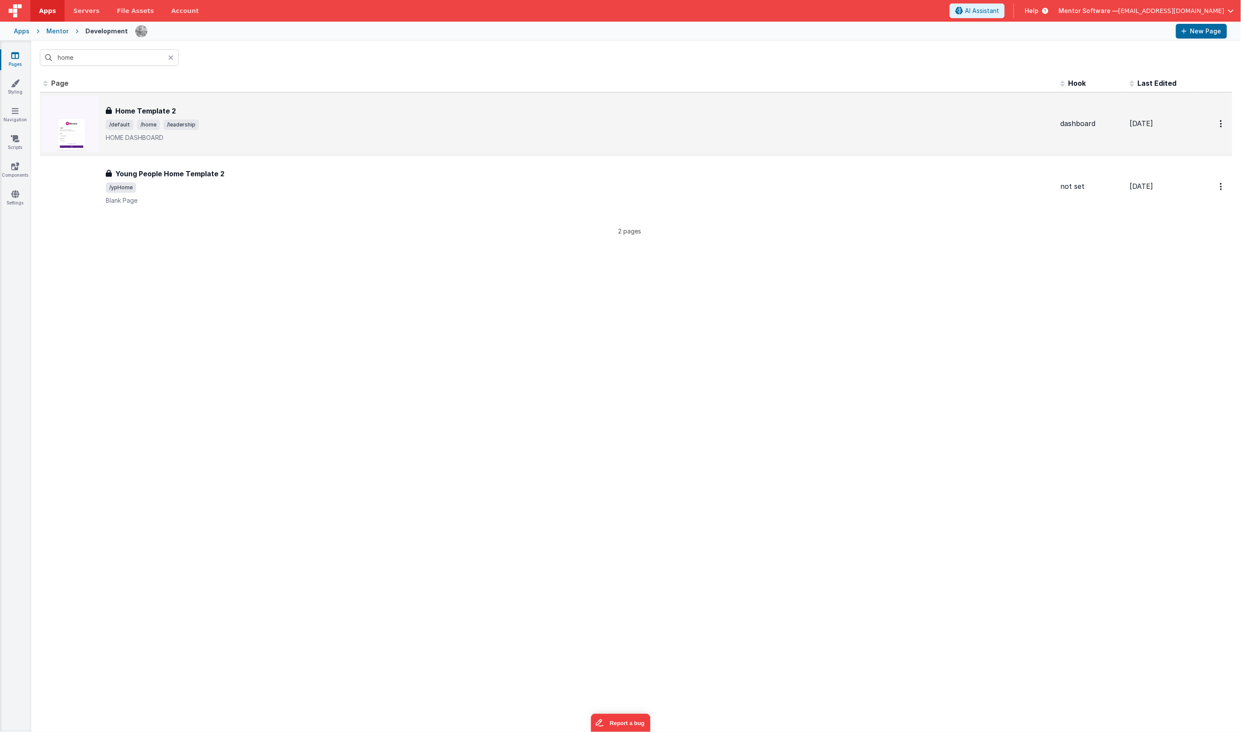
click at [144, 108] on h3 "Home Template 2" at bounding box center [145, 111] width 61 height 10
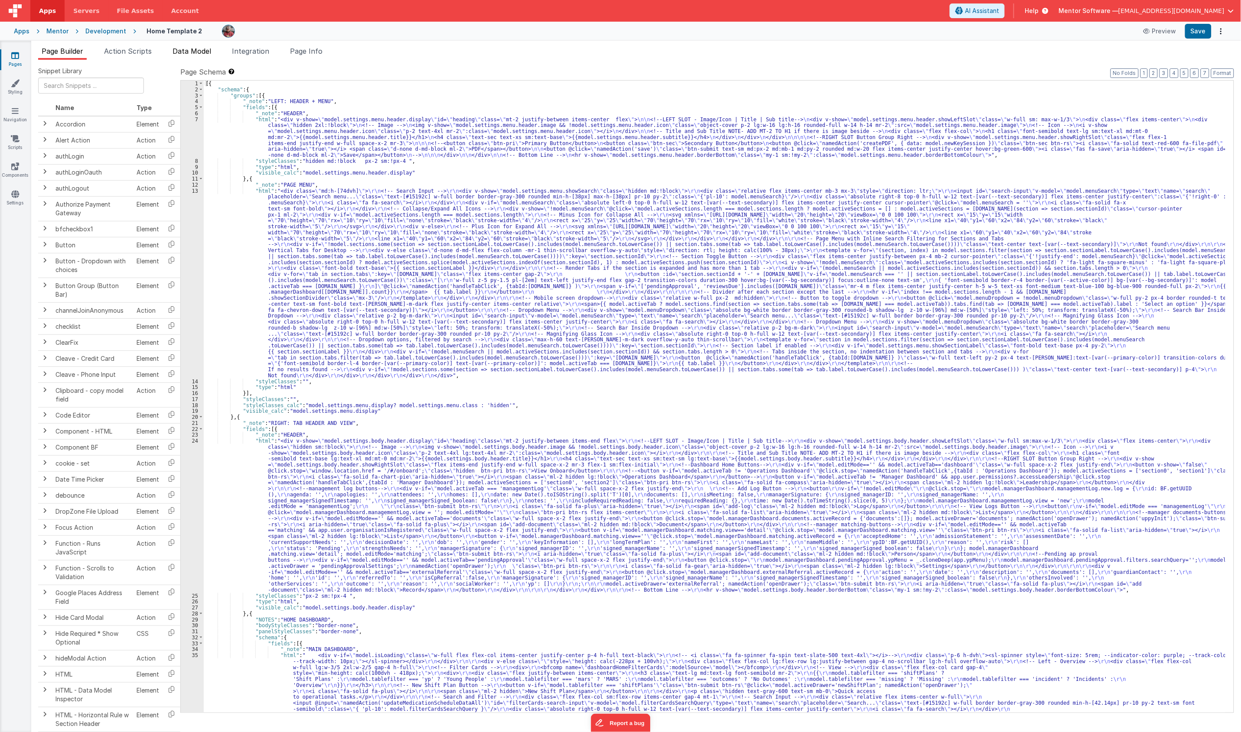
click at [206, 53] on span "Data Model" at bounding box center [191, 51] width 39 height 9
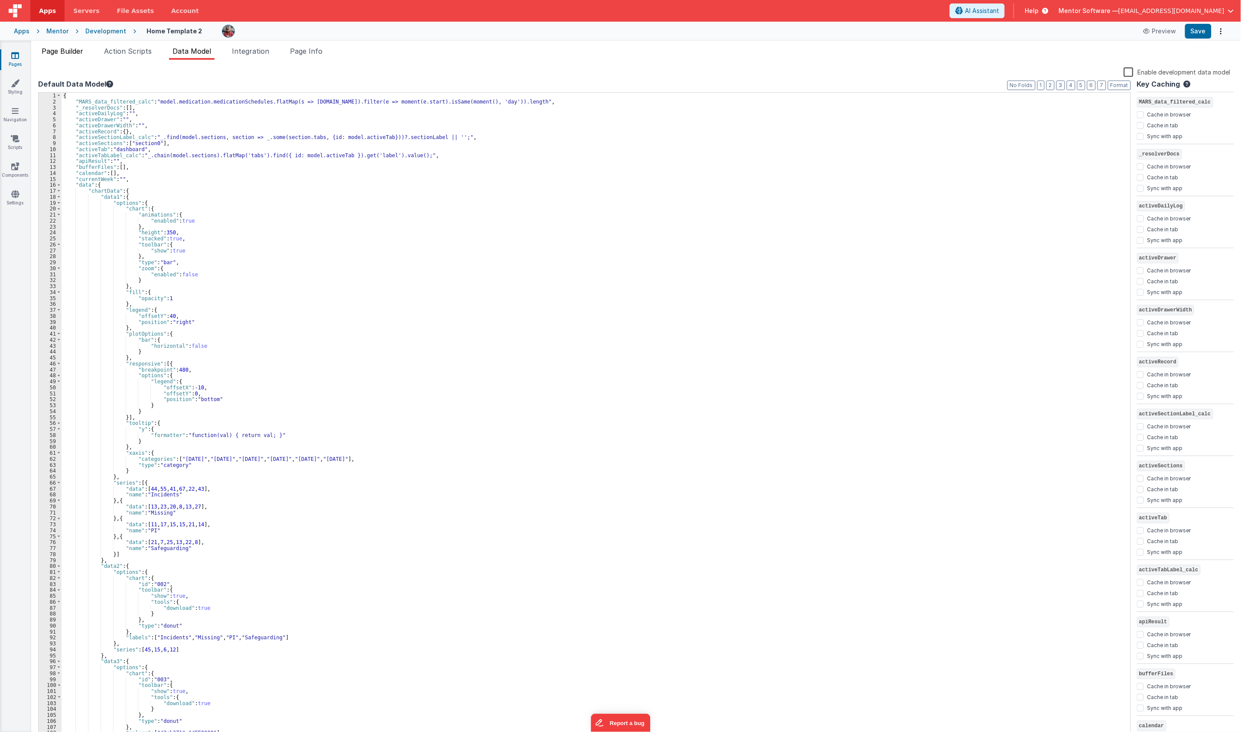
click at [68, 59] on li "Page Builder" at bounding box center [62, 53] width 49 height 14
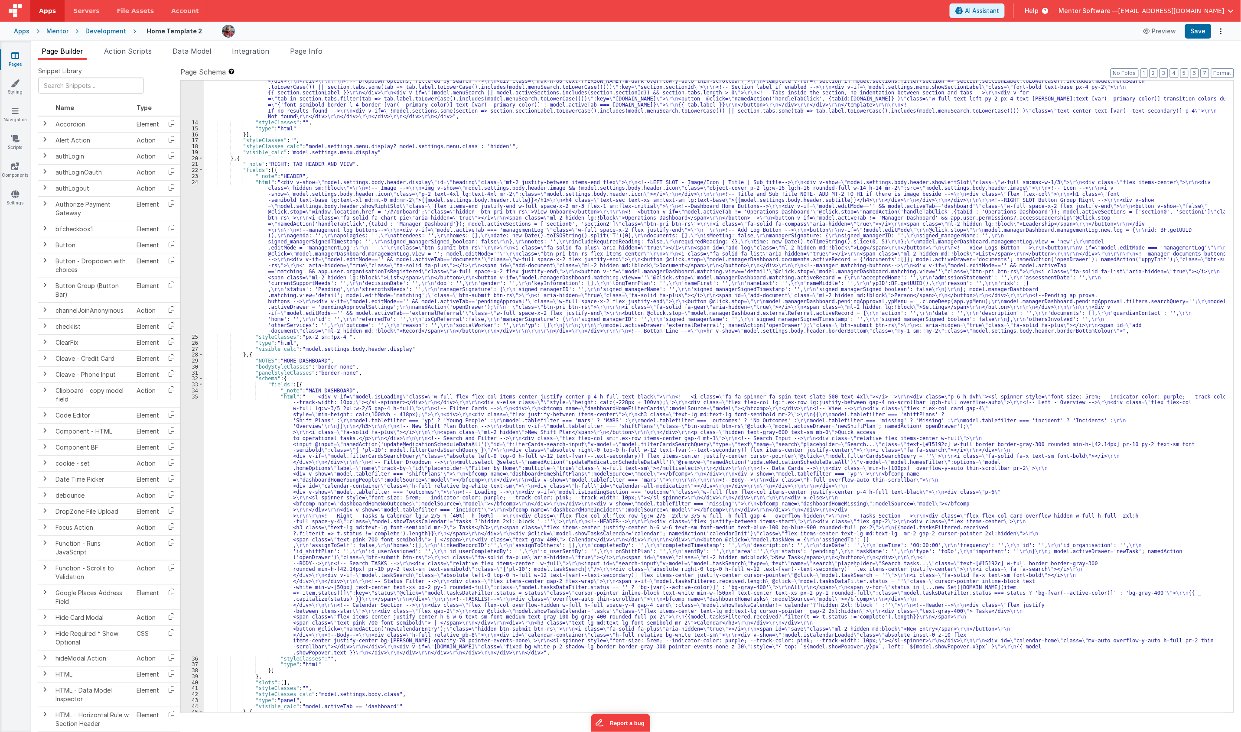
scroll to position [259, 0]
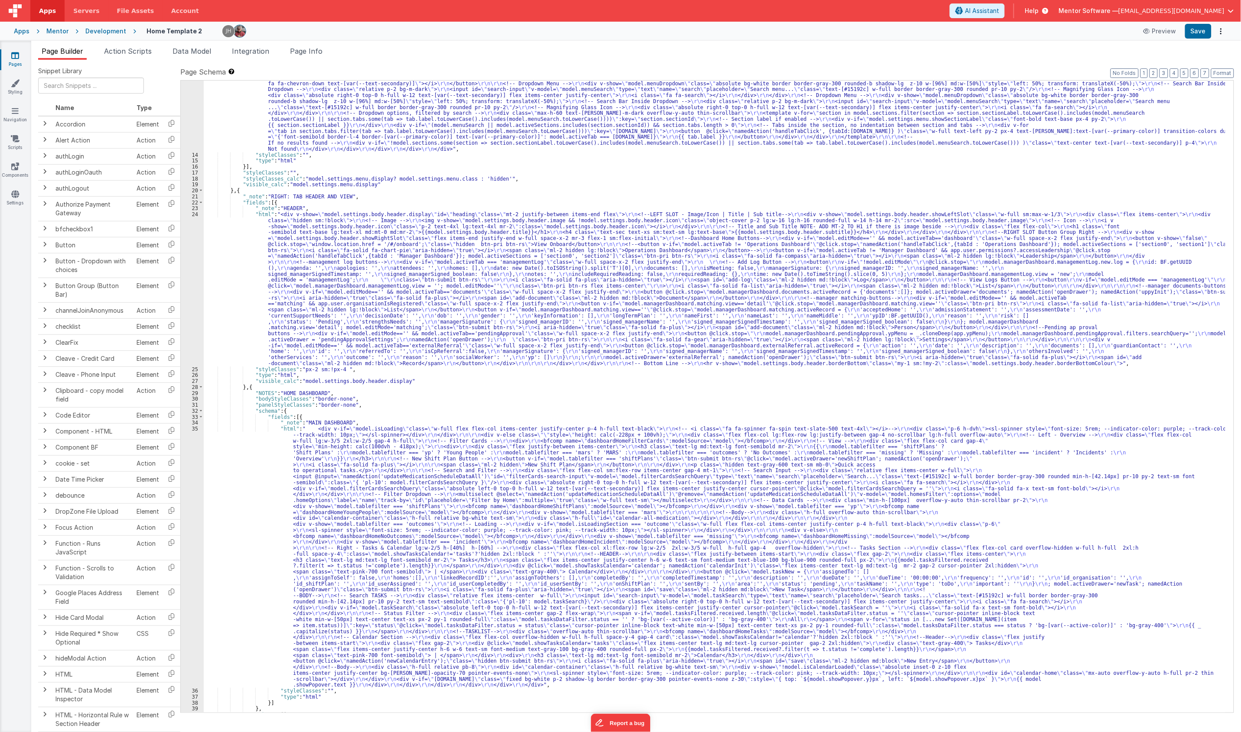
click at [225, 296] on div ""html" : "<div class= \" md:h-[74dvh] \" > \r\n <!-- Search Input --> \r\n <div…" at bounding box center [714, 375] width 1021 height 829
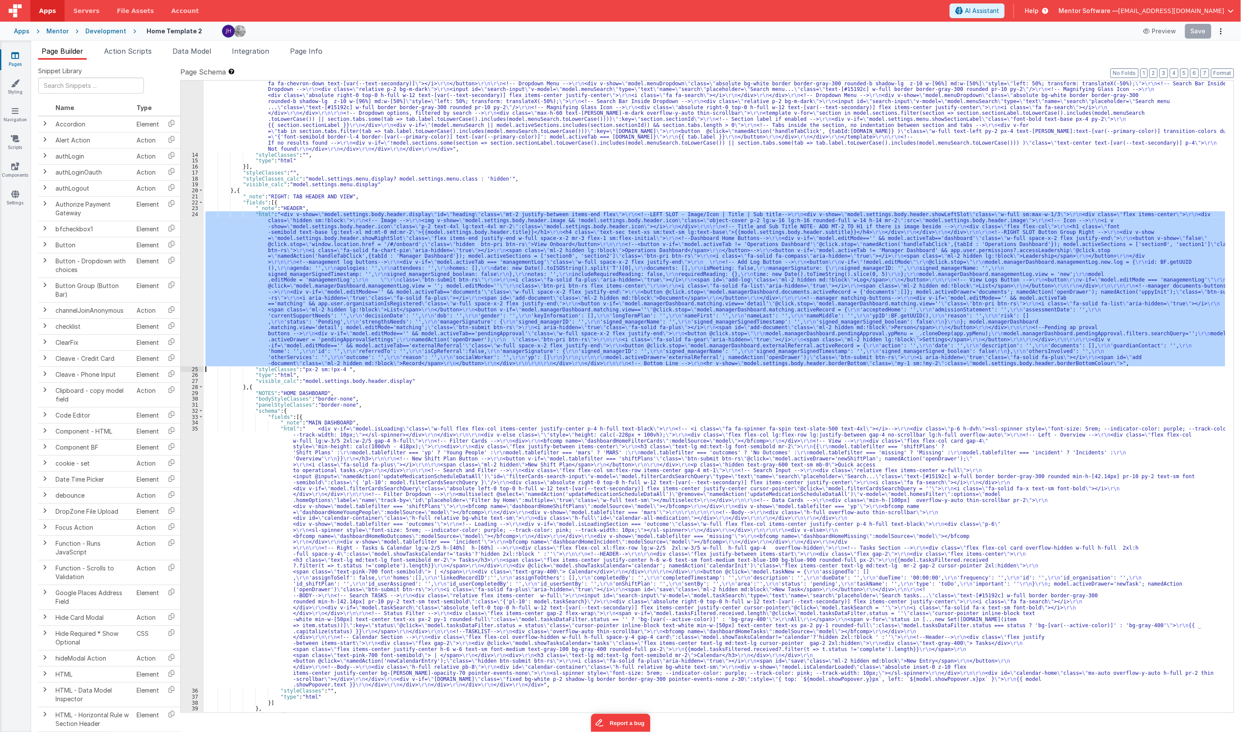
click at [188, 306] on div "24" at bounding box center [192, 288] width 23 height 155
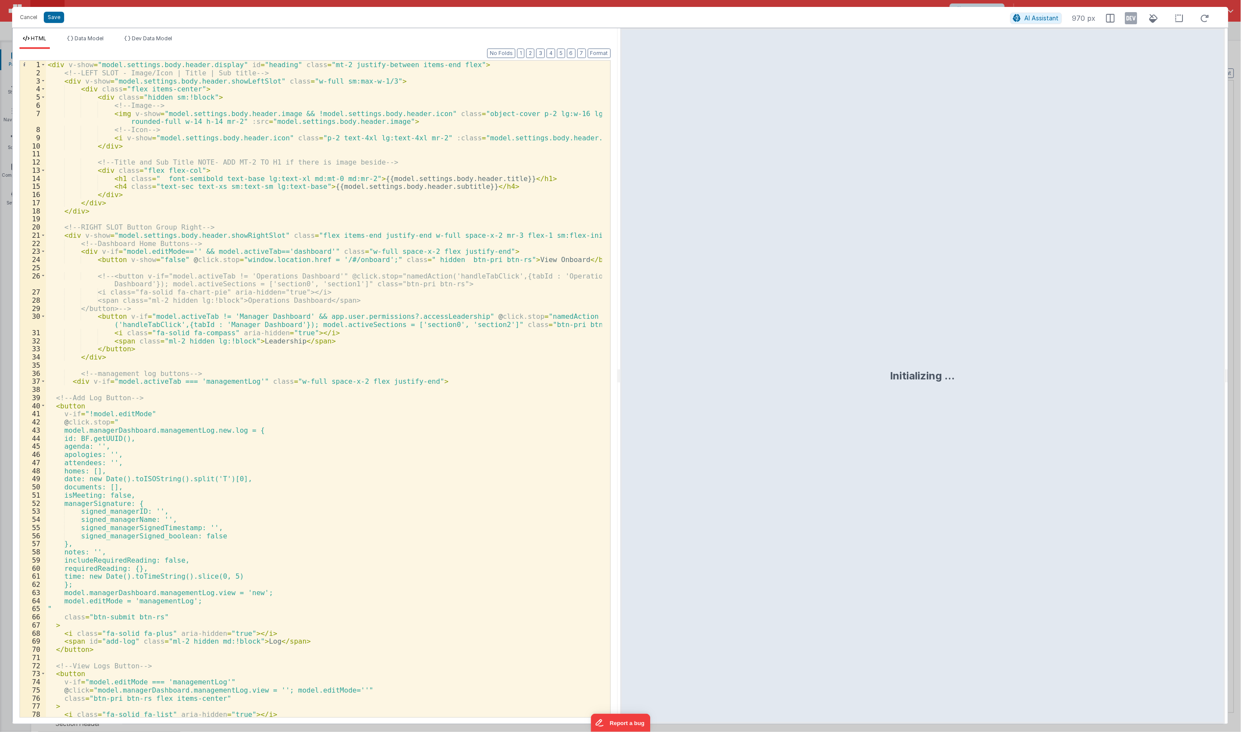
click at [536, 52] on div "Format 7 6 5 4 3 2 1 No Folds 1 2 3 4 5 6 7 8 9 10 11 12 13 14 15 16 17 18 19 2…" at bounding box center [315, 383] width 591 height 668
click at [541, 49] on button "3" at bounding box center [540, 54] width 9 height 10
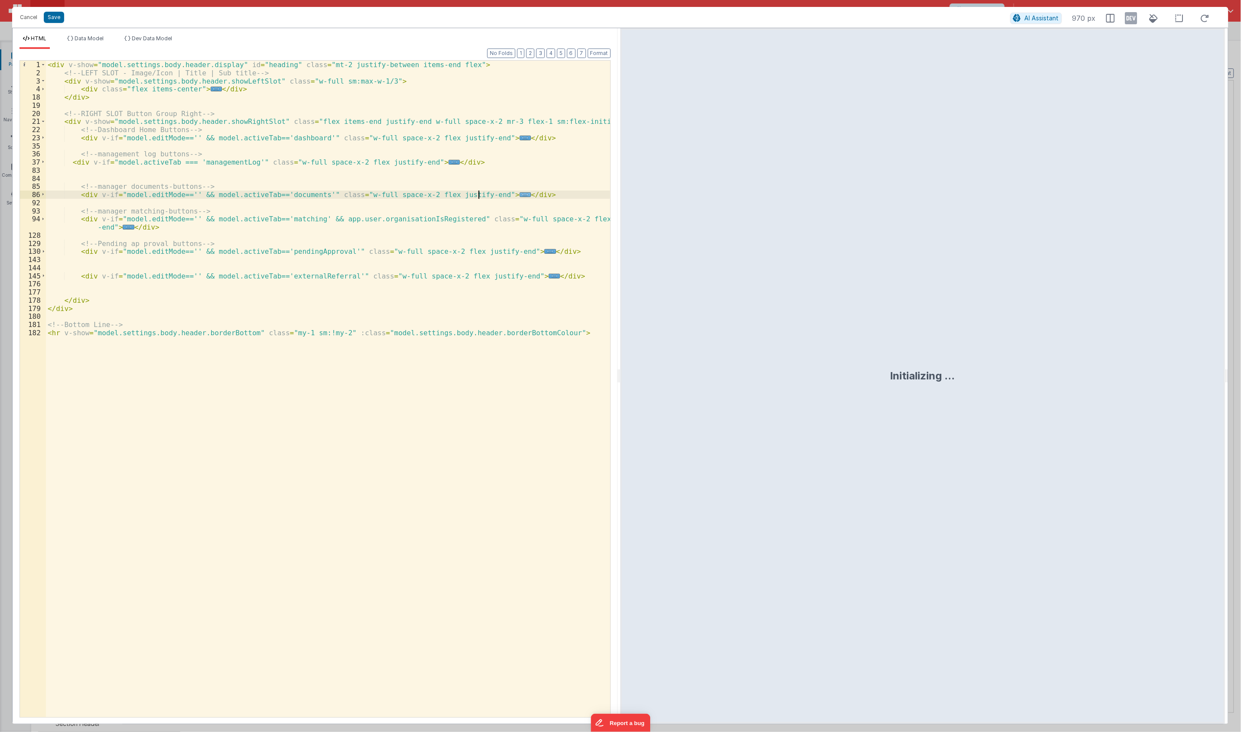
click at [520, 194] on span "..." at bounding box center [525, 194] width 11 height 5
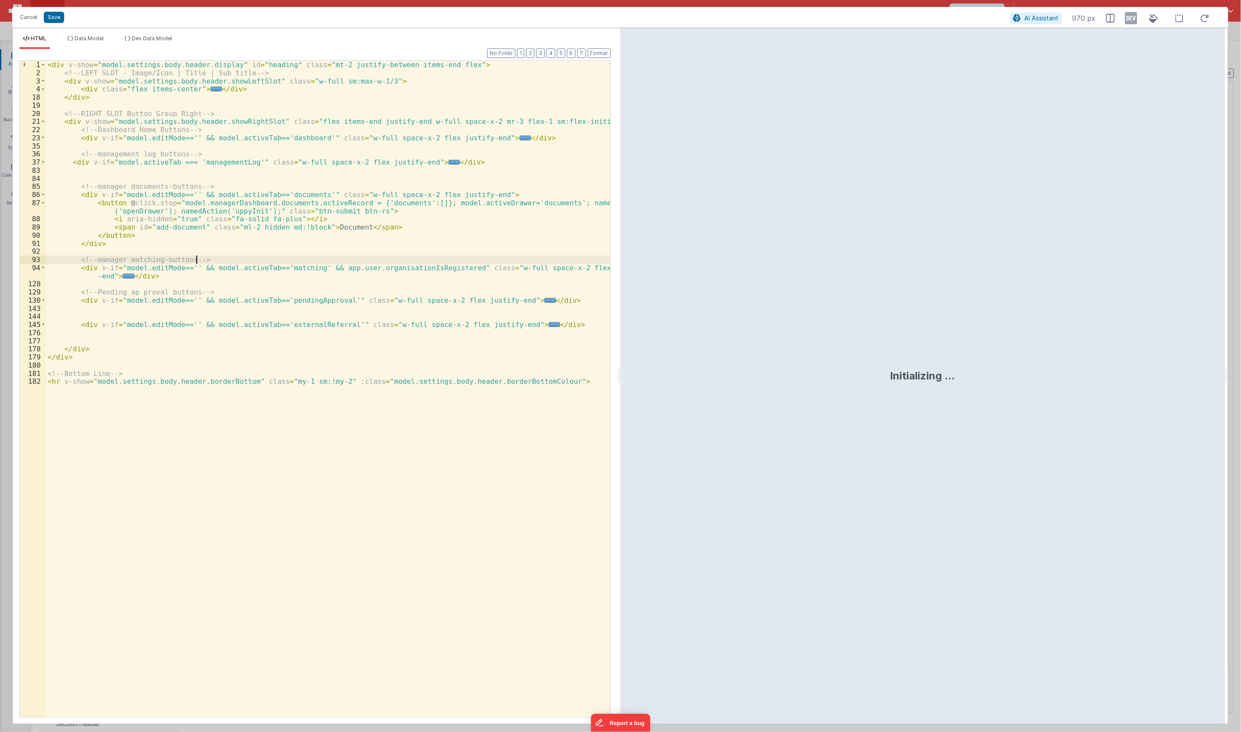
click at [367, 259] on div "< div v-show = "model.settings.body.header.display" id = "heading" class = "mt-…" at bounding box center [328, 397] width 564 height 673
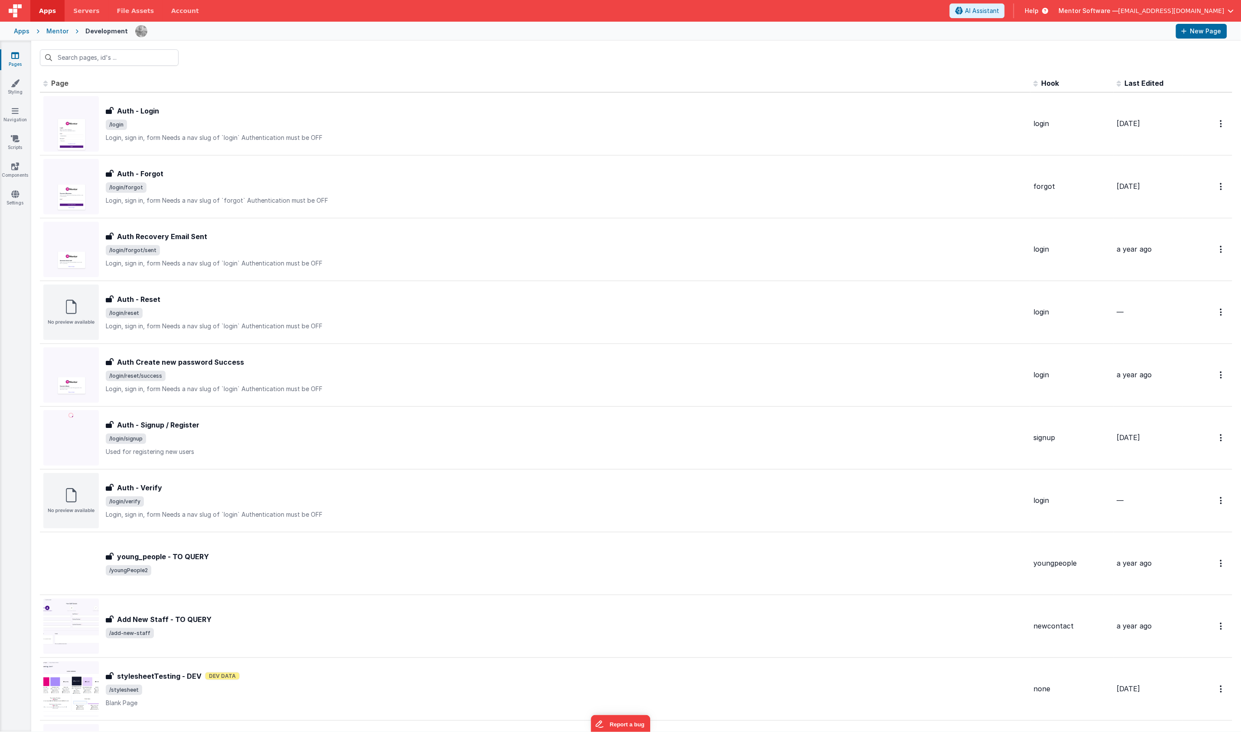
click at [298, 64] on div at bounding box center [636, 58] width 1210 height 34
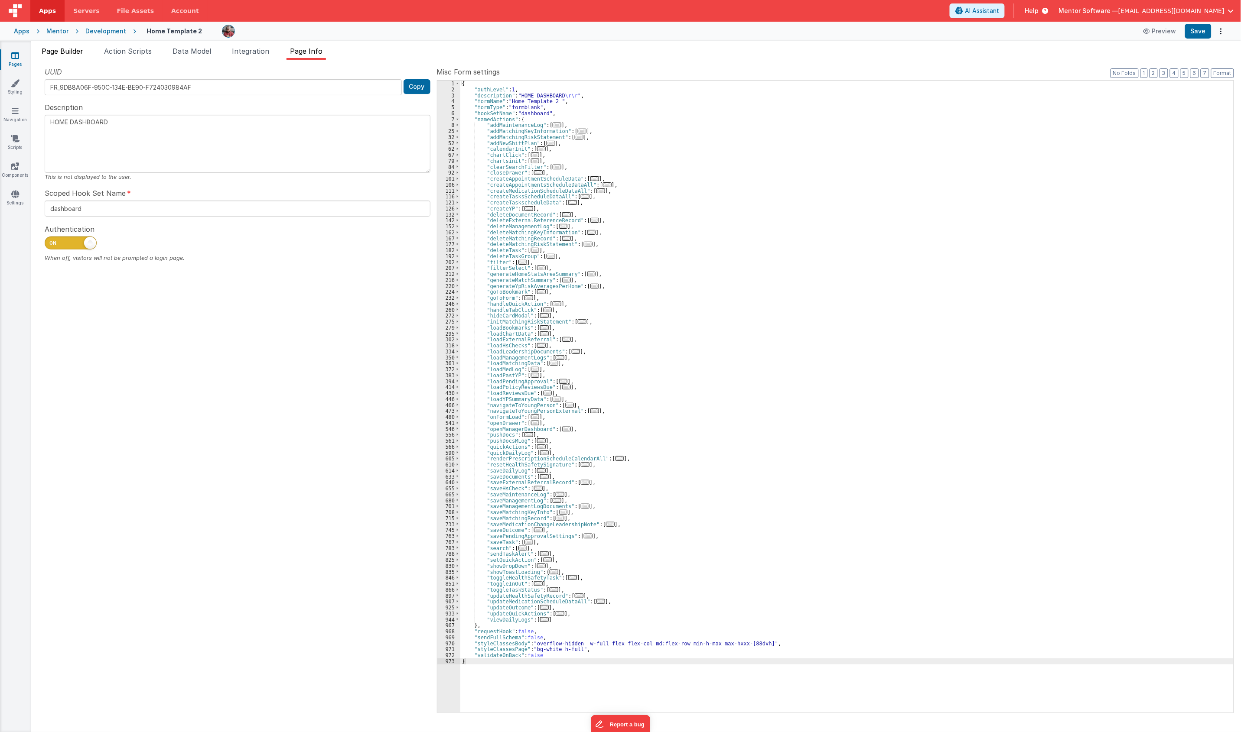
click at [62, 47] on span "Page Builder" at bounding box center [63, 51] width 42 height 9
click at [62, 48] on span "Page Builder" at bounding box center [63, 51] width 42 height 9
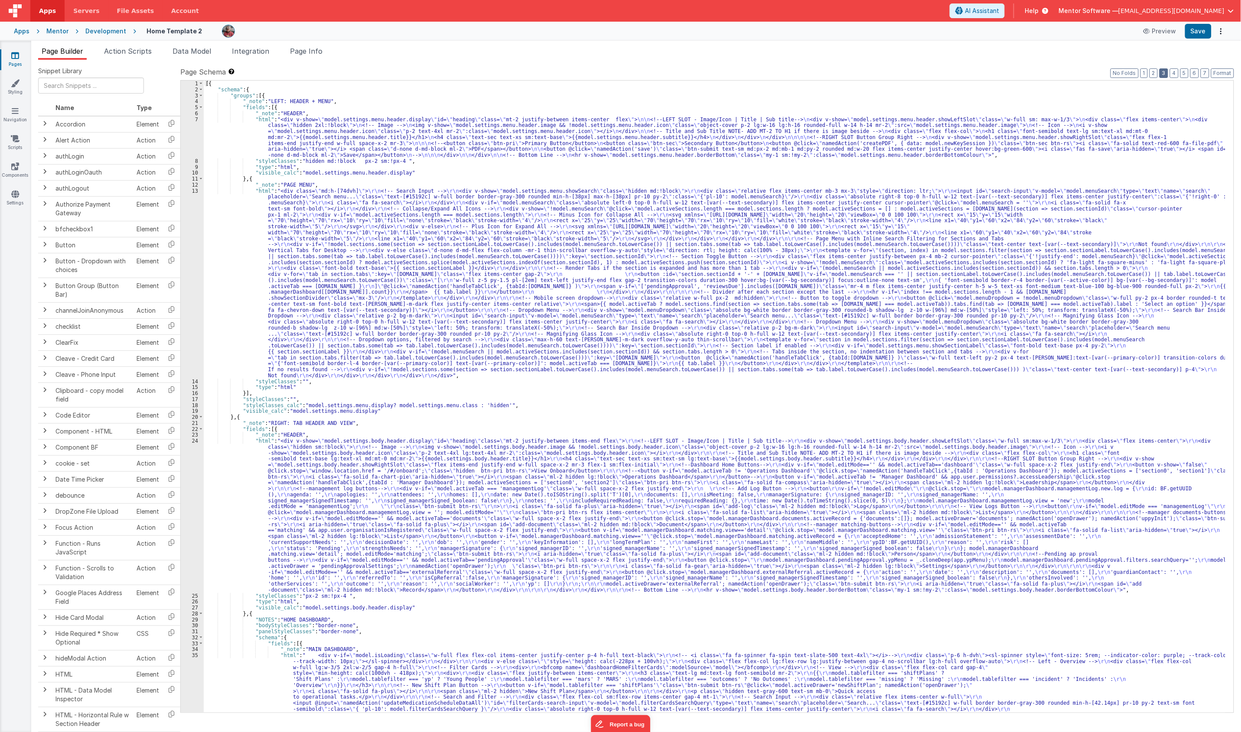
click at [1164, 70] on button "3" at bounding box center [1163, 73] width 9 height 10
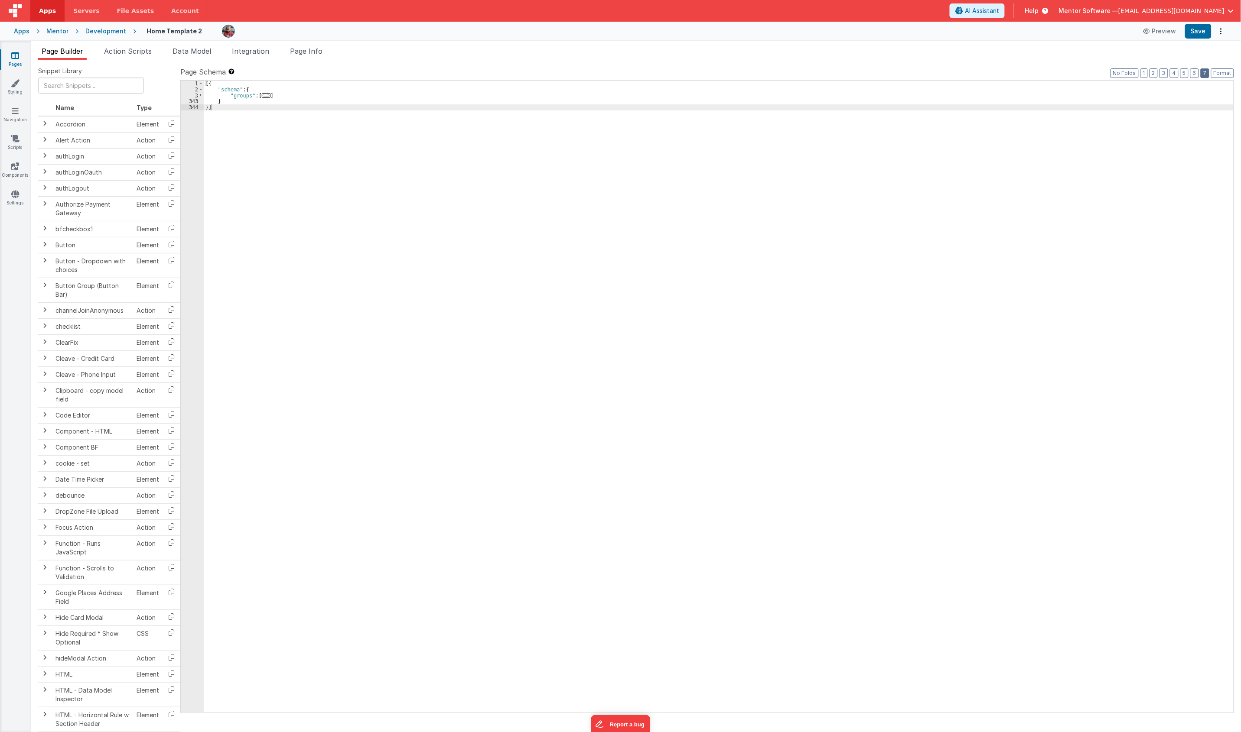
click at [1205, 72] on button "7" at bounding box center [1204, 73] width 9 height 10
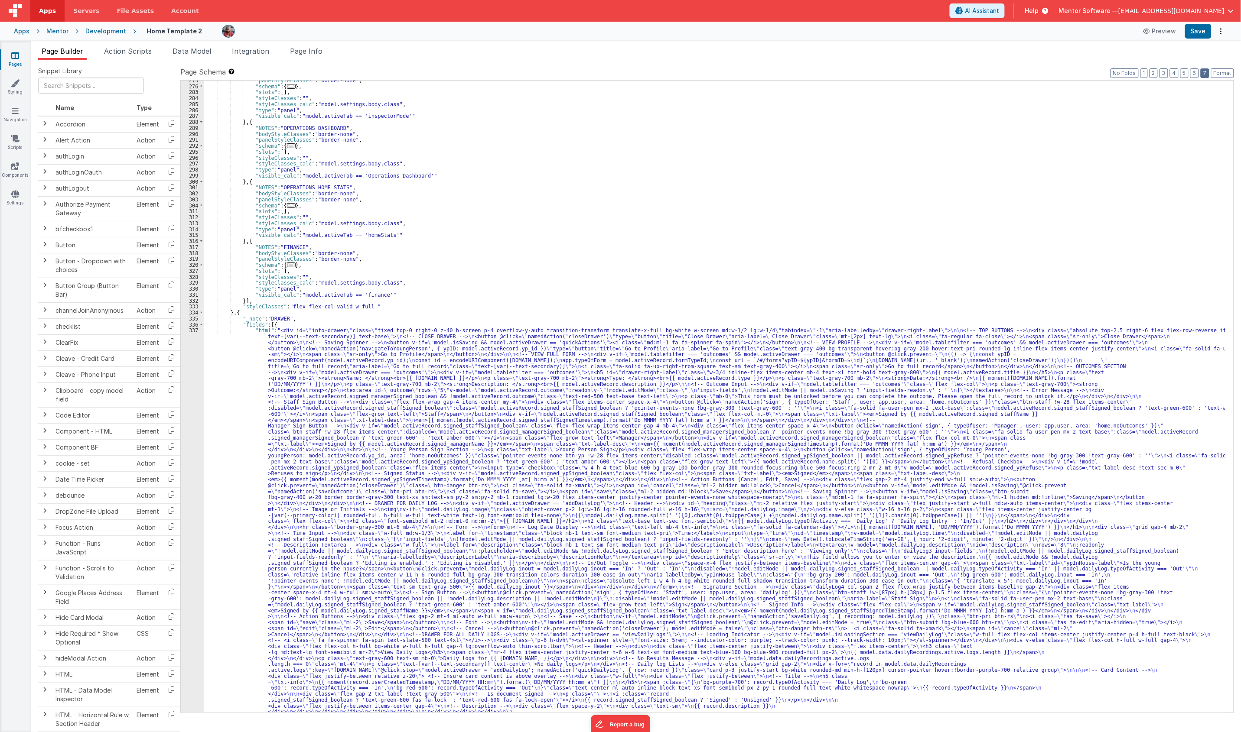
scroll to position [1427, 0]
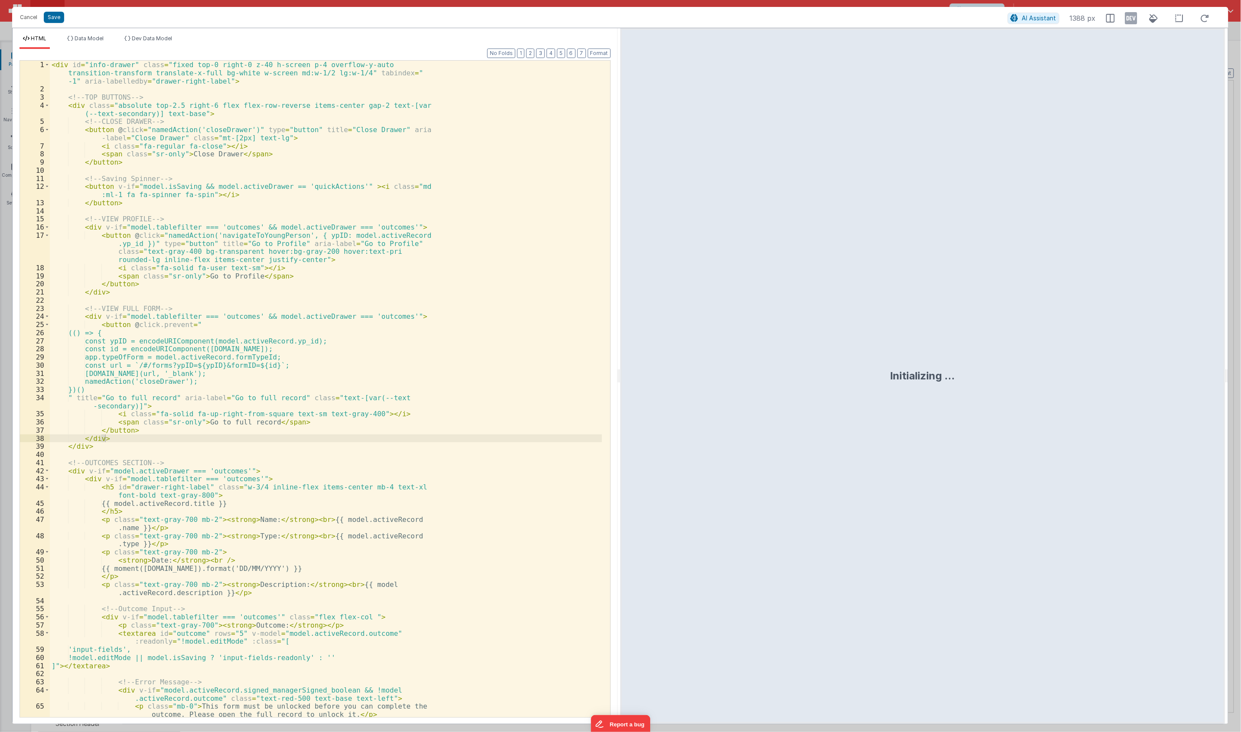
scroll to position [3110, 0]
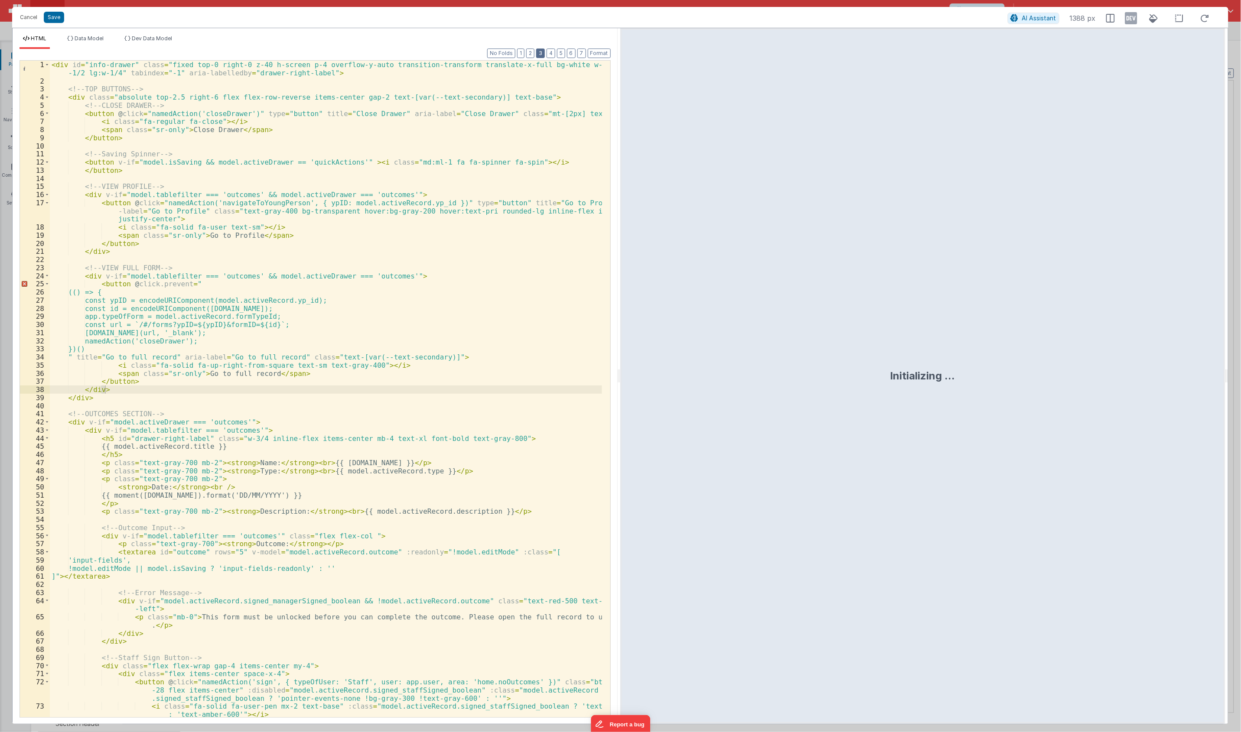
click at [538, 53] on button "3" at bounding box center [540, 54] width 9 height 10
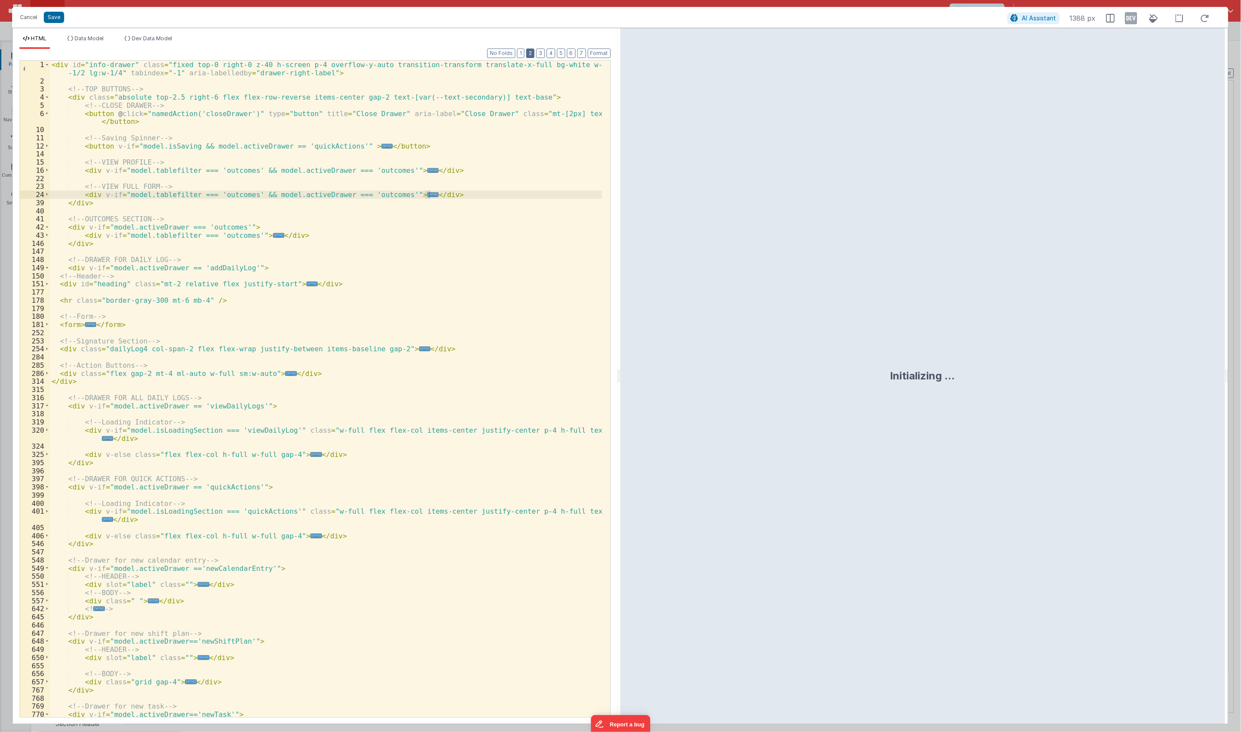
click at [531, 55] on button "2" at bounding box center [530, 54] width 8 height 10
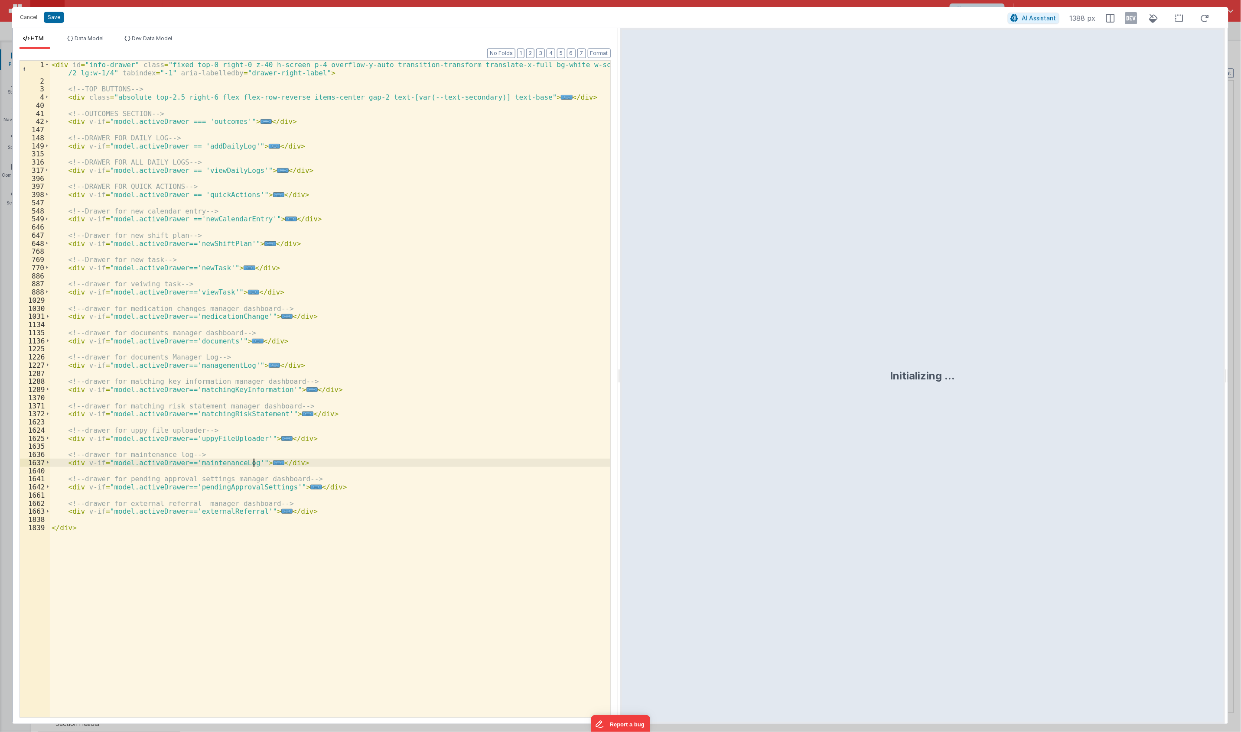
click at [260, 460] on div "< div id = "info-drawer" class = "fixed top-0 right-0 z-40 h-screen p-4 overflo…" at bounding box center [330, 401] width 560 height 681
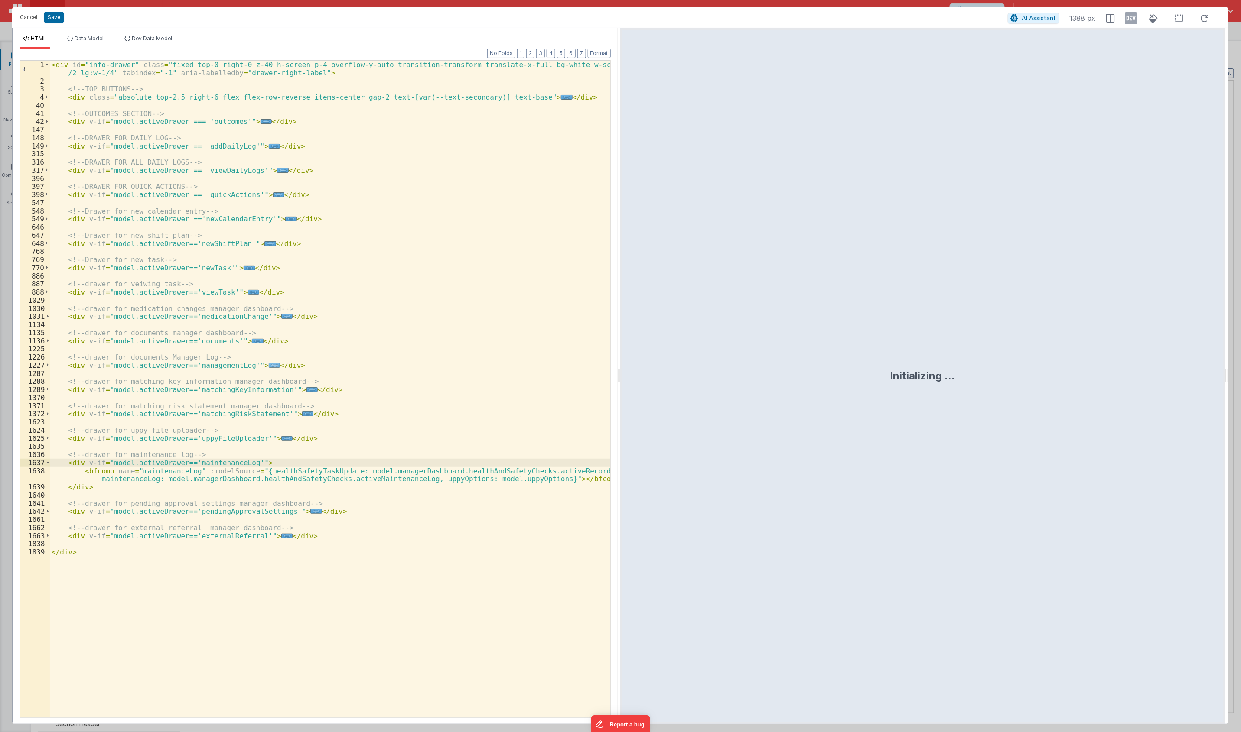
click at [269, 367] on span "..." at bounding box center [274, 365] width 11 height 5
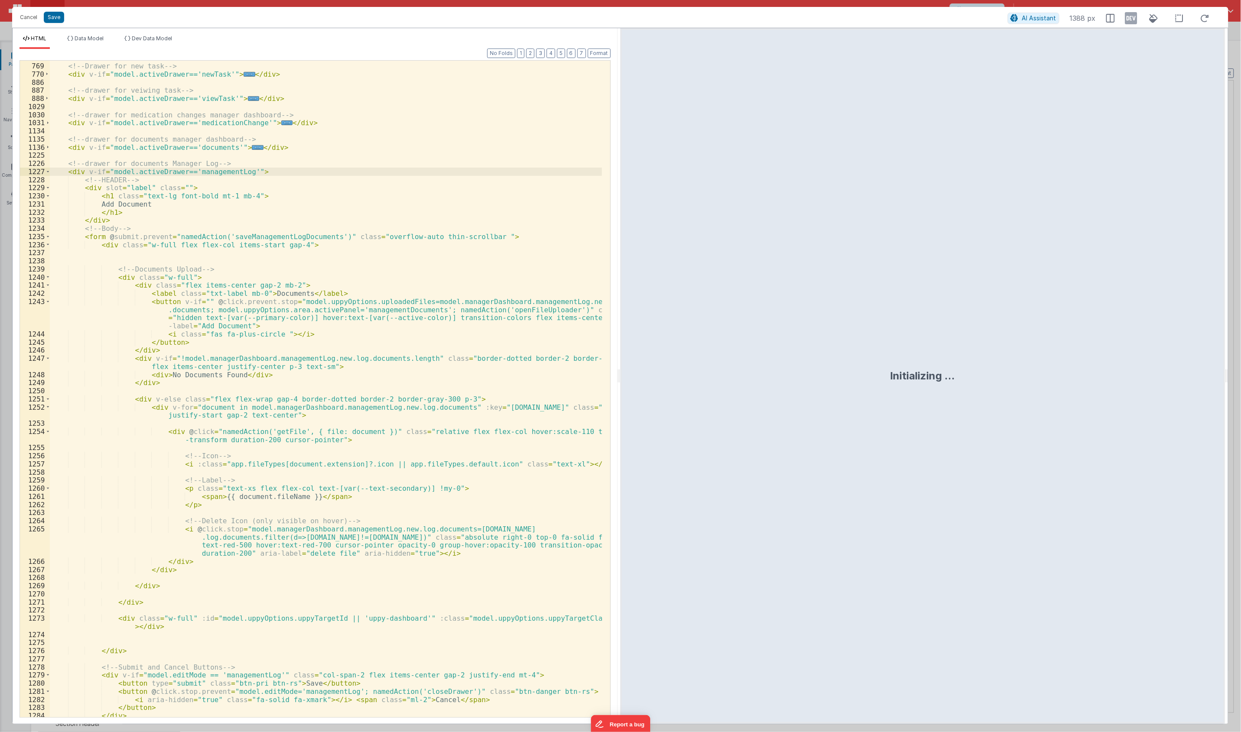
scroll to position [226, 0]
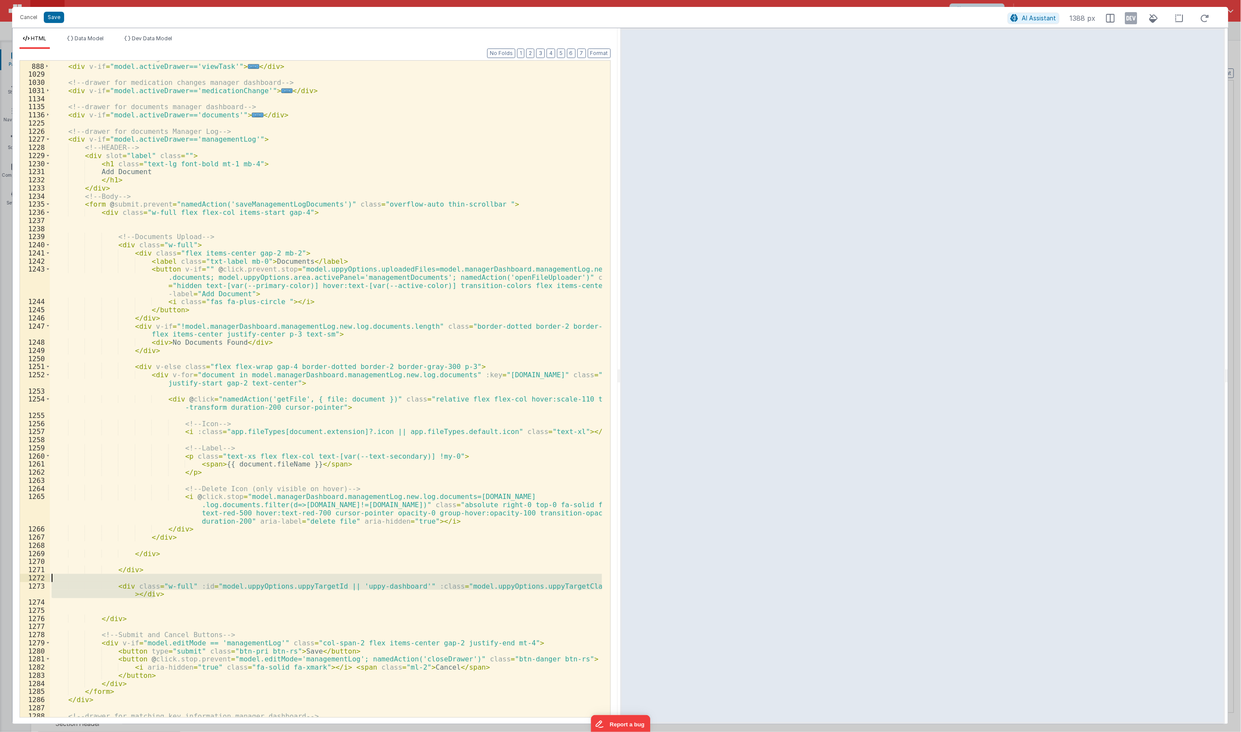
drag, startPoint x: 183, startPoint y: 598, endPoint x: 225, endPoint y: 587, distance: 43.8
click at [96, 577] on div "<!-- drawer for veiwing task --> < div v-if = "model.activeDrawer=='viewTask'" …" at bounding box center [326, 390] width 552 height 673
drag, startPoint x: 311, startPoint y: 290, endPoint x: 210, endPoint y: 213, distance: 127.0
click at [311, 290] on div "<!-- drawer for veiwing task --> < div v-if = "model.activeDrawer=='viewTask'" …" at bounding box center [326, 390] width 552 height 673
click at [216, 139] on div "<!-- drawer for veiwing task --> < div v-if = "model.activeDrawer=='viewTask'" …" at bounding box center [326, 390] width 552 height 673
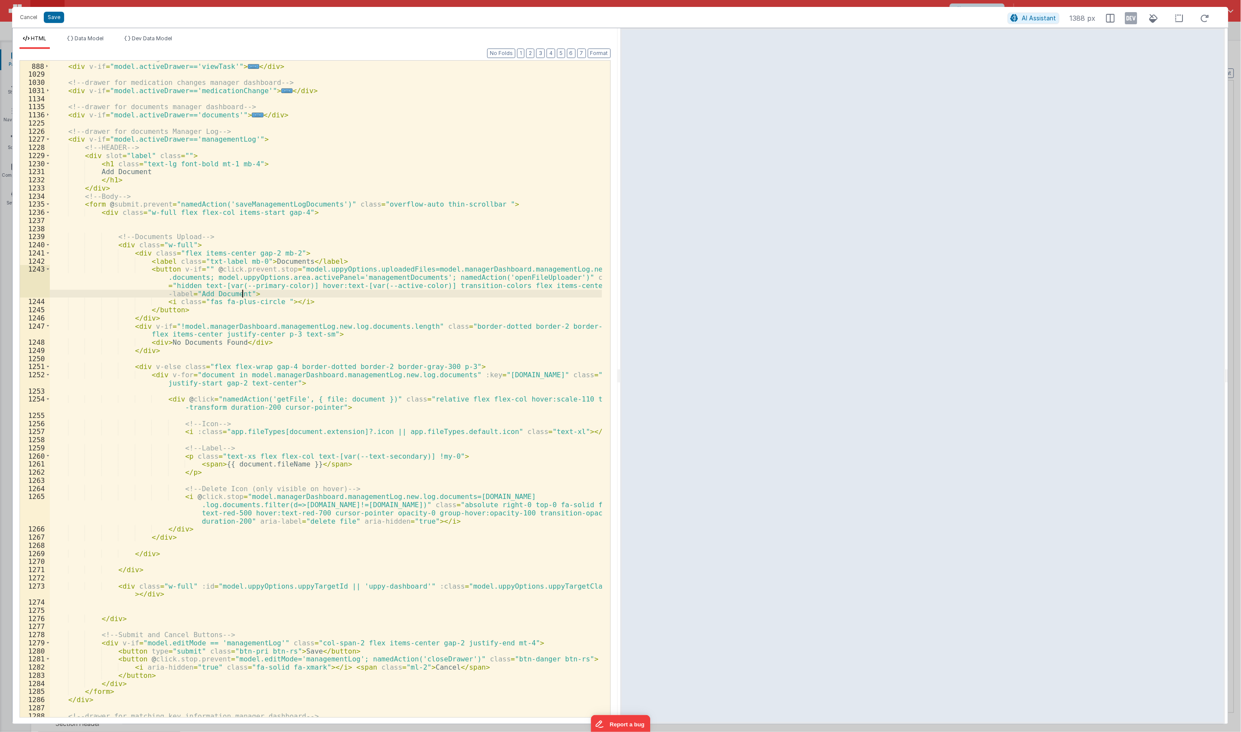
click at [216, 139] on div "<!-- drawer for veiwing task --> < div v-if = "model.activeDrawer=='viewTask'" …" at bounding box center [326, 390] width 552 height 673
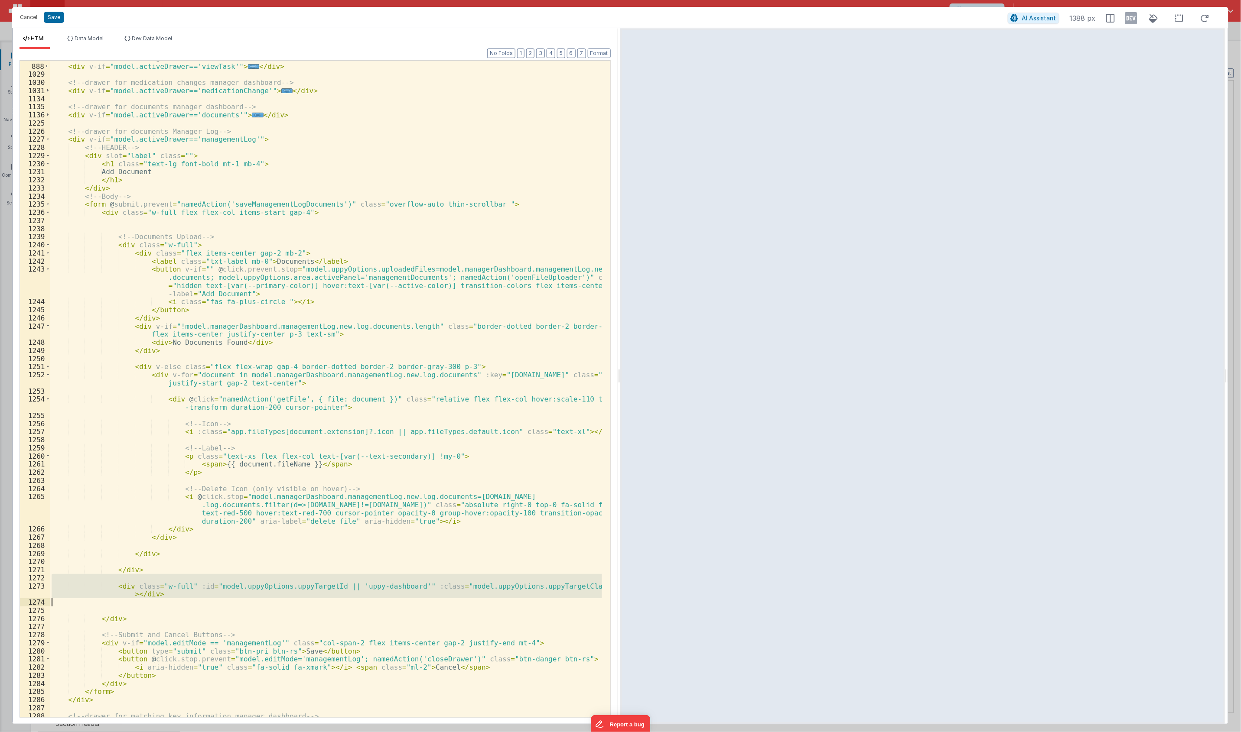
drag, startPoint x: 107, startPoint y: 582, endPoint x: 246, endPoint y: 605, distance: 141.0
click at [246, 605] on div "<!-- drawer for veiwing task --> < div v-if = "model.activeDrawer=='viewTask'" …" at bounding box center [326, 390] width 552 height 673
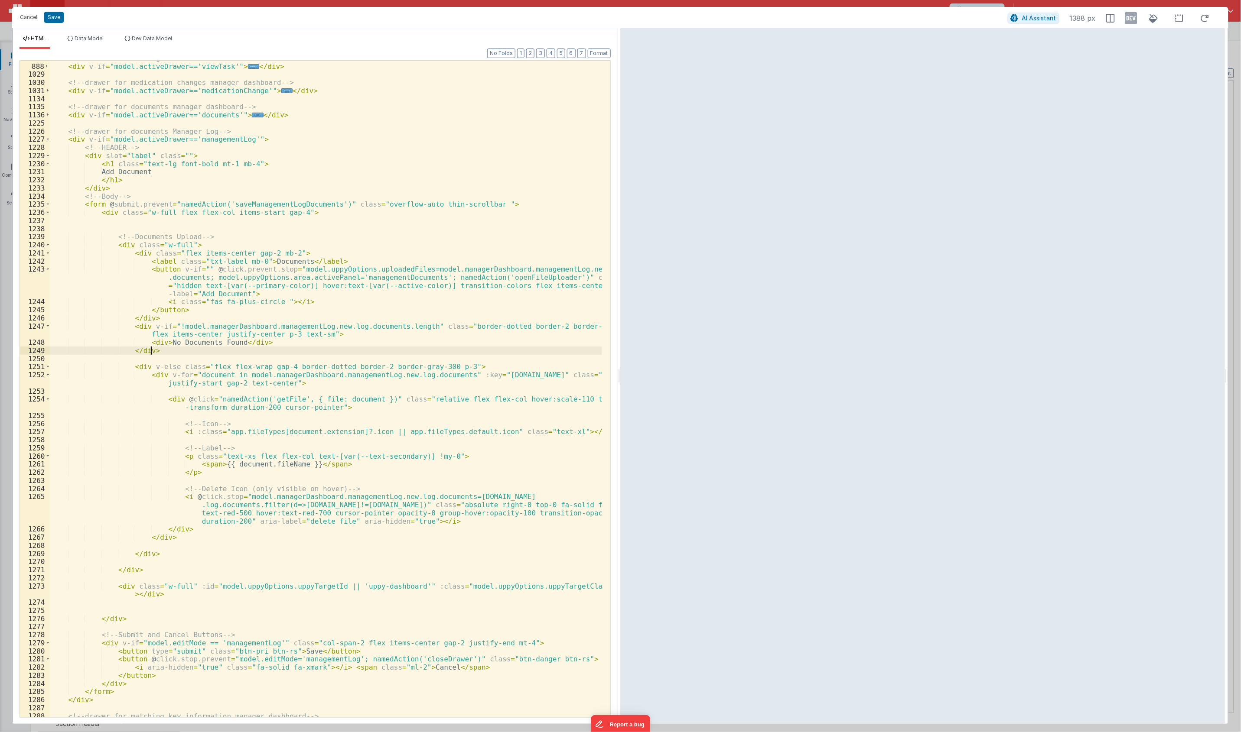
click at [159, 353] on div "<!-- drawer for veiwing task --> < div v-if = "model.activeDrawer=='viewTask'" …" at bounding box center [326, 390] width 552 height 673
click at [159, 372] on div "<!-- drawer for veiwing task --> < div v-if = "model.activeDrawer=='viewTask'" …" at bounding box center [326, 390] width 552 height 673
drag, startPoint x: 150, startPoint y: 323, endPoint x: 191, endPoint y: 354, distance: 51.3
click at [191, 354] on div "<!-- drawer for veiwing task --> < div v-if = "model.activeDrawer=='viewTask'" …" at bounding box center [326, 390] width 552 height 673
click at [170, 379] on div "<!-- drawer for veiwing task --> < div v-if = "model.activeDrawer=='viewTask'" …" at bounding box center [326, 390] width 552 height 673
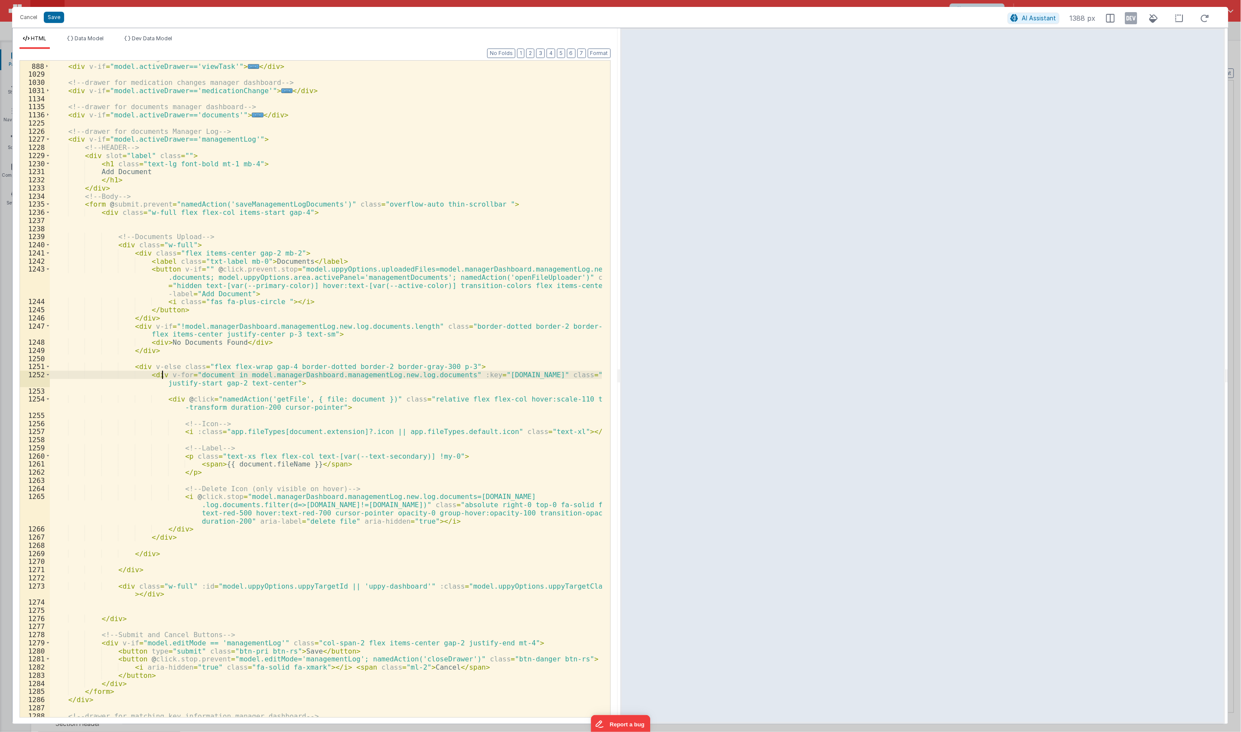
click at [163, 373] on div "<!-- drawer for veiwing task --> < div v-if = "model.activeDrawer=='viewTask'" …" at bounding box center [326, 390] width 552 height 673
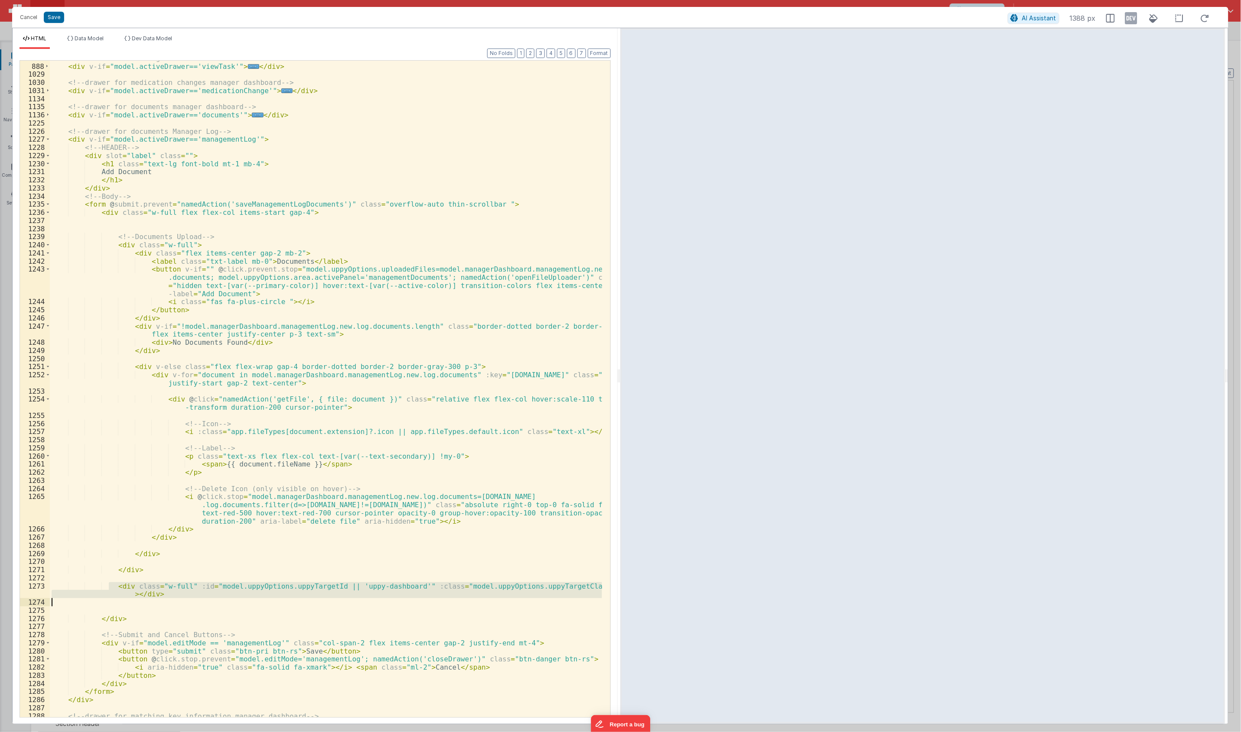
drag, startPoint x: 109, startPoint y: 586, endPoint x: 178, endPoint y: 602, distance: 70.6
click at [178, 602] on div "<!-- drawer for veiwing task --> < div v-if = "model.activeDrawer=='viewTask'" …" at bounding box center [326, 390] width 552 height 673
click at [49, 24] on div "Cancel Save AI Assistant 1388 px" at bounding box center [620, 17] width 1216 height 21
click at [53, 16] on button "Save" at bounding box center [54, 17] width 20 height 11
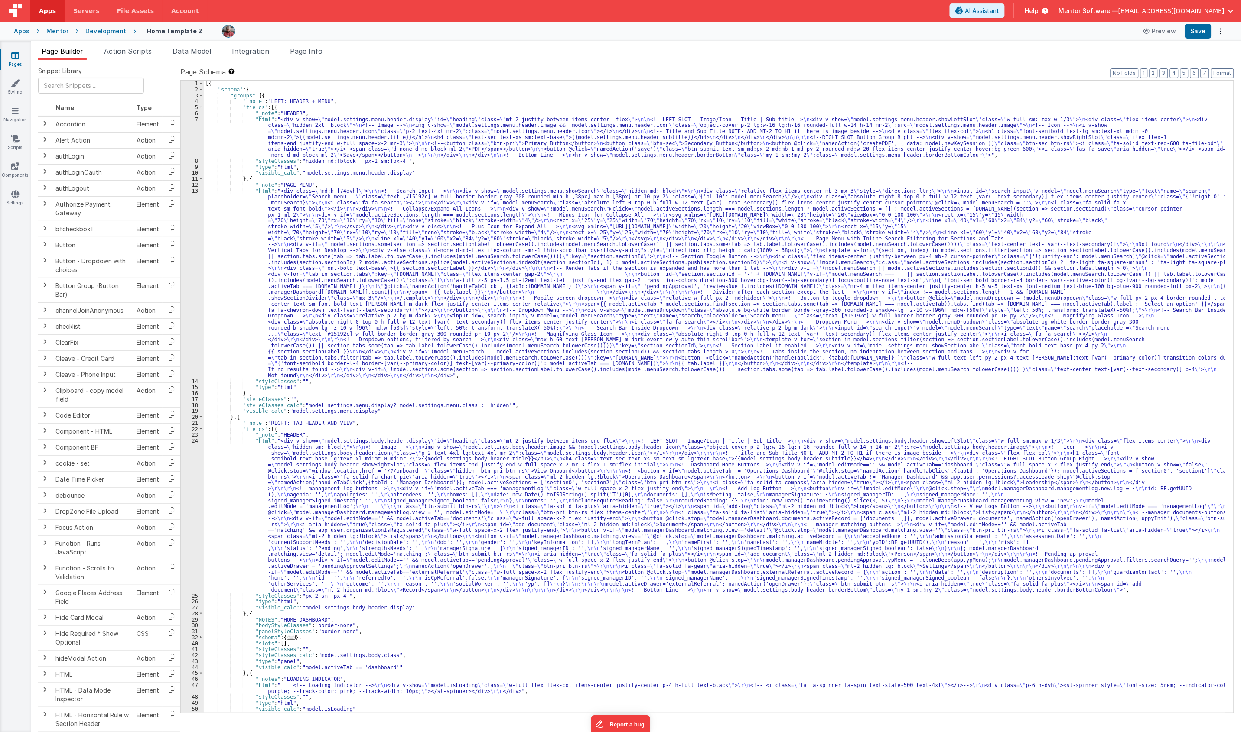
scroll to position [0, 0]
click at [229, 494] on div "[{ "schema" : { "groups" : [{ "_note" : "LEFT: HEADER + MENU" , "fields" : [{ "…" at bounding box center [714, 403] width 1021 height 644
click at [187, 501] on div "24" at bounding box center [192, 515] width 23 height 155
